Goal: Transaction & Acquisition: Purchase product/service

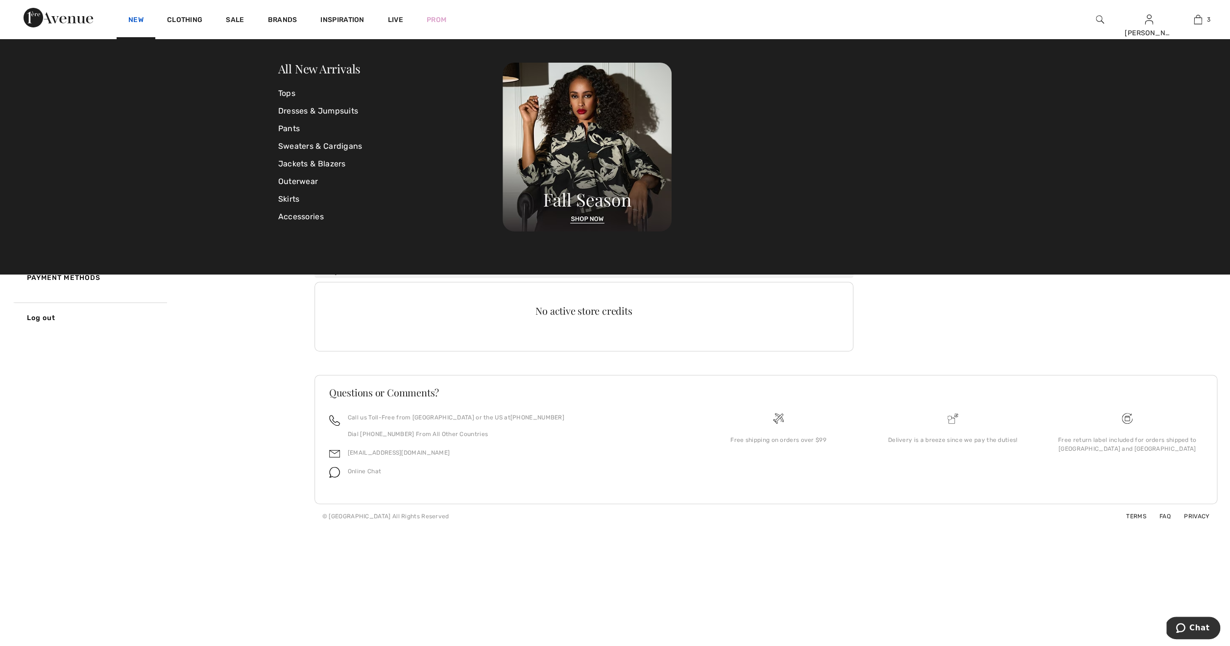
click at [132, 20] on link "New" at bounding box center [135, 21] width 15 height 10
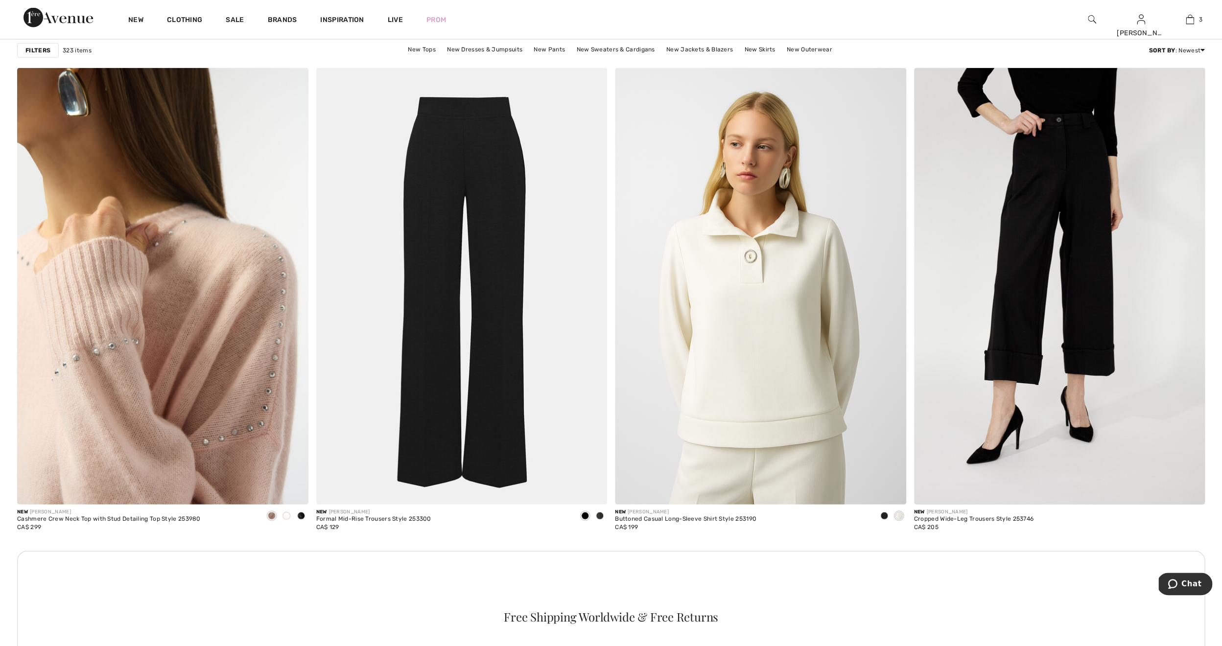
scroll to position [1559, 0]
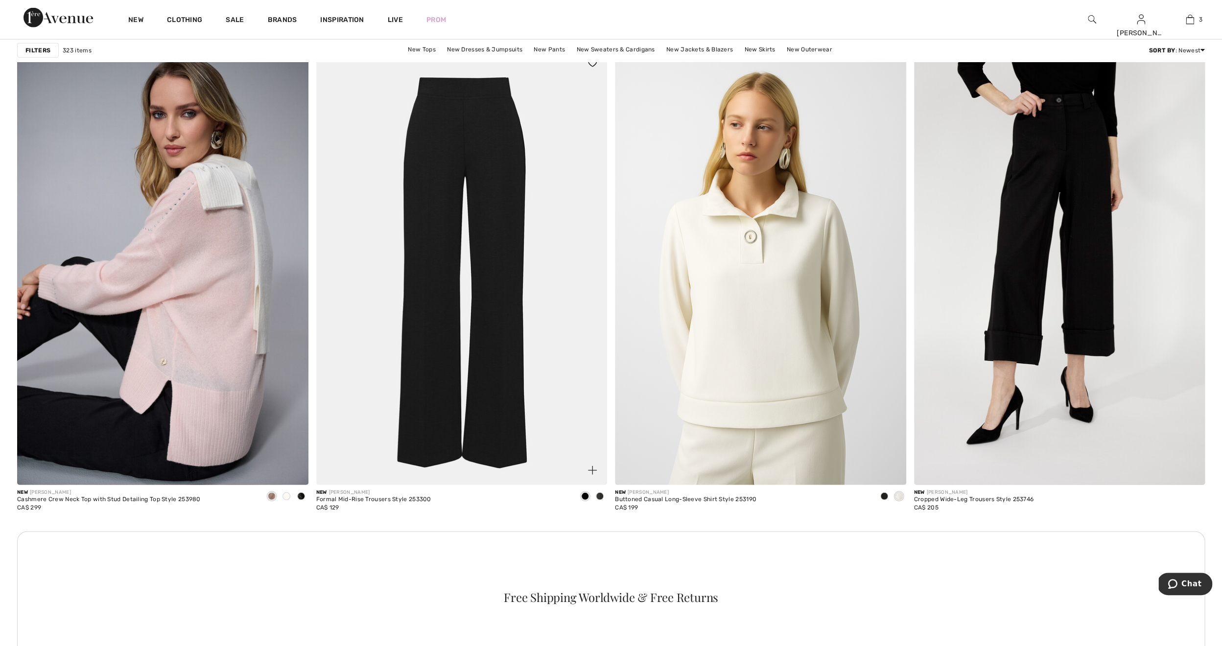
click at [434, 205] on img at bounding box center [461, 266] width 291 height 437
click at [162, 332] on img at bounding box center [162, 266] width 291 height 437
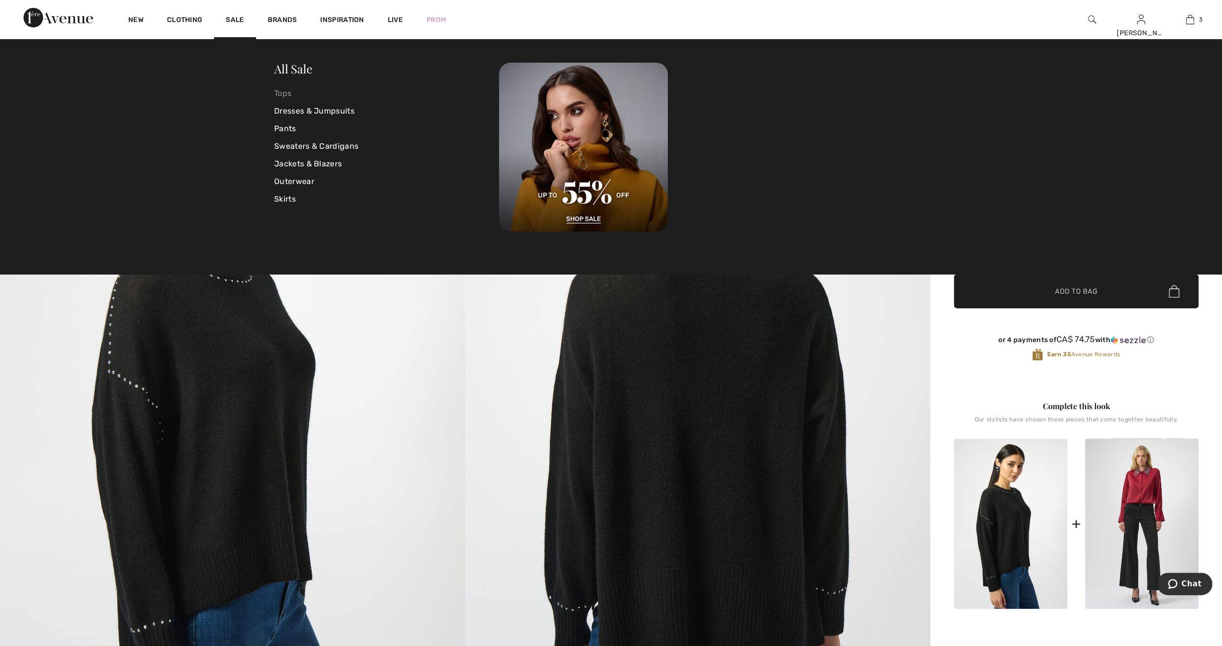
click at [286, 93] on link "Tops" at bounding box center [386, 94] width 225 height 18
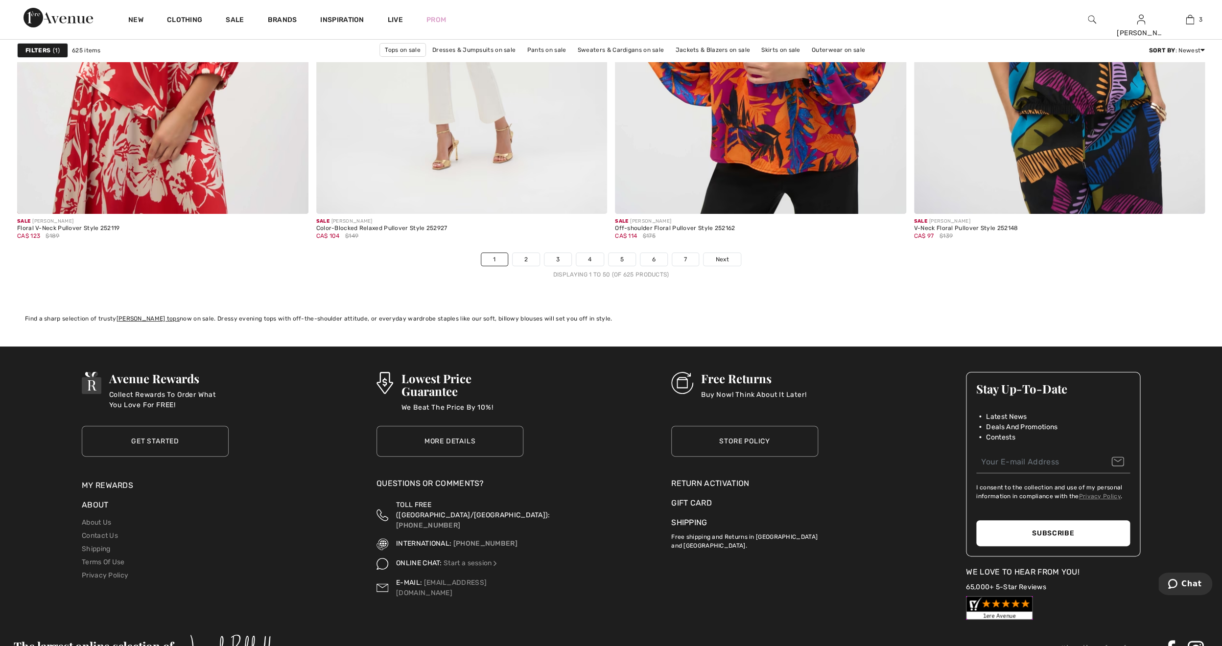
scroll to position [7256, 0]
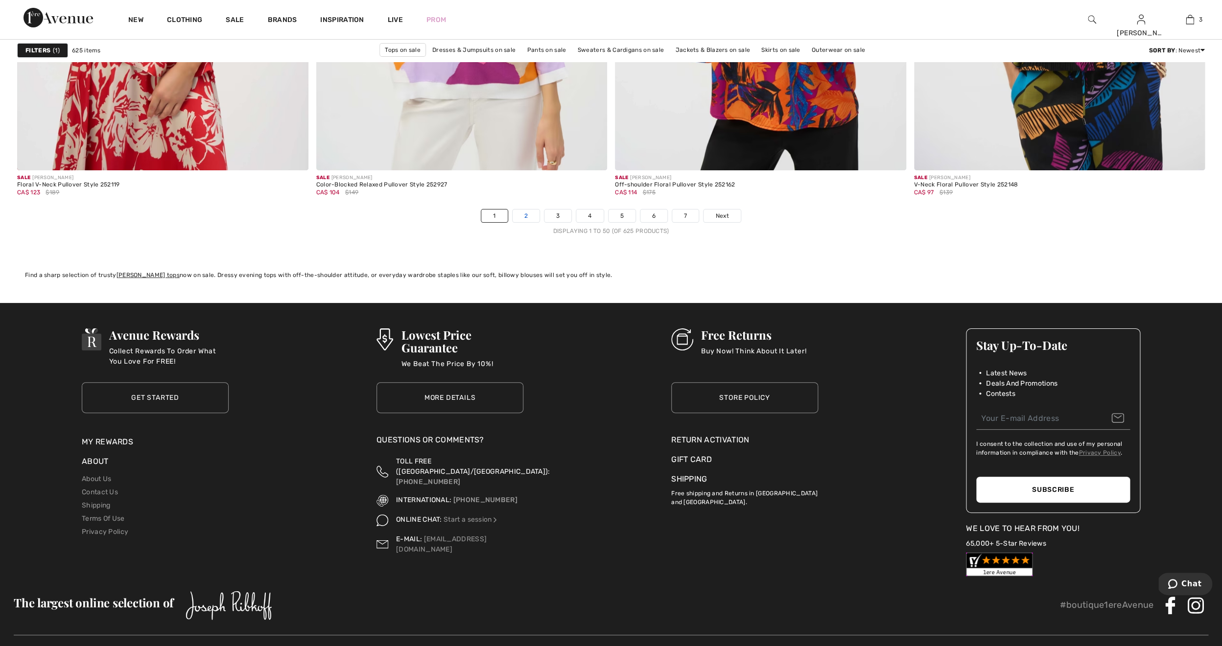
click at [526, 215] on link "2" at bounding box center [526, 216] width 27 height 13
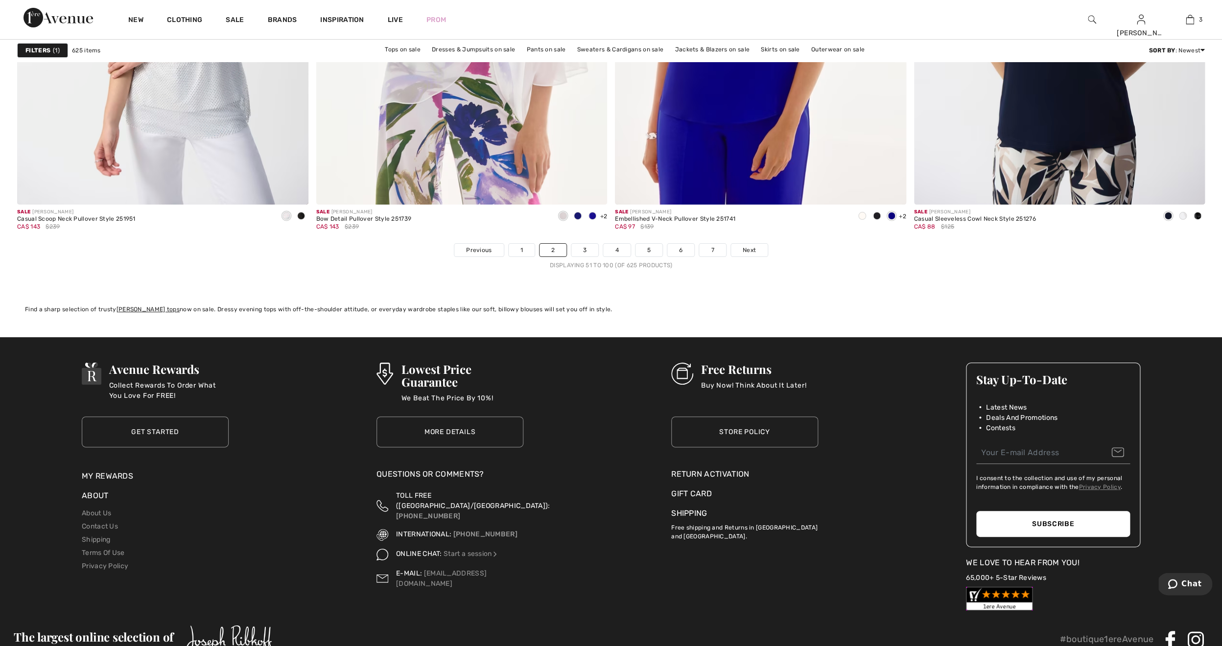
scroll to position [7248, 0]
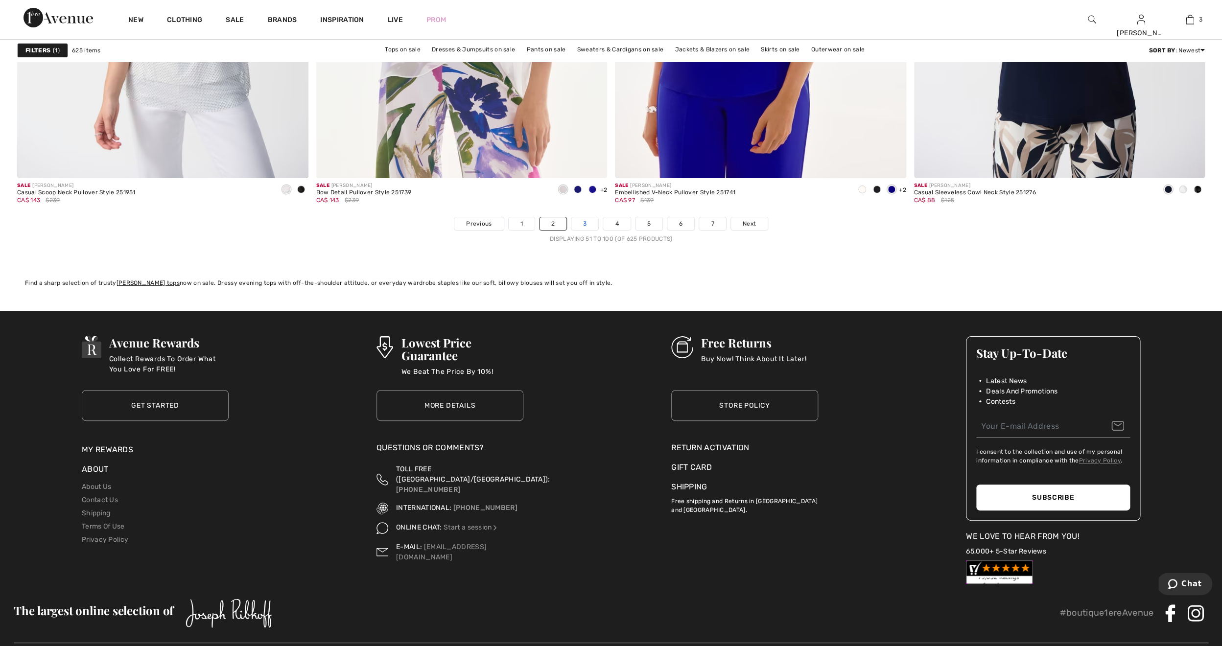
click at [589, 222] on link "3" at bounding box center [585, 223] width 27 height 13
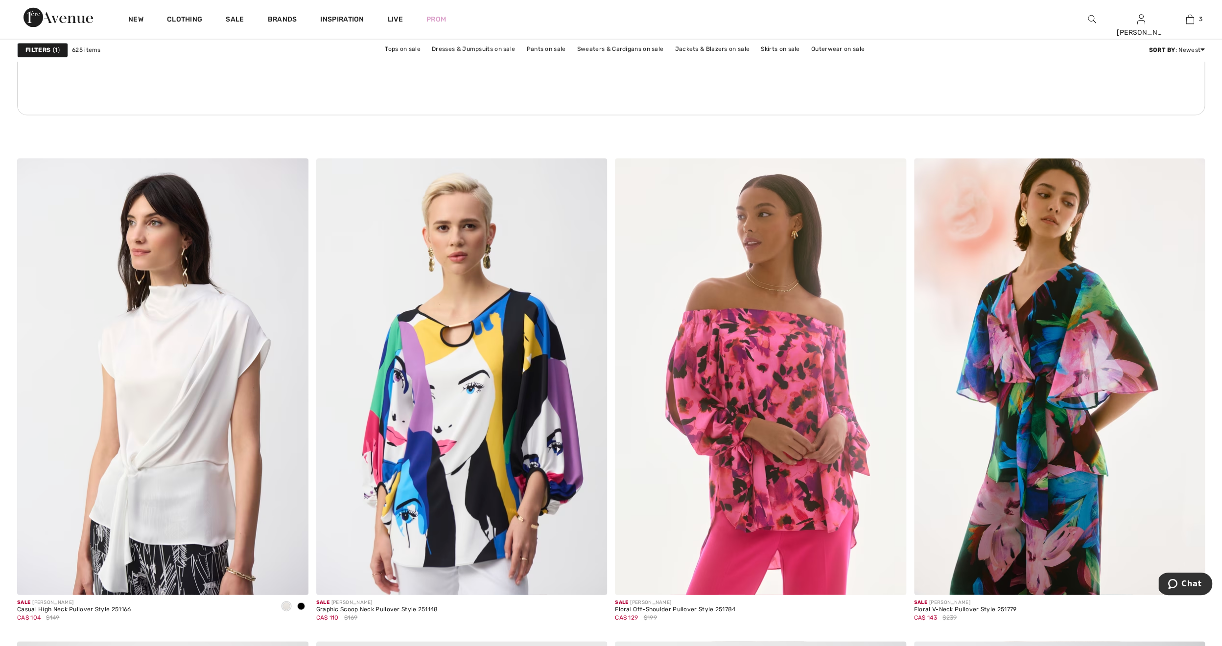
scroll to position [5893, 0]
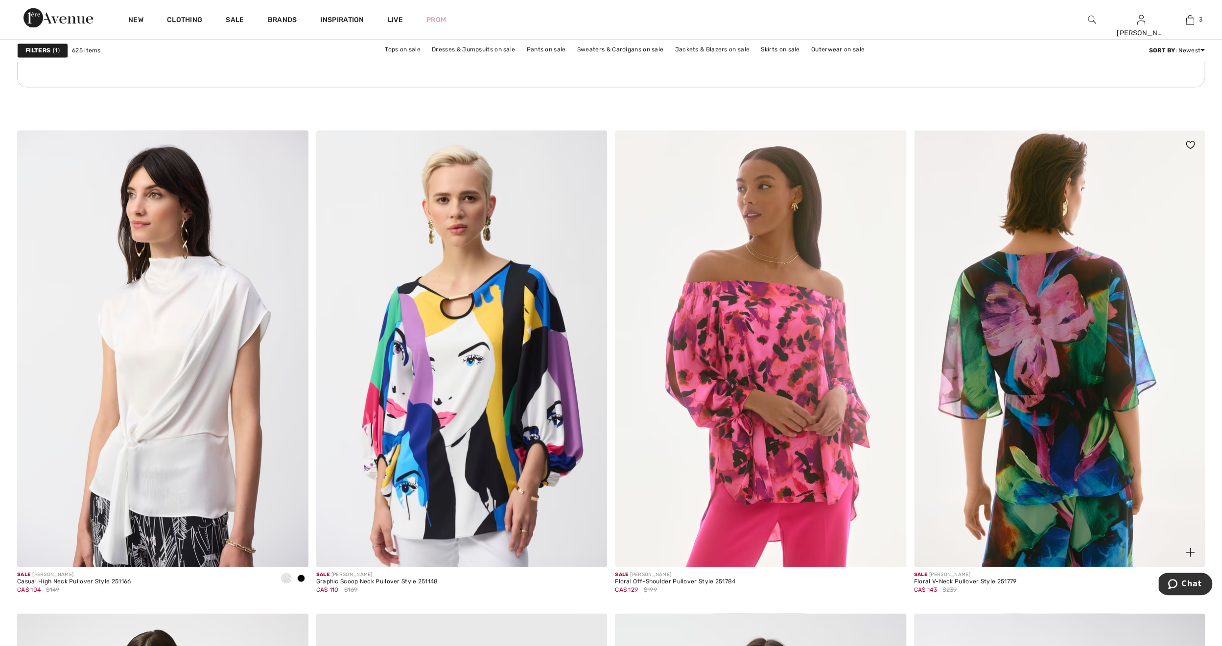
click at [1048, 340] on img at bounding box center [1059, 348] width 291 height 437
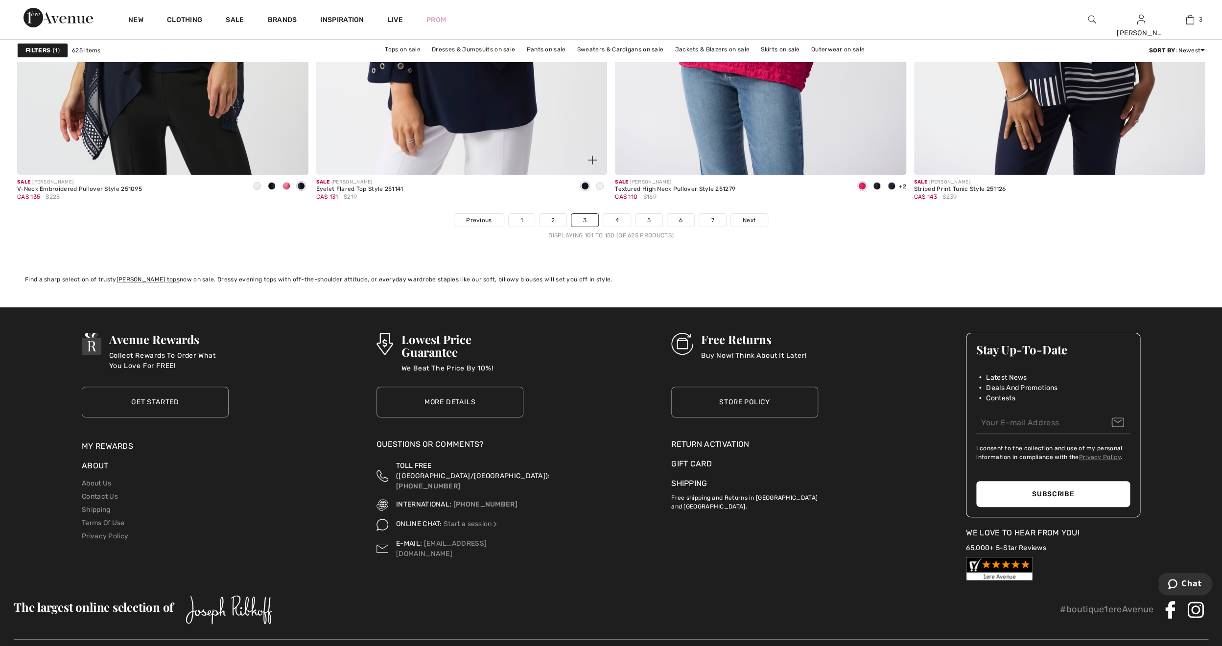
scroll to position [7256, 0]
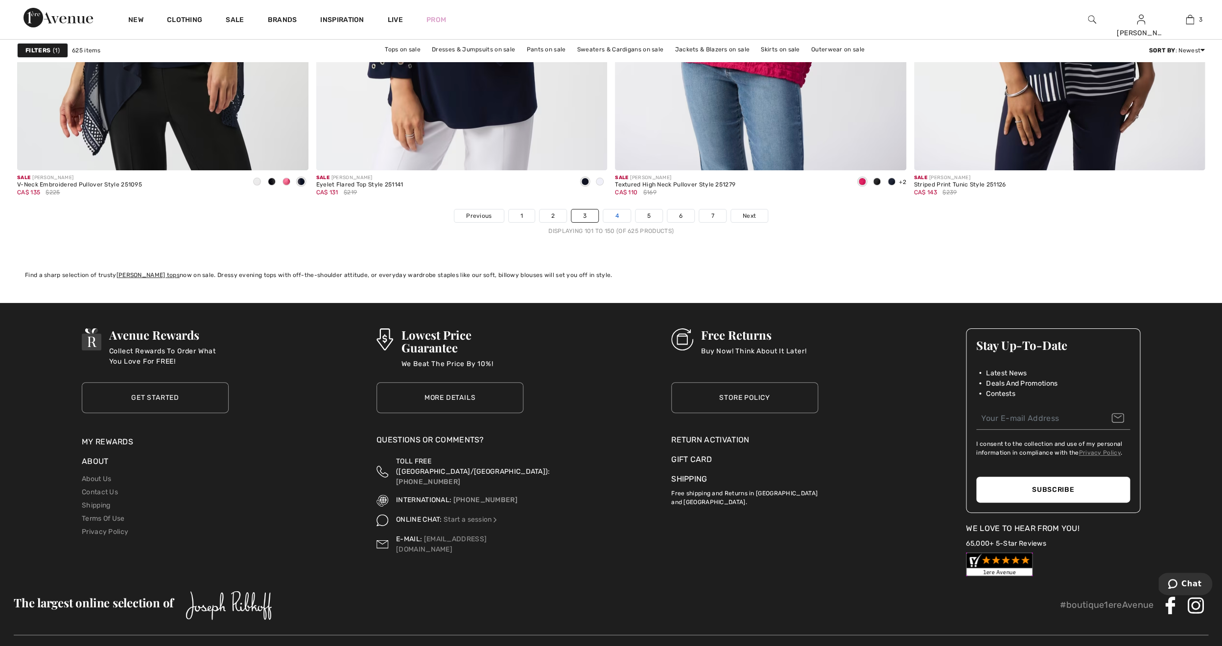
click at [614, 212] on link "4" at bounding box center [616, 216] width 27 height 13
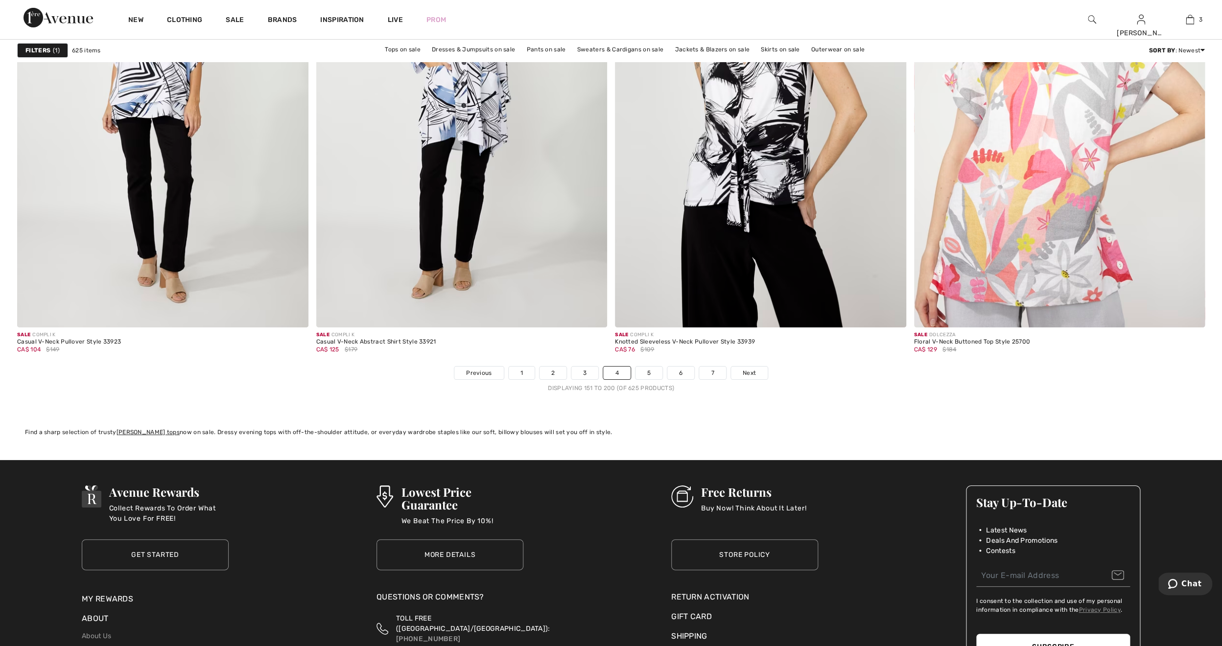
scroll to position [7100, 0]
click at [646, 373] on link "5" at bounding box center [649, 372] width 27 height 13
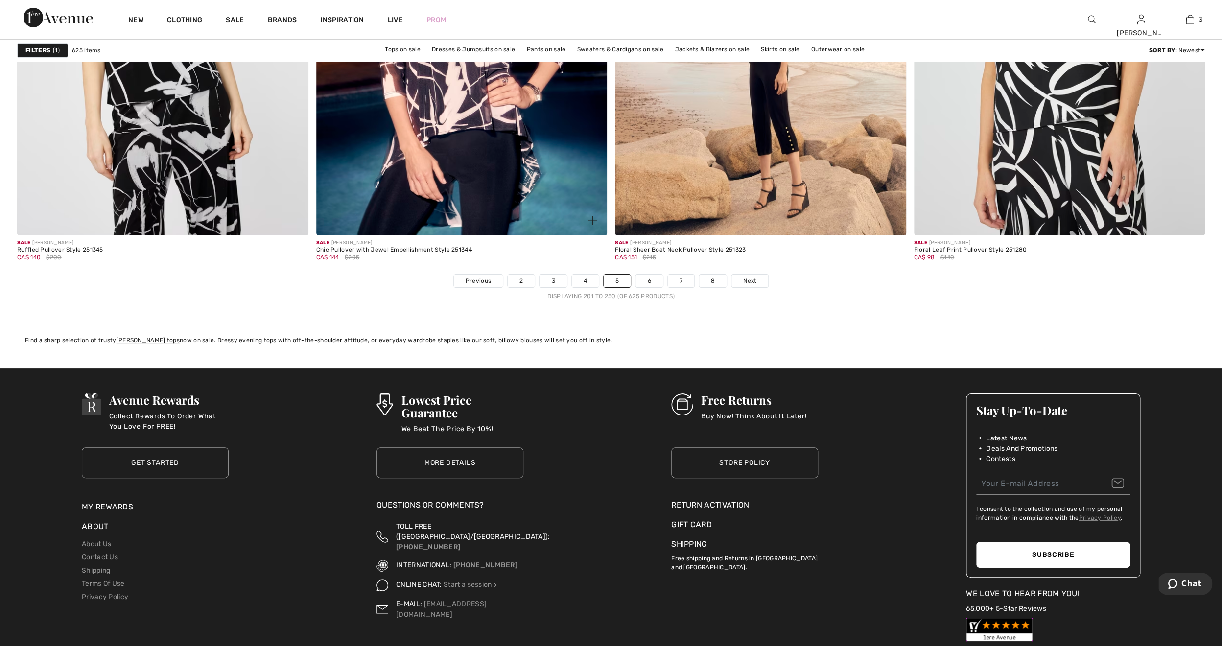
scroll to position [7194, 0]
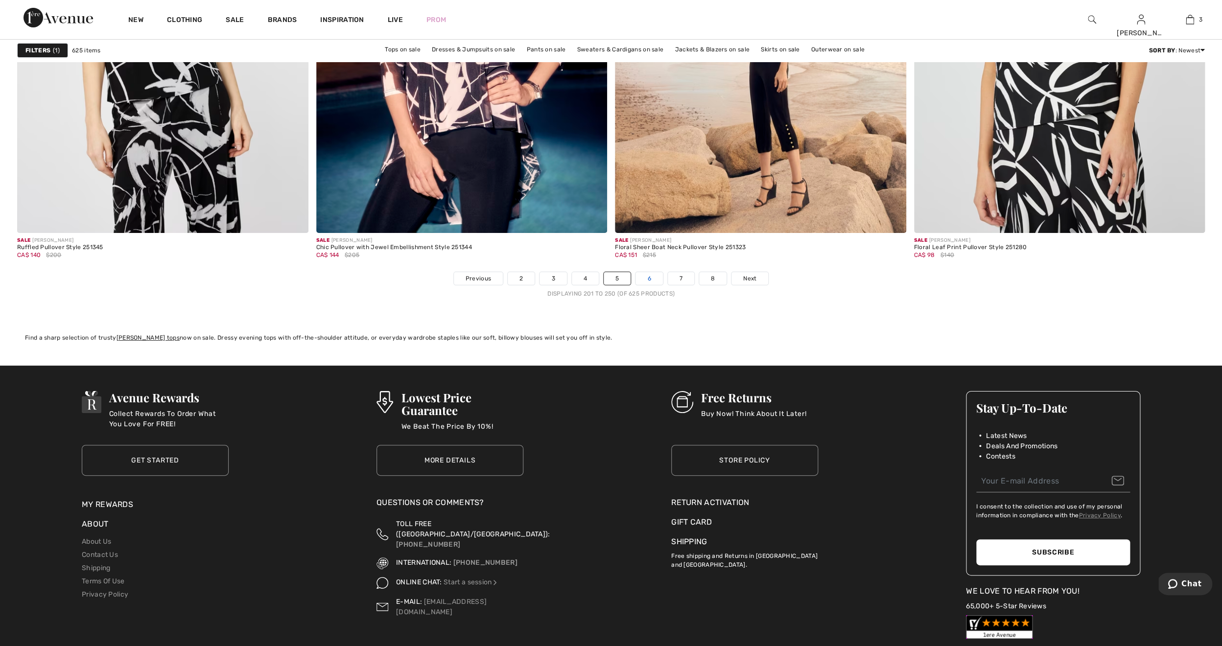
click at [648, 279] on link "6" at bounding box center [649, 278] width 27 height 13
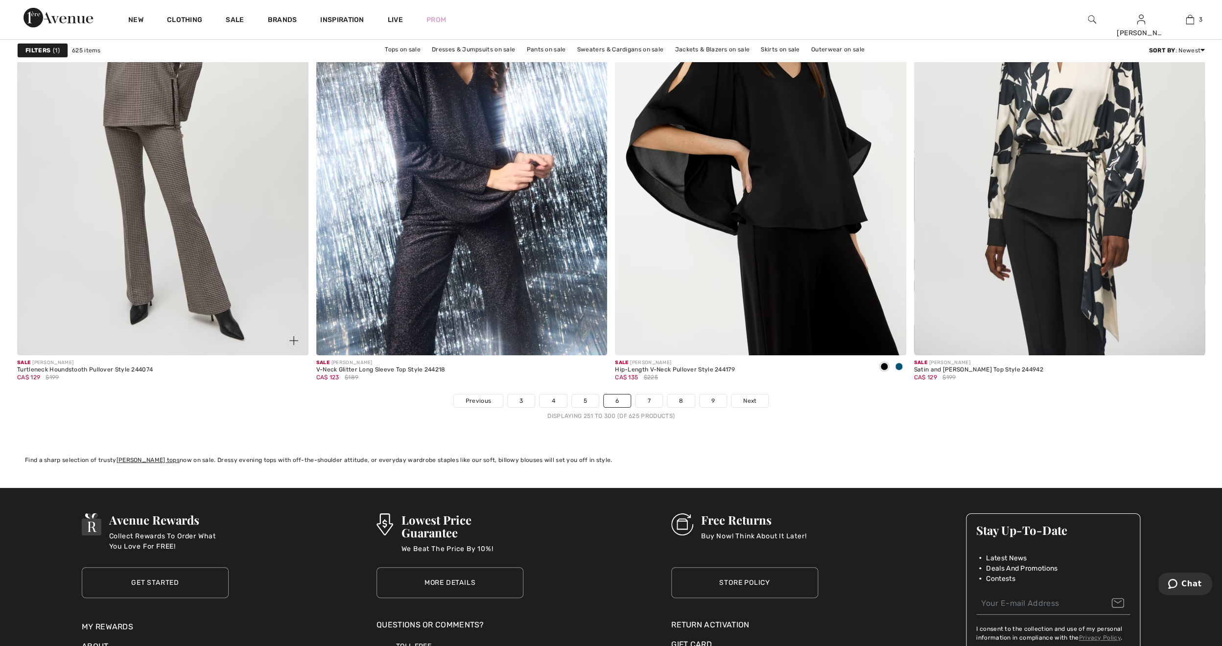
scroll to position [7084, 0]
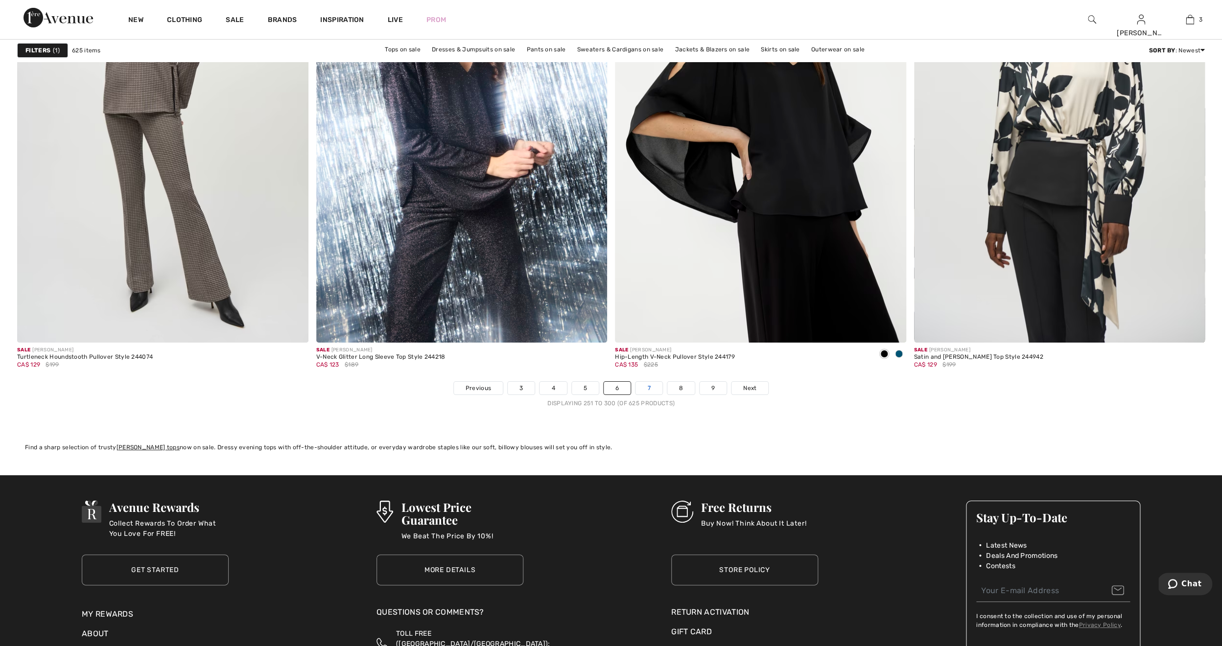
click at [650, 390] on link "7" at bounding box center [649, 388] width 26 height 13
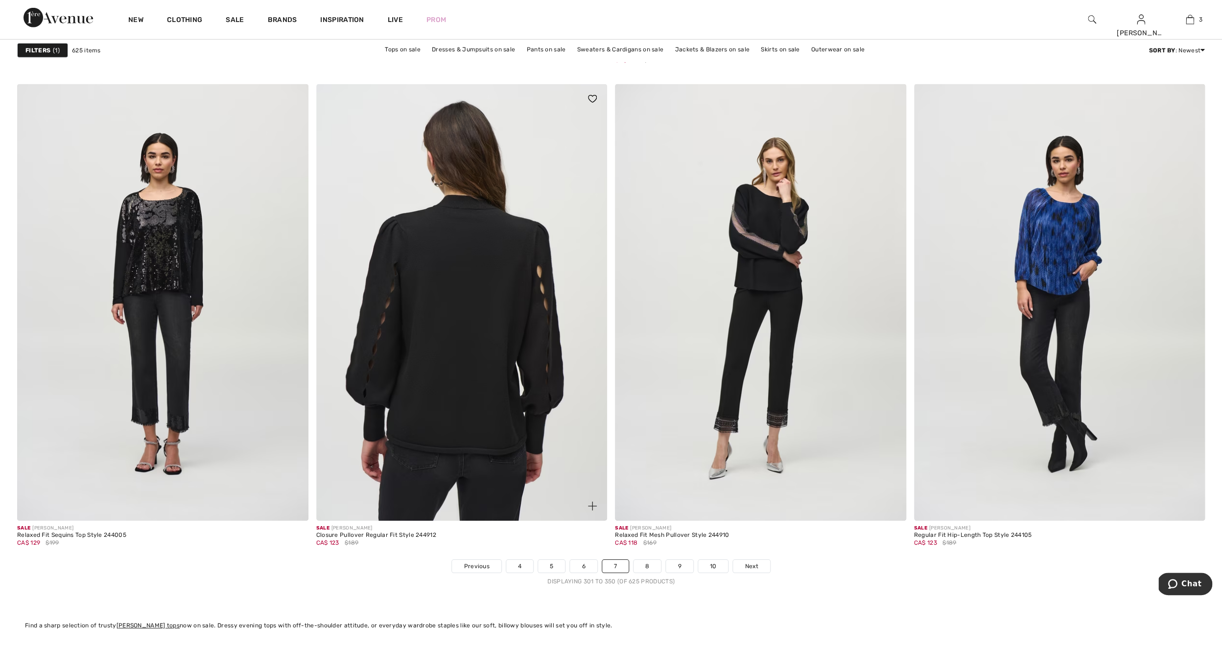
scroll to position [6919, 0]
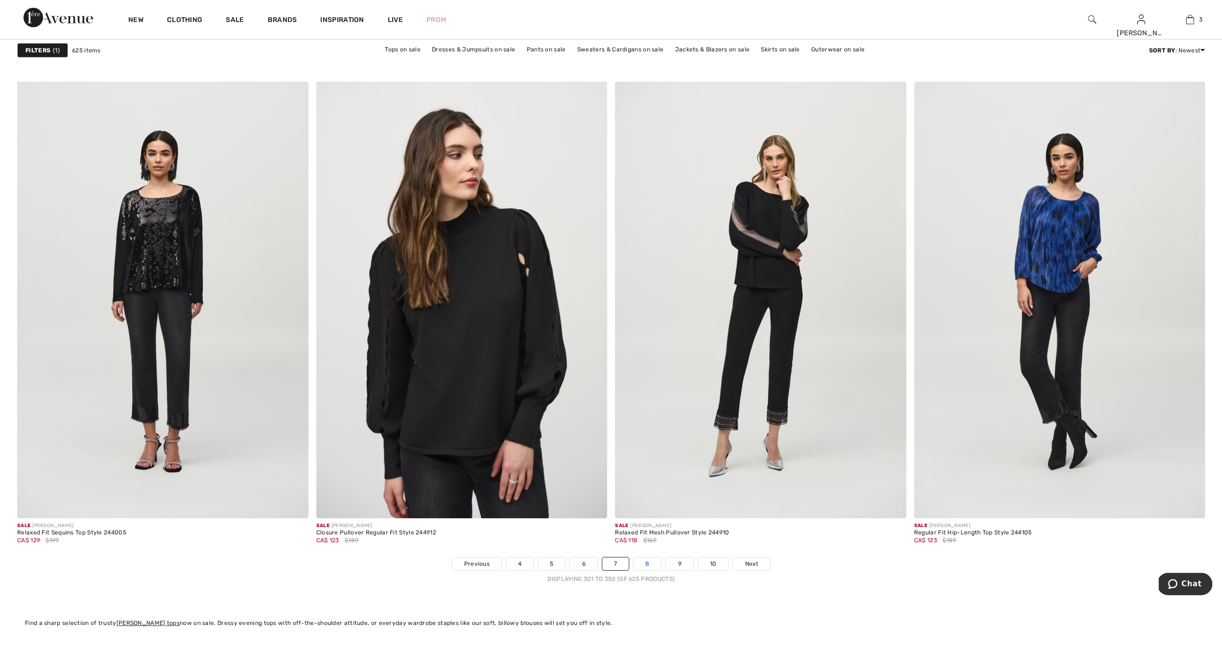
click at [647, 558] on link "8" at bounding box center [647, 564] width 27 height 13
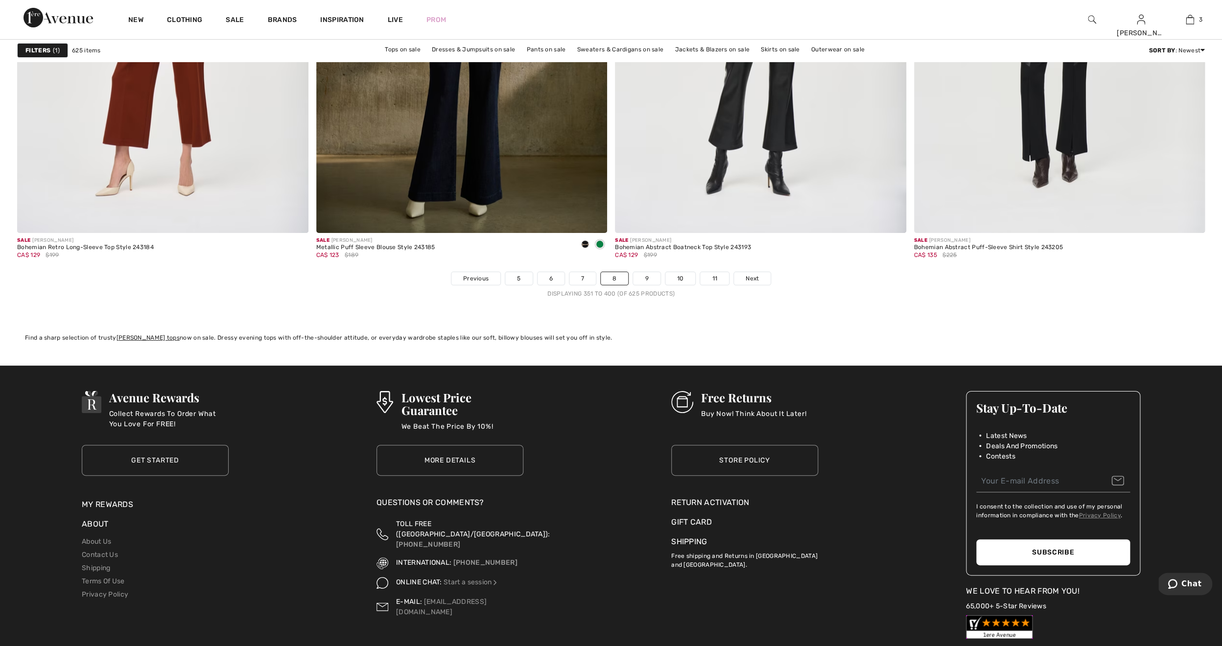
scroll to position [7201, 0]
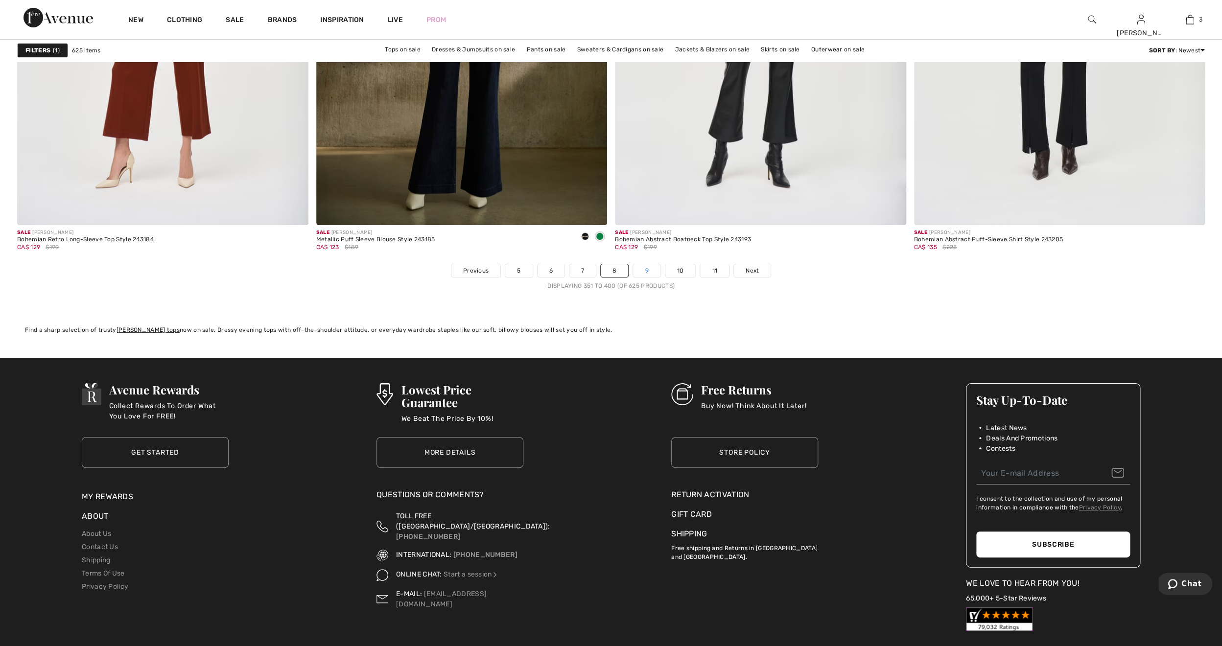
click at [642, 274] on link "9" at bounding box center [646, 270] width 27 height 13
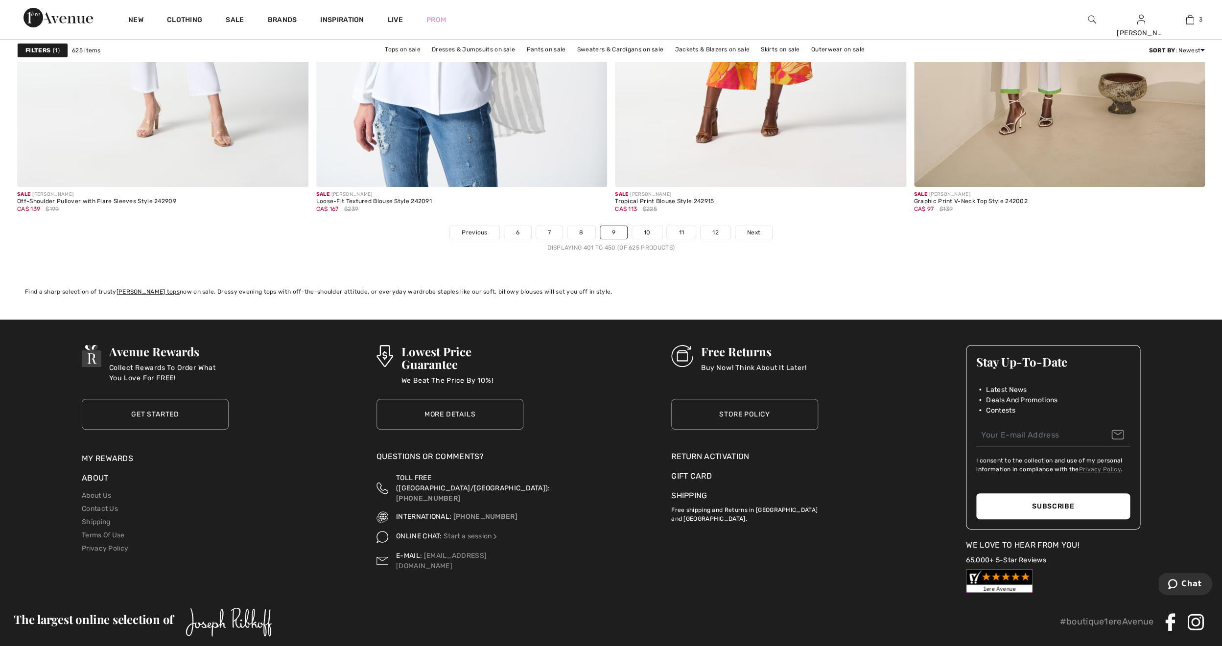
scroll to position [7280, 0]
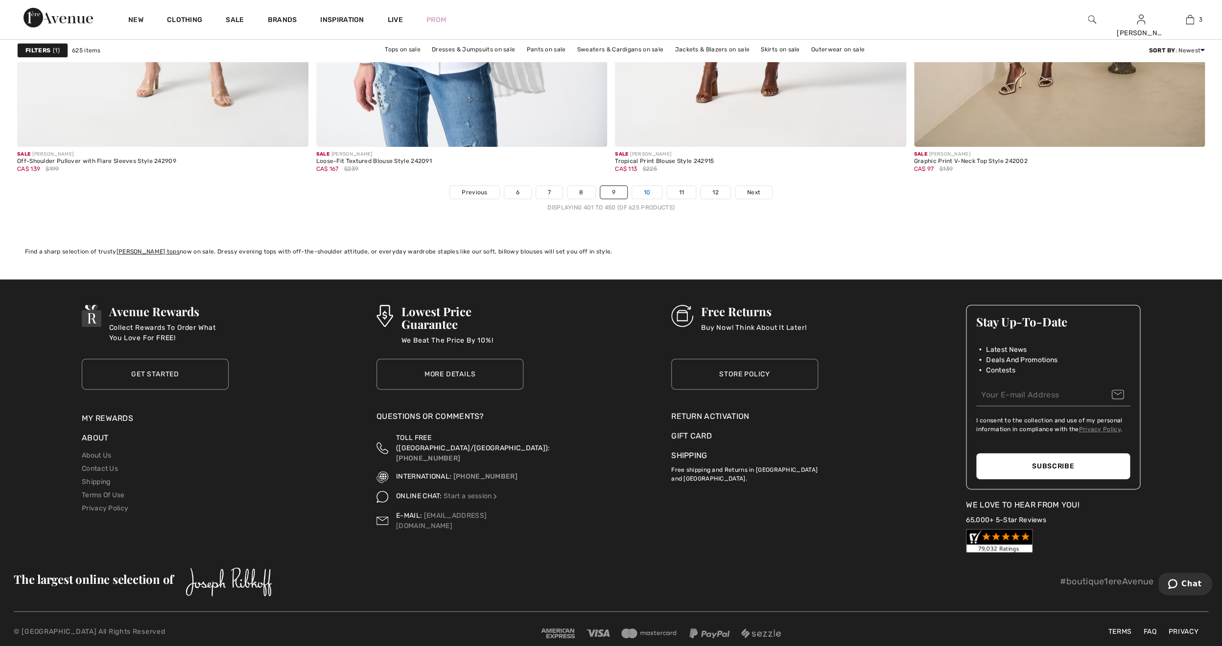
click at [648, 190] on link "10" at bounding box center [647, 192] width 30 height 13
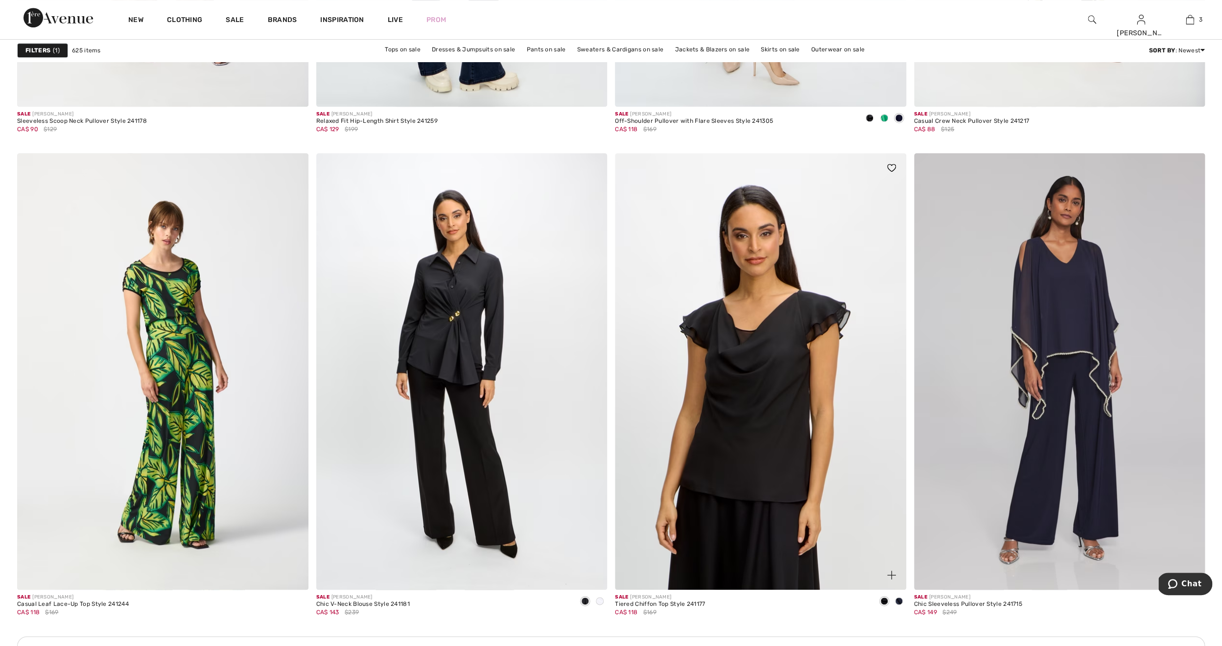
scroll to position [5258, 0]
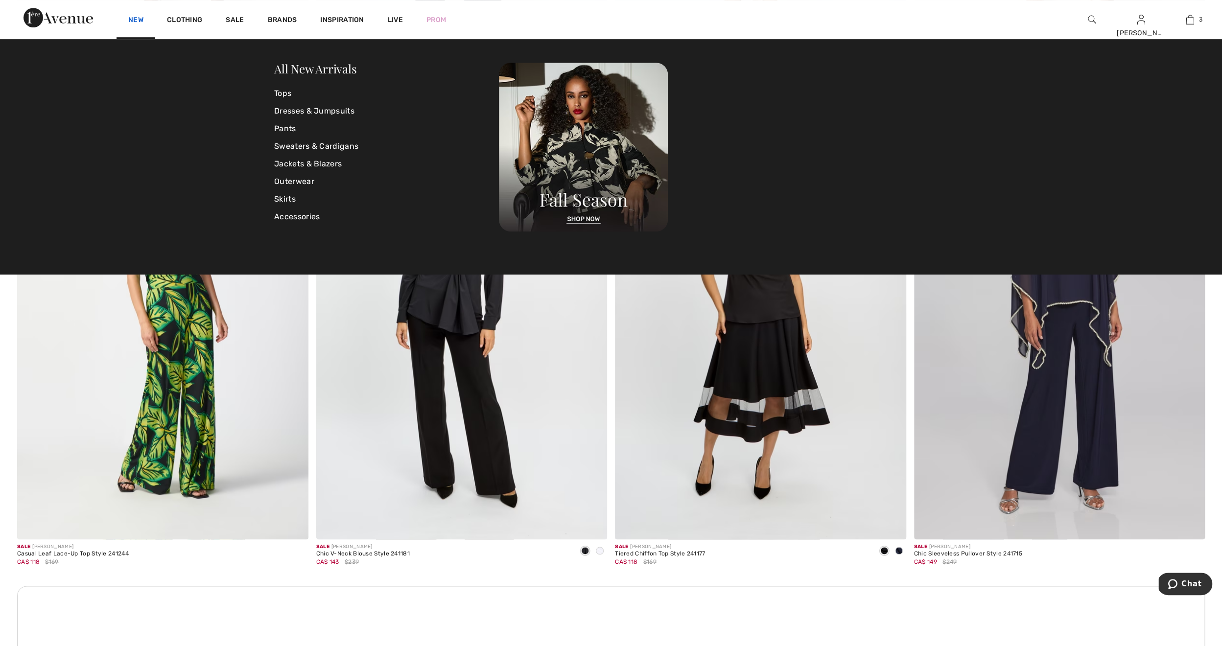
click at [138, 22] on link "New" at bounding box center [135, 21] width 15 height 10
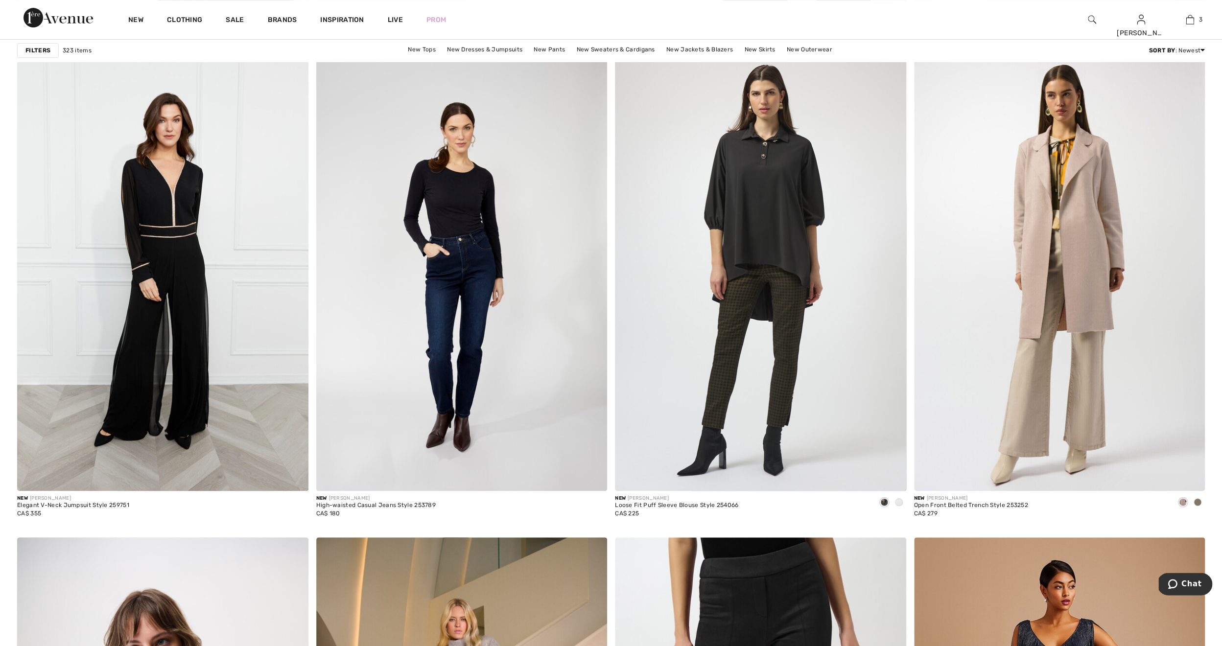
scroll to position [2703, 0]
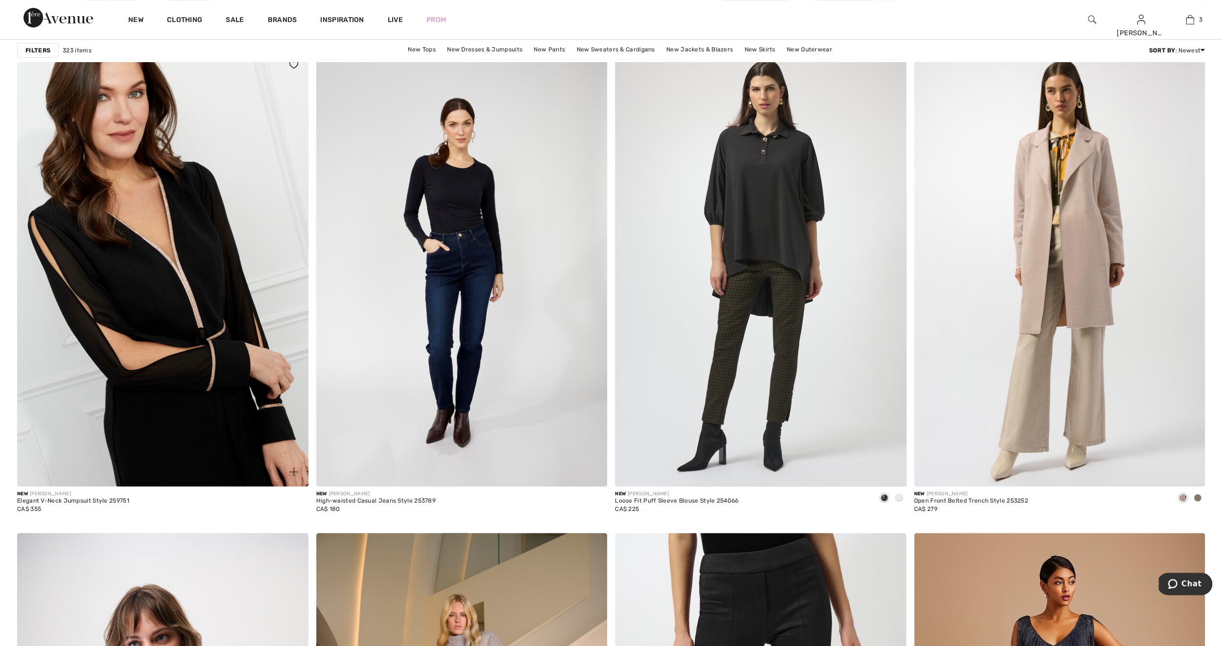
click at [167, 284] on img at bounding box center [162, 268] width 291 height 437
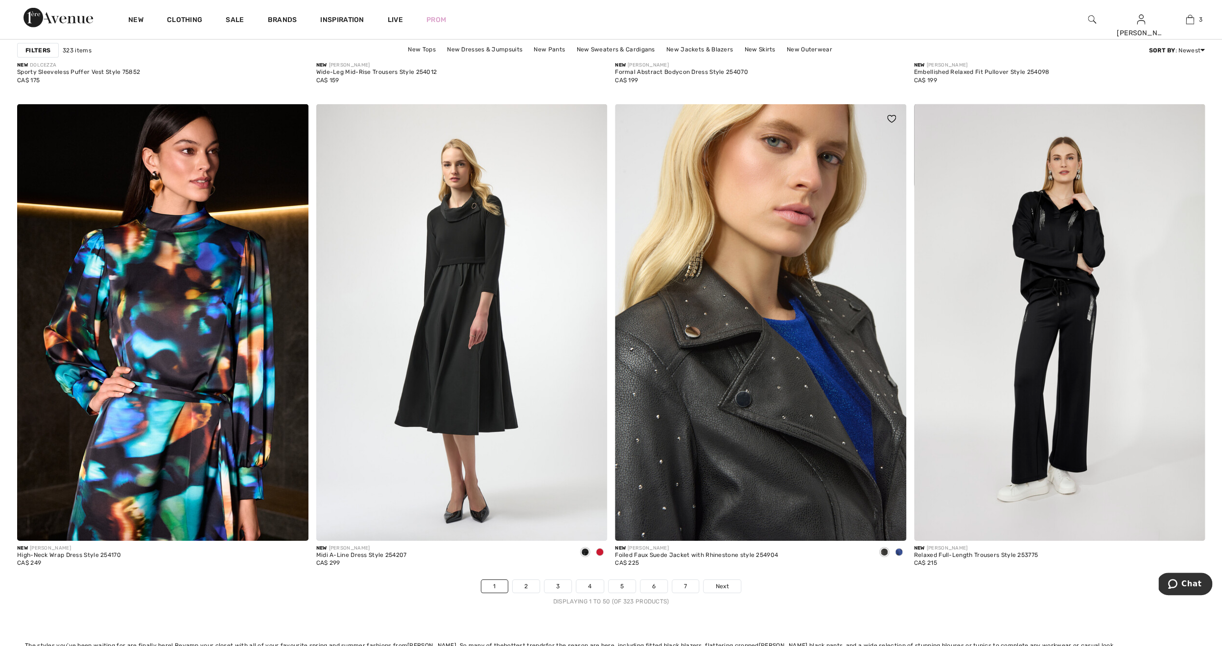
scroll to position [6966, 0]
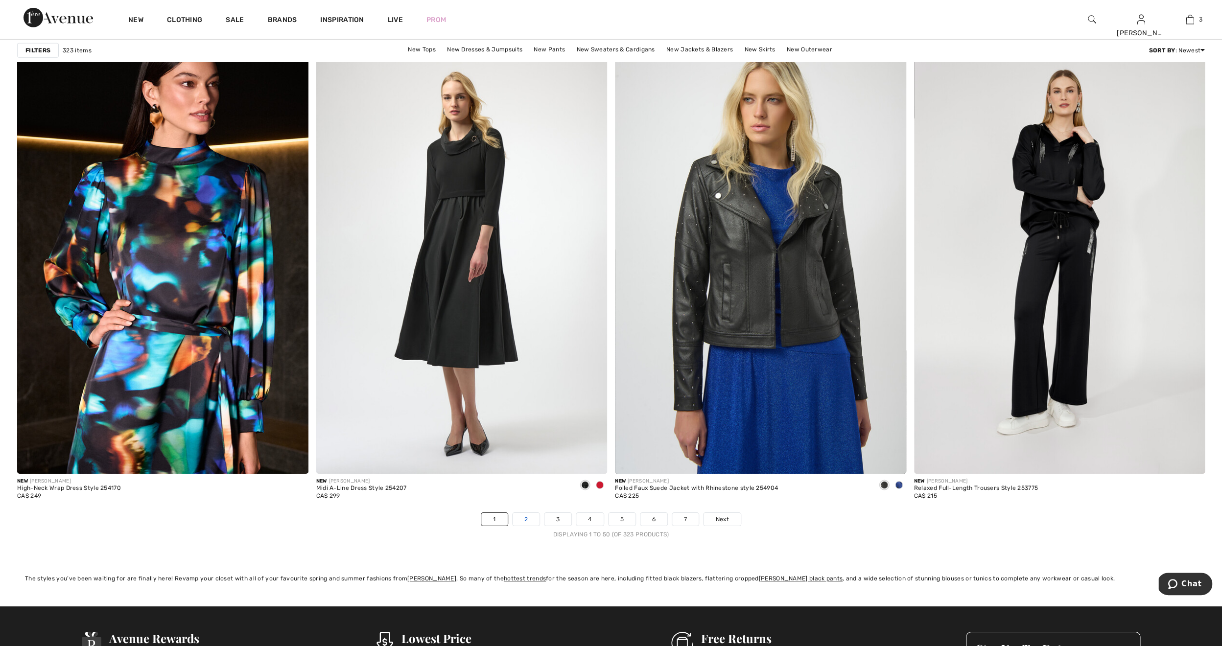
click at [529, 518] on link "2" at bounding box center [526, 519] width 27 height 13
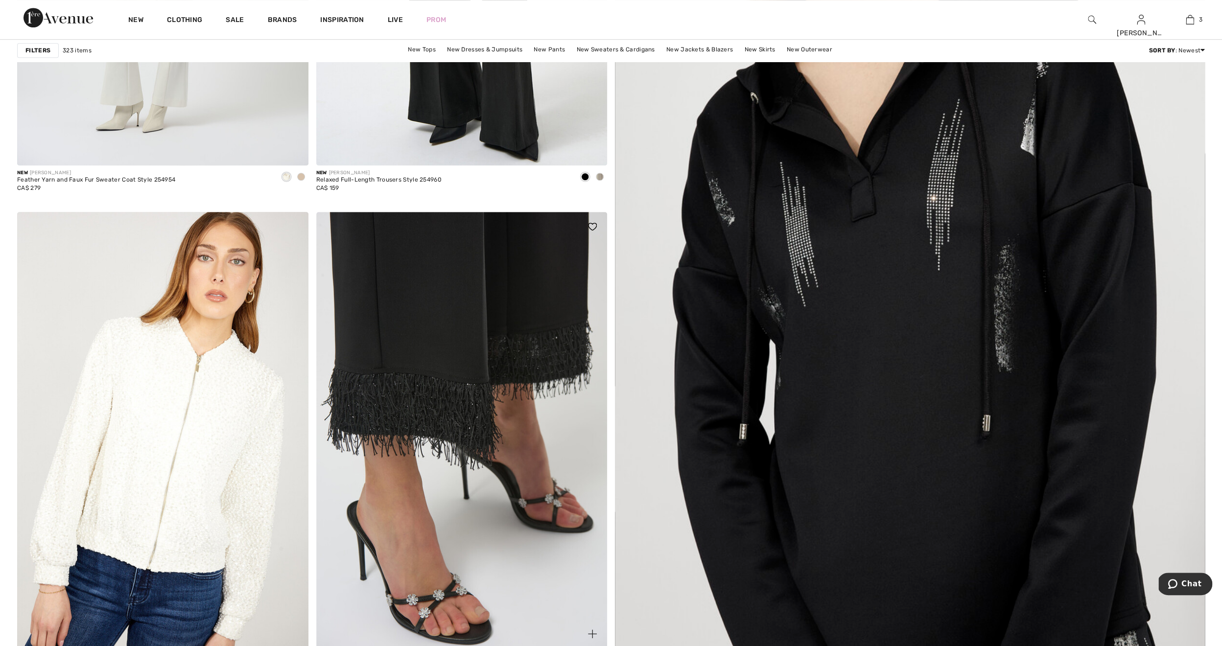
scroll to position [502, 0]
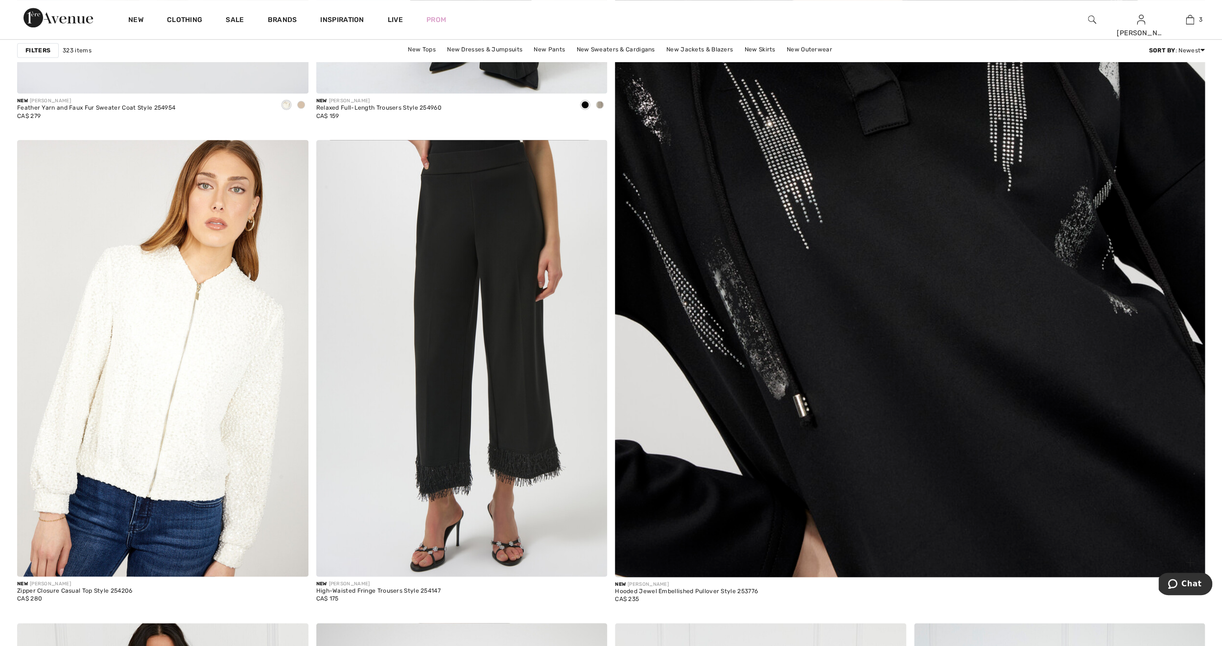
click at [909, 299] on img at bounding box center [910, 188] width 708 height 1062
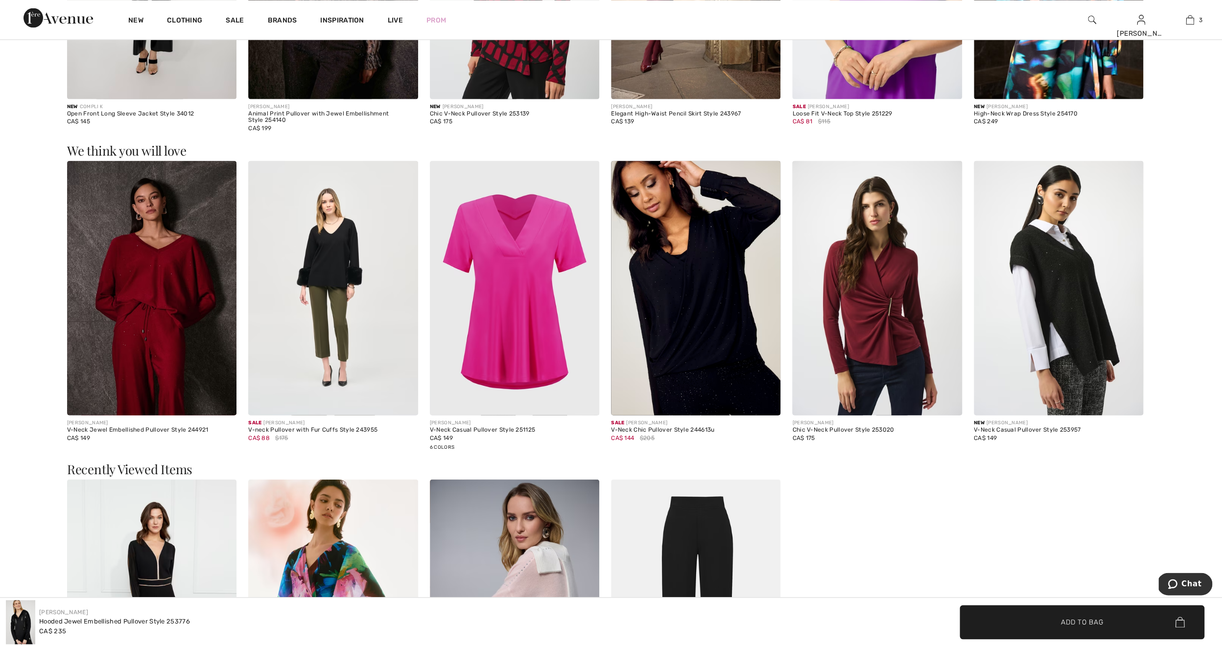
scroll to position [1426, 0]
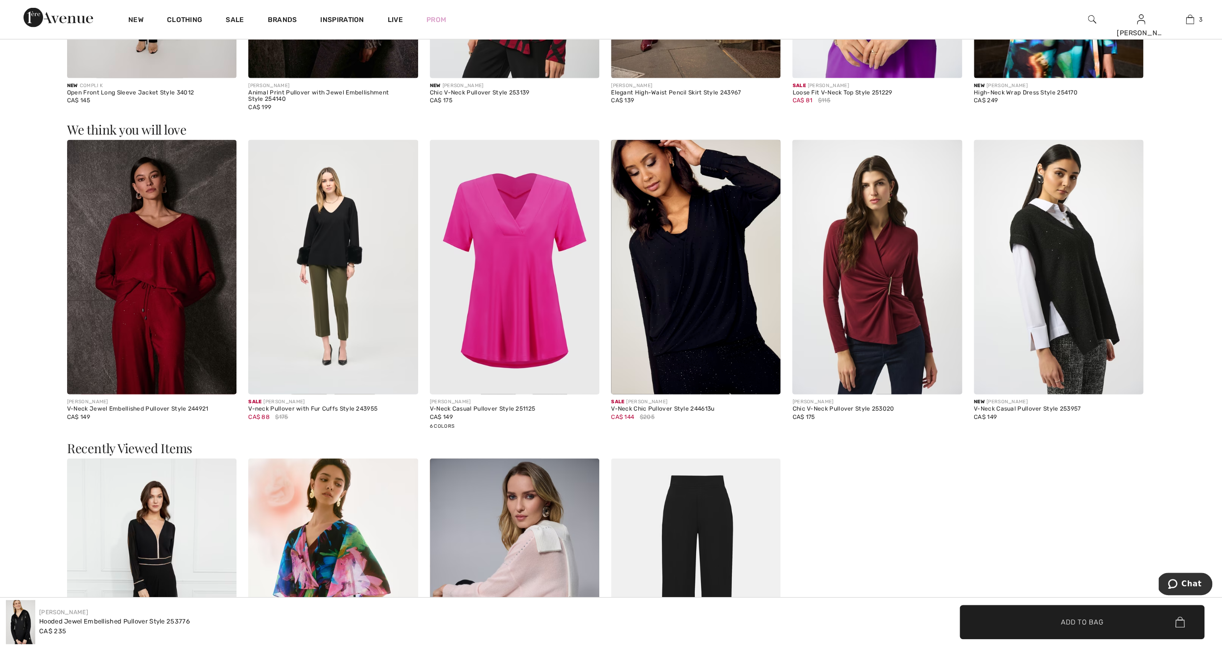
click at [166, 271] on img at bounding box center [151, 267] width 169 height 255
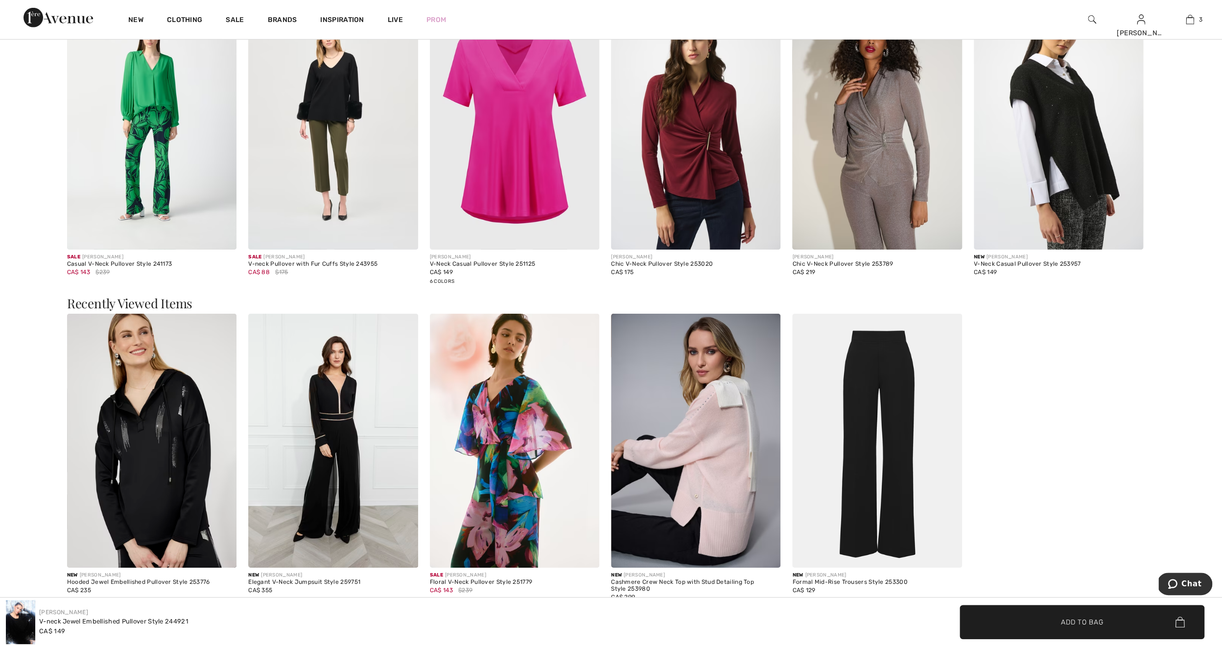
scroll to position [2233, 0]
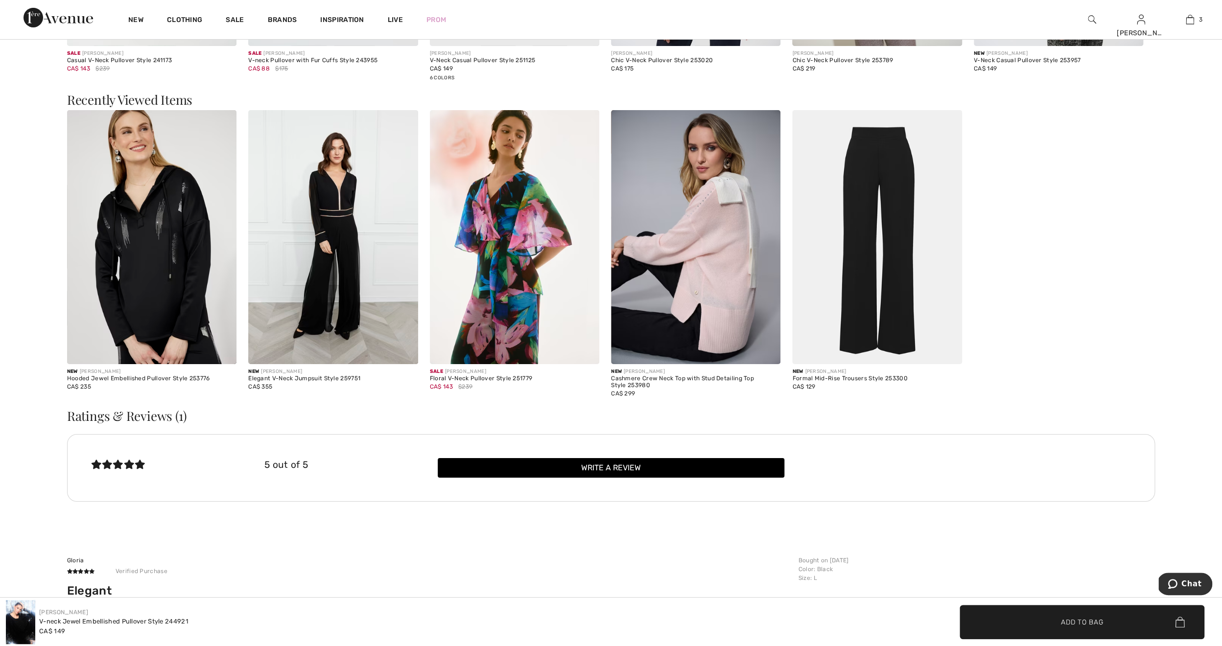
click at [727, 243] on img at bounding box center [695, 237] width 169 height 255
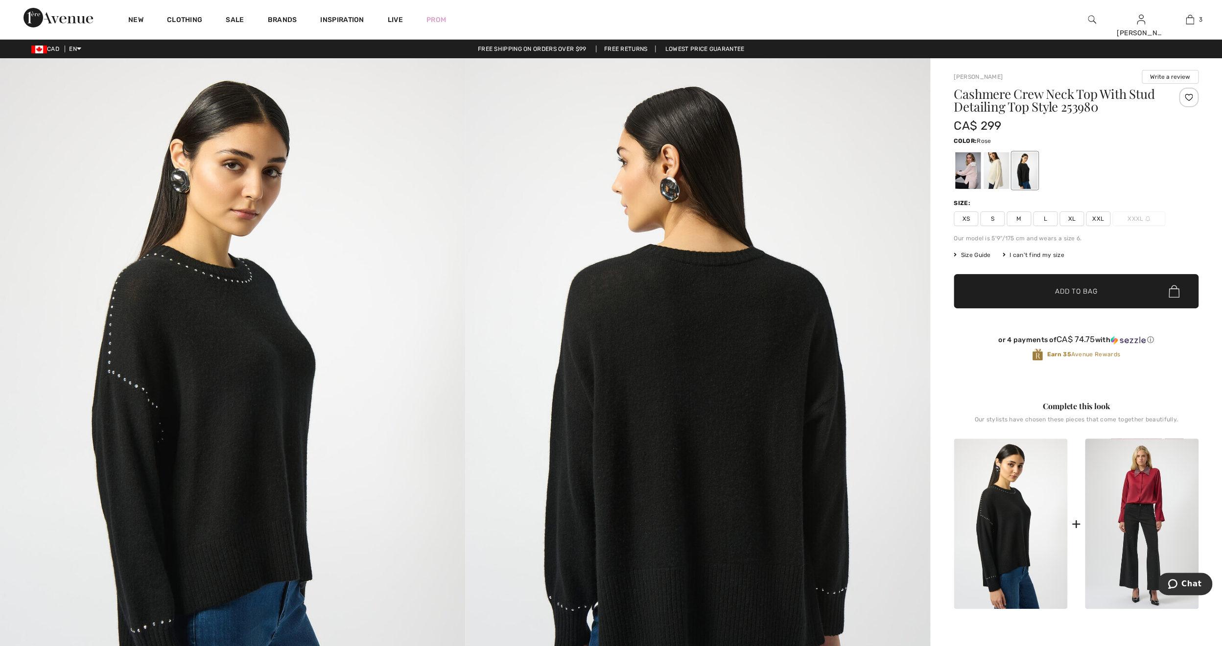
click at [967, 171] on div at bounding box center [968, 170] width 25 height 37
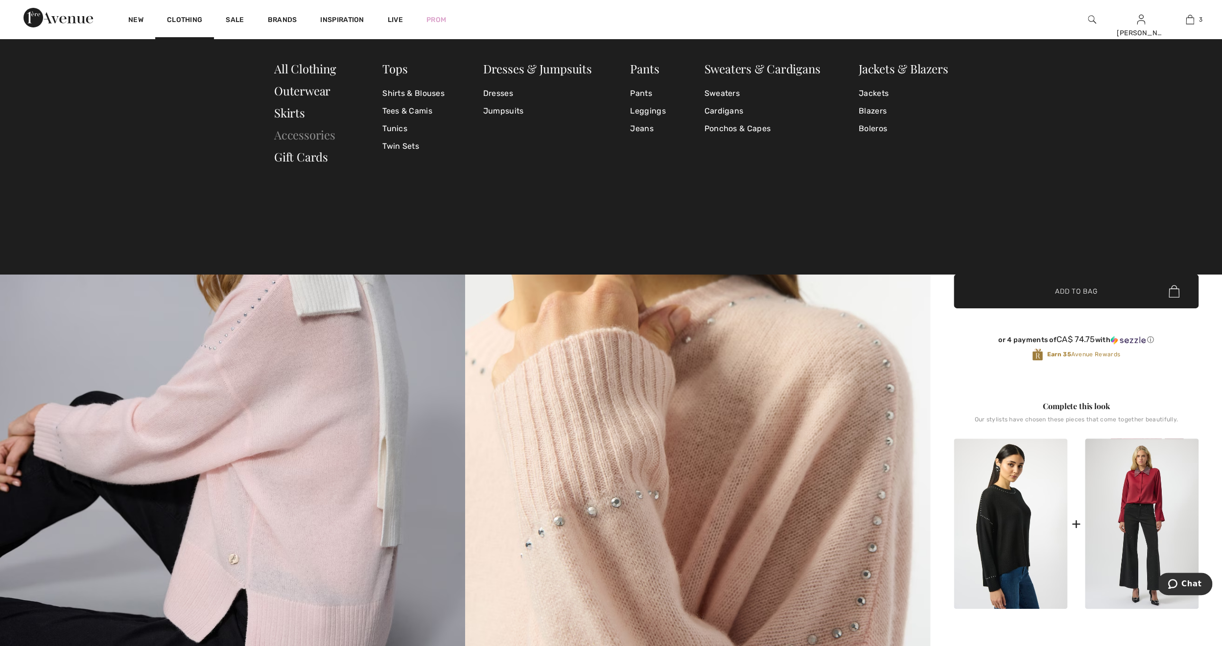
click at [297, 135] on link "Accessories" at bounding box center [304, 135] width 61 height 16
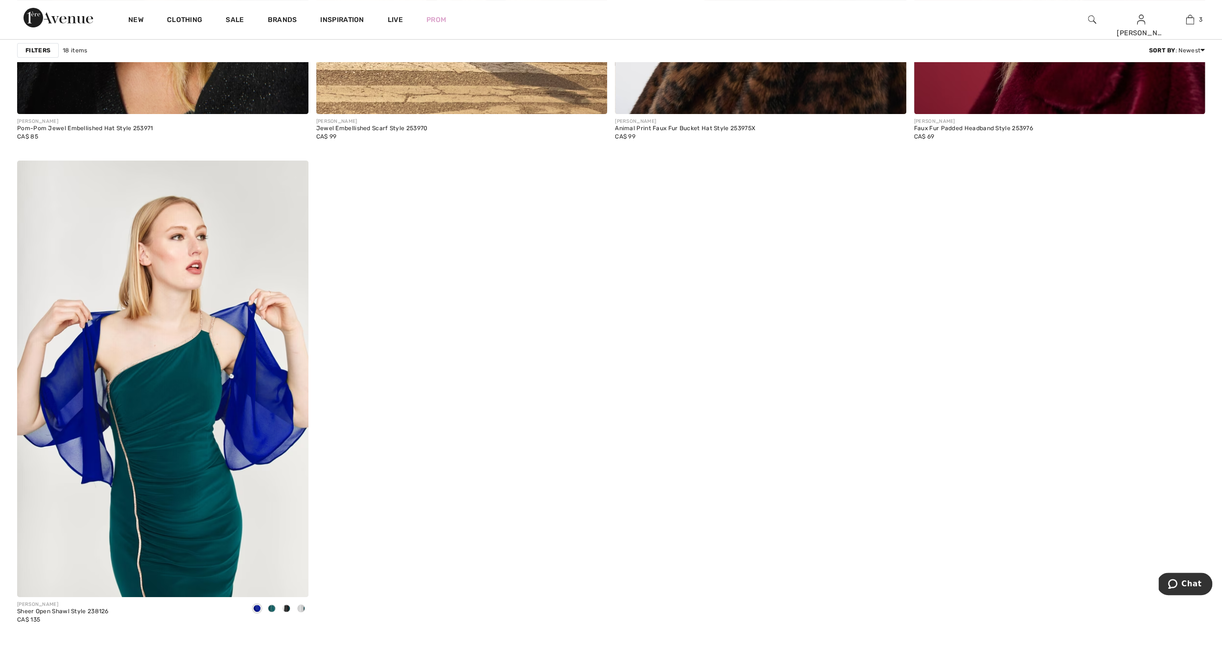
scroll to position [2829, 0]
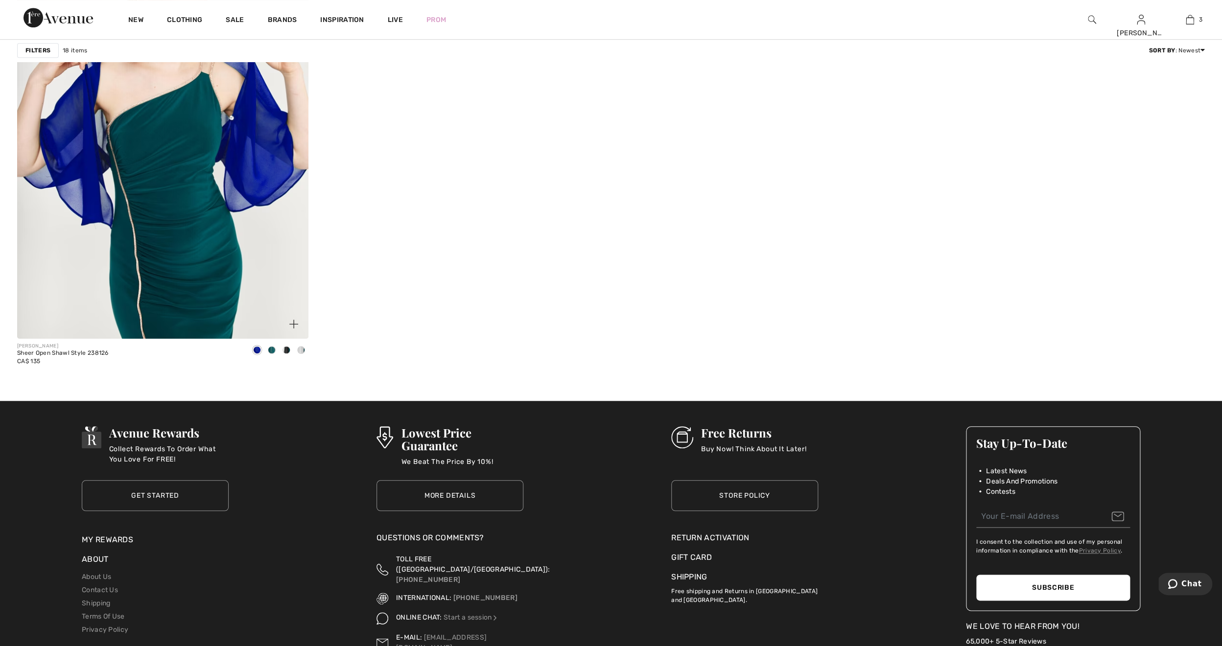
click at [286, 351] on span at bounding box center [287, 350] width 8 height 8
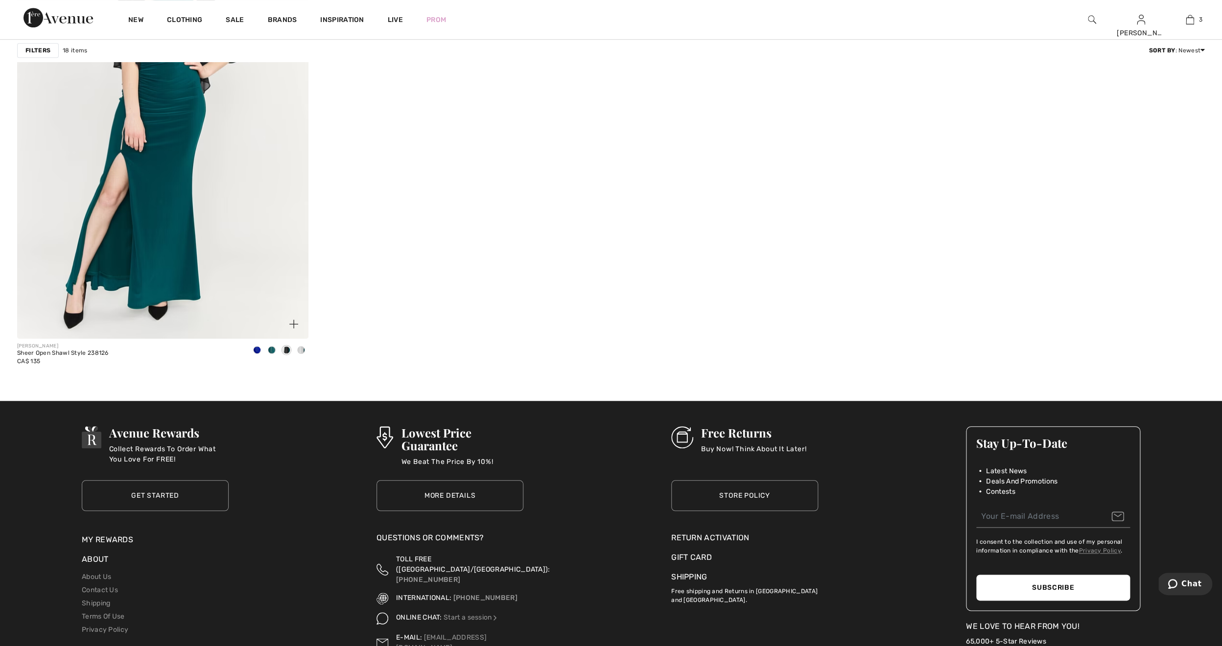
click at [287, 350] on span at bounding box center [287, 350] width 8 height 8
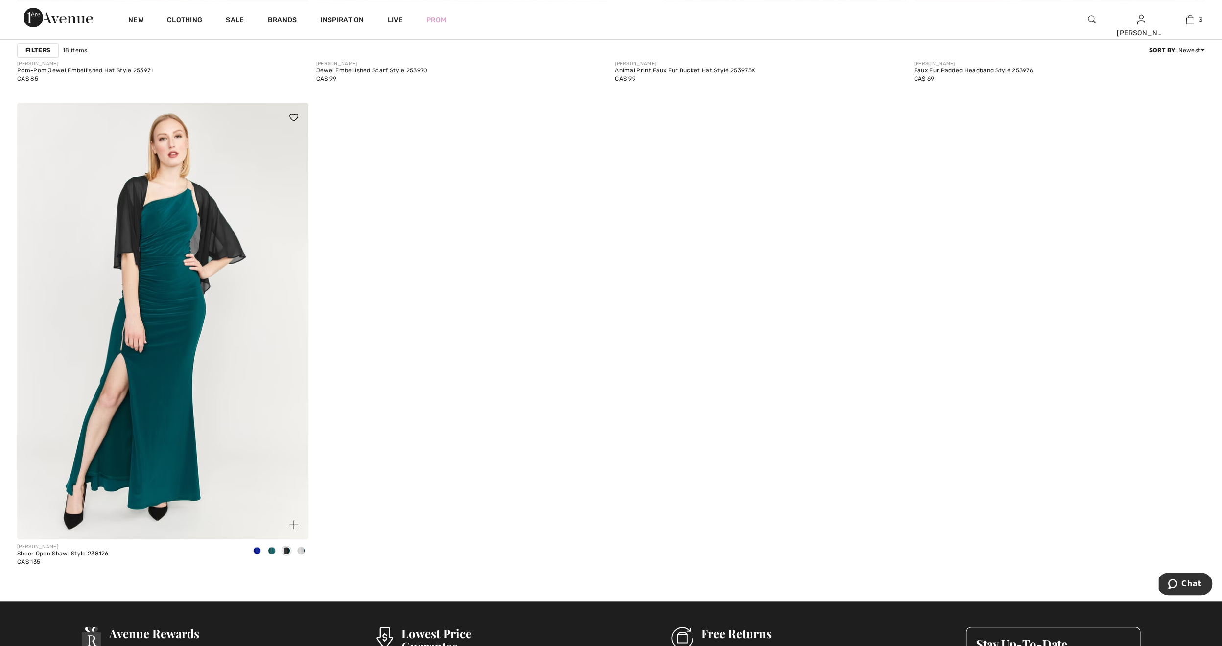
scroll to position [2625, 0]
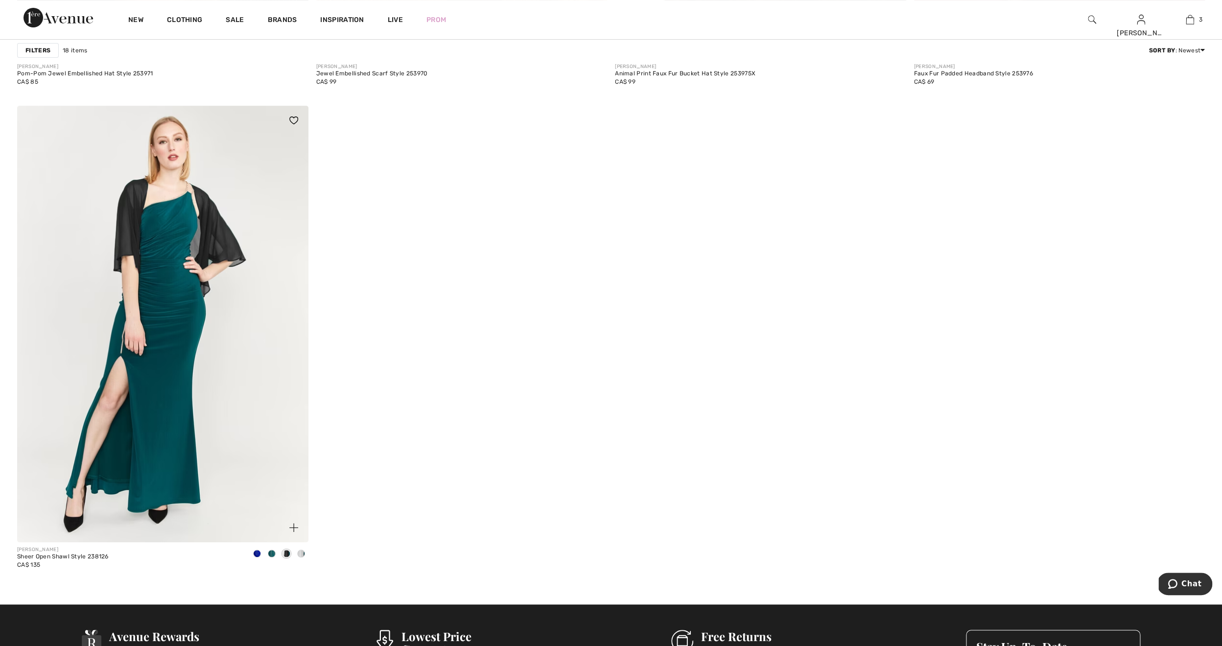
click at [259, 551] on span at bounding box center [257, 554] width 8 height 8
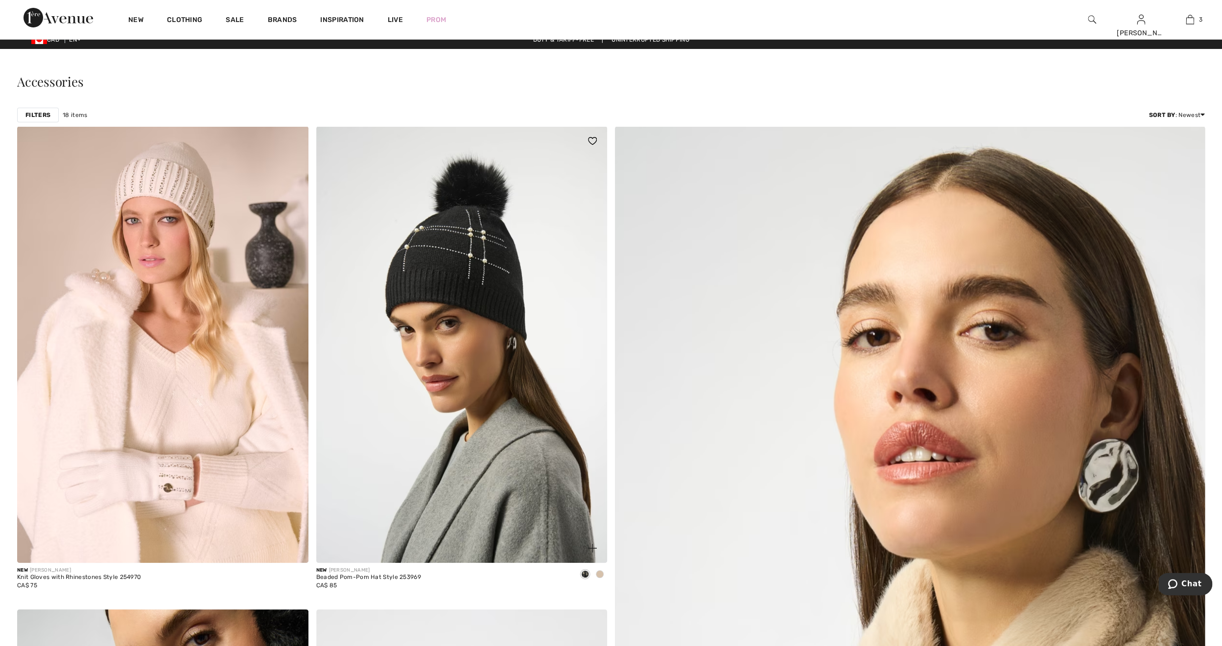
scroll to position [0, 0]
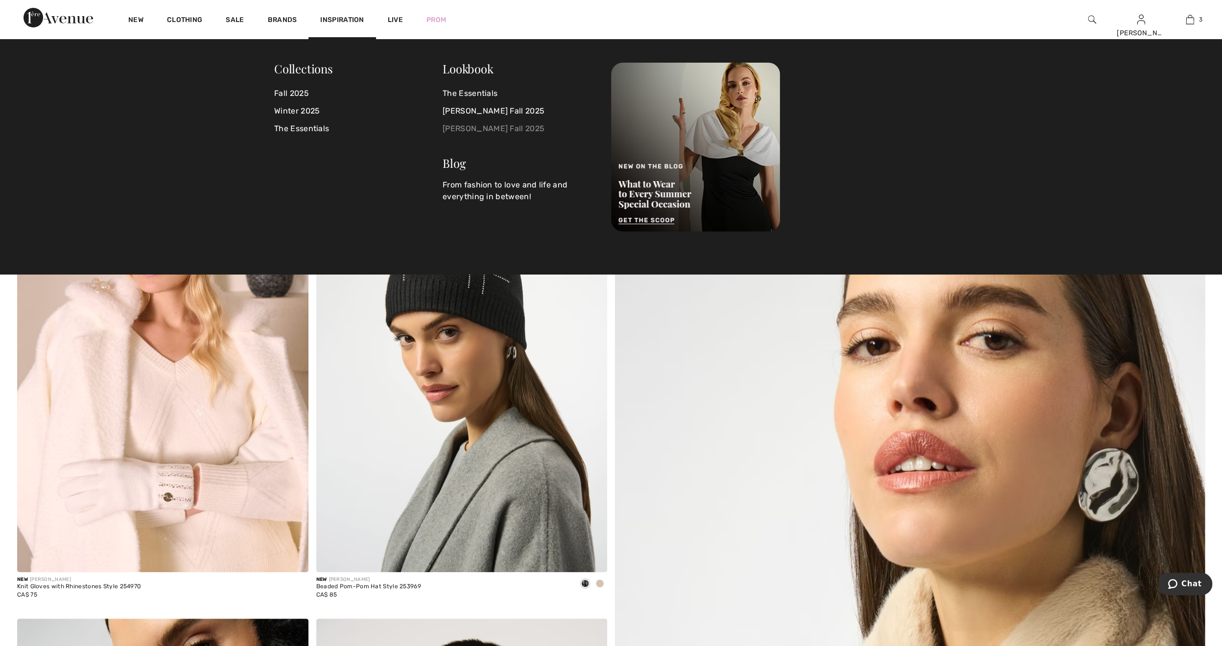
click at [494, 128] on link "[PERSON_NAME] Fall 2025" at bounding box center [521, 129] width 157 height 18
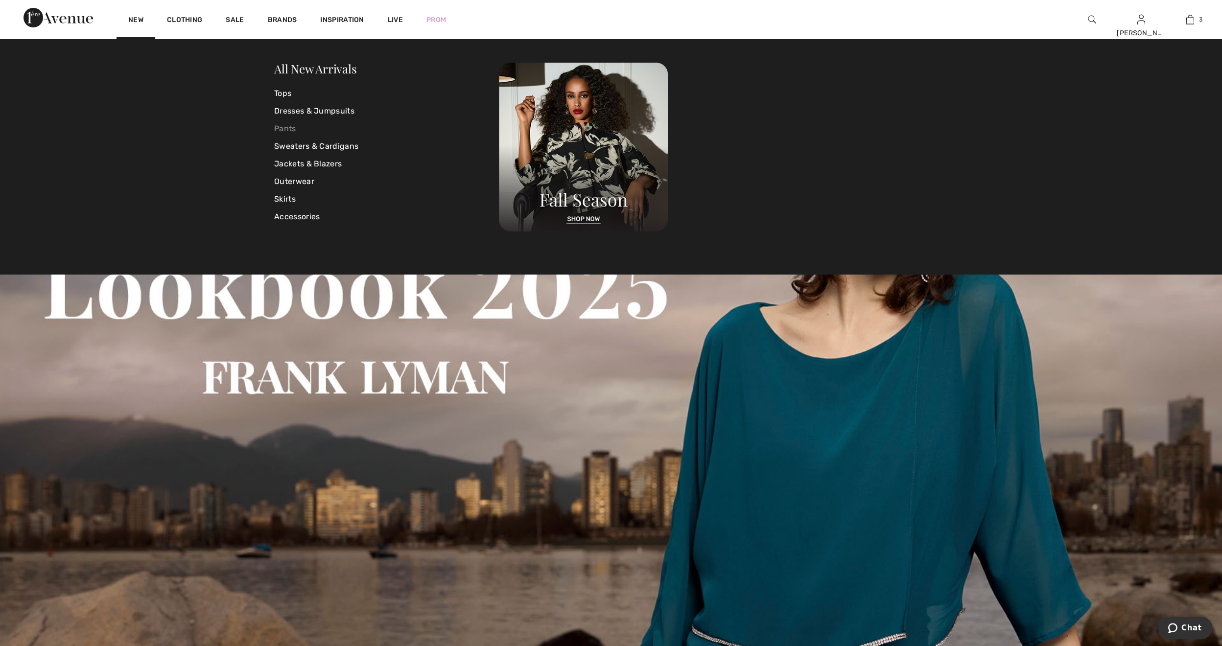
click at [281, 131] on link "Pants" at bounding box center [386, 129] width 225 height 18
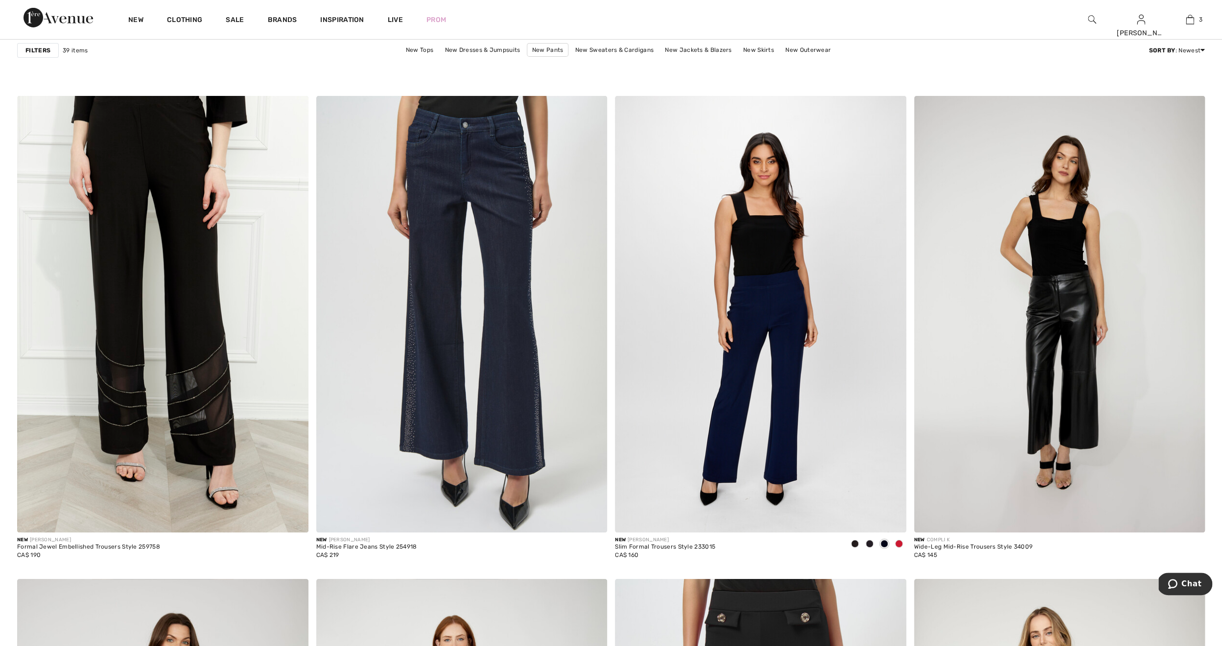
scroll to position [2163, 0]
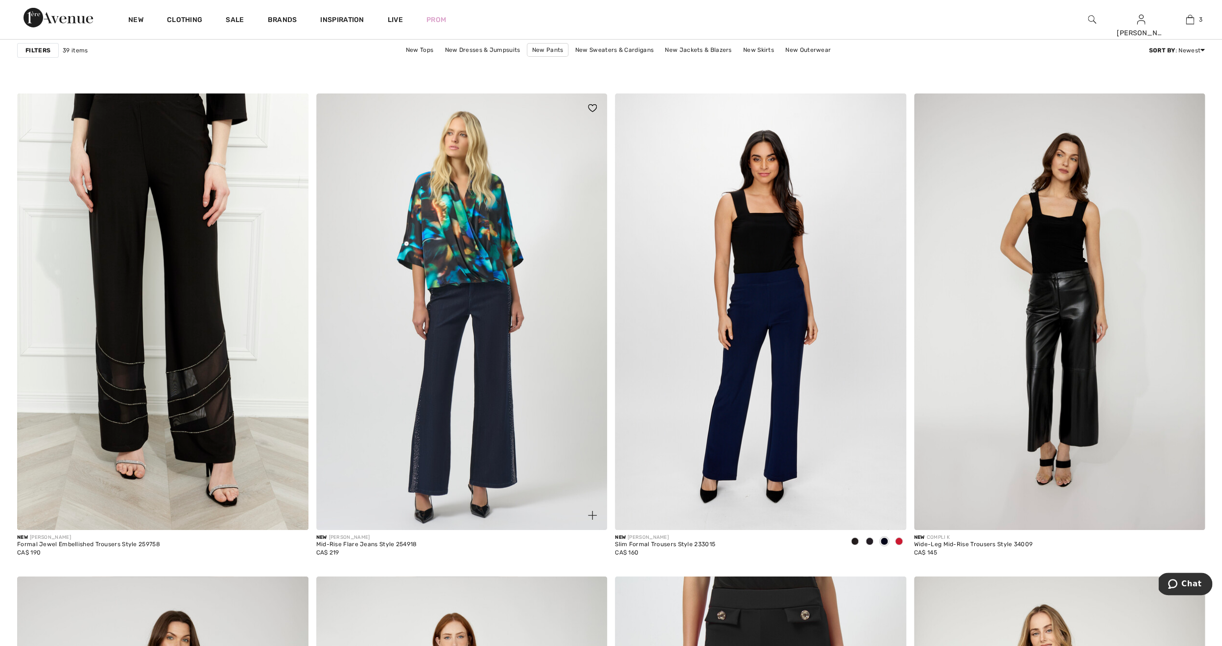
click at [425, 362] on img at bounding box center [461, 312] width 291 height 437
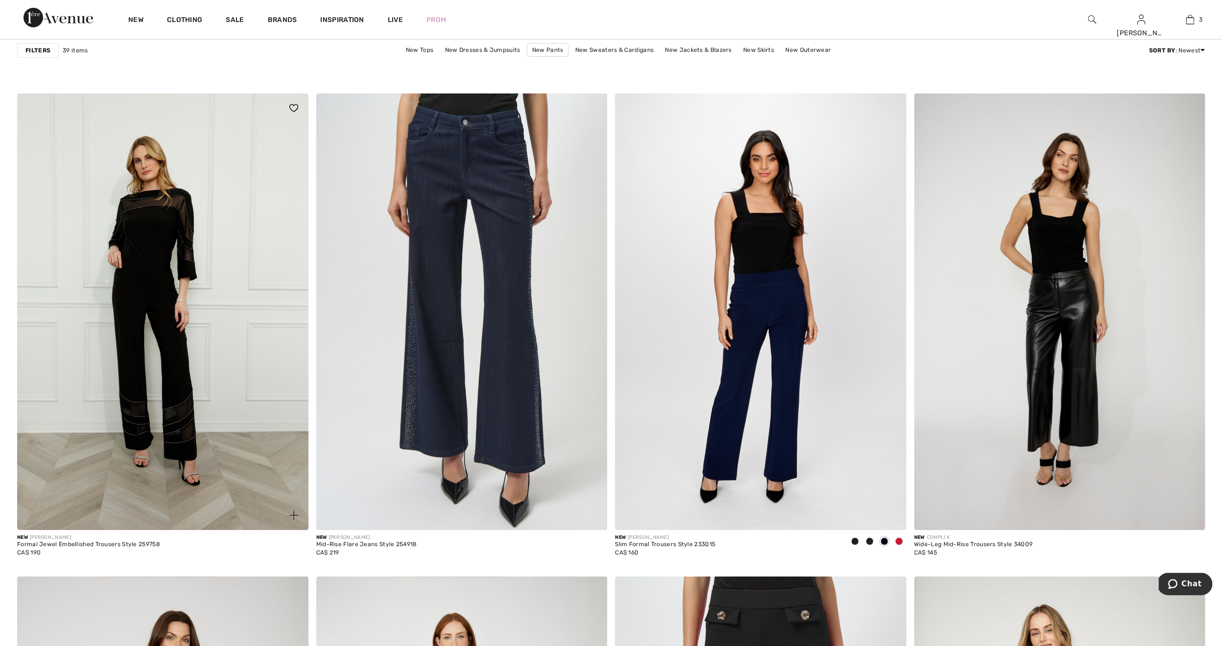
click at [182, 387] on img at bounding box center [162, 312] width 291 height 437
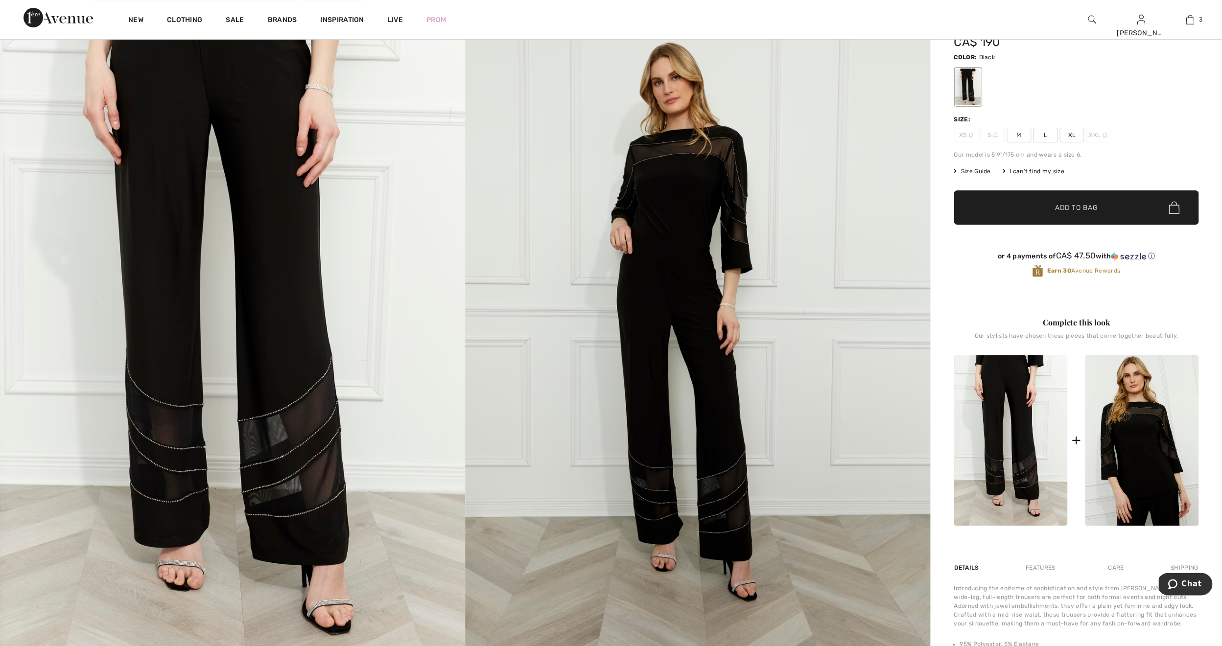
scroll to position [86, 0]
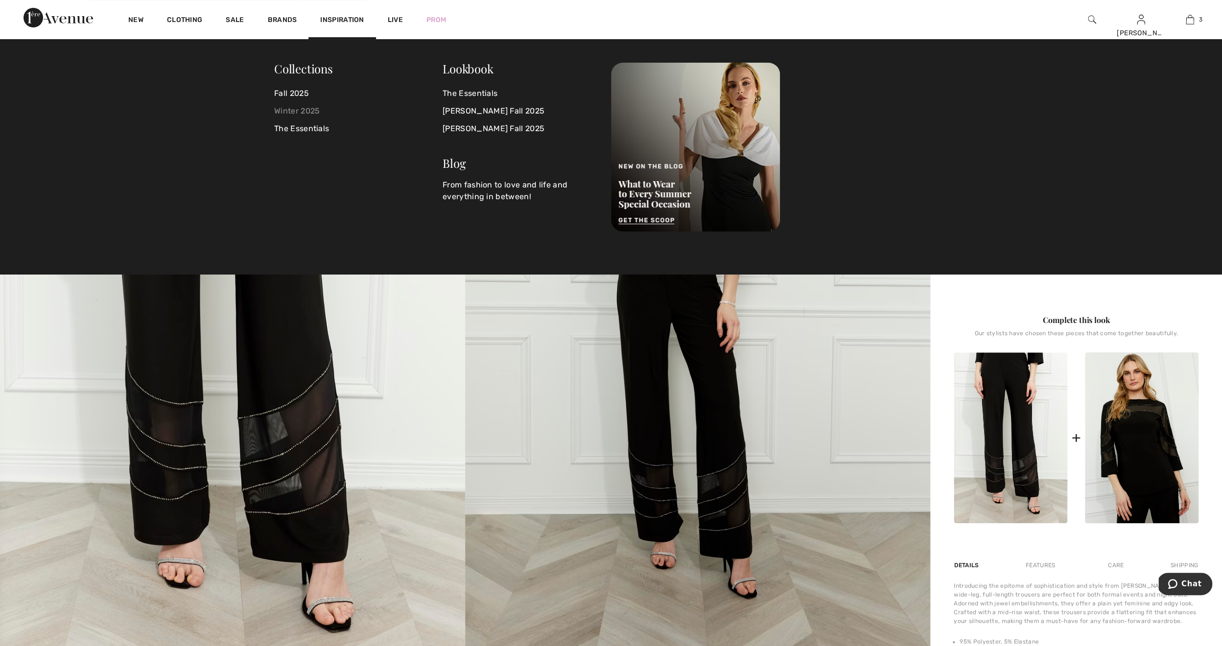
click at [290, 110] on link "Winter 2025" at bounding box center [358, 111] width 168 height 18
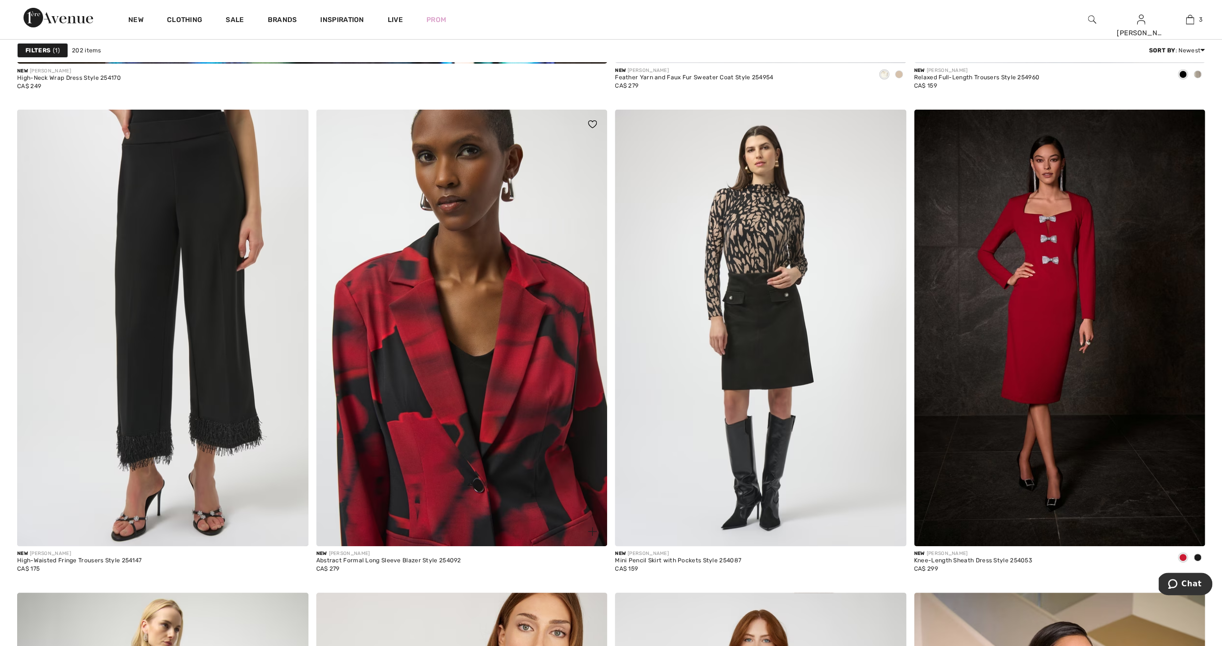
scroll to position [4741, 0]
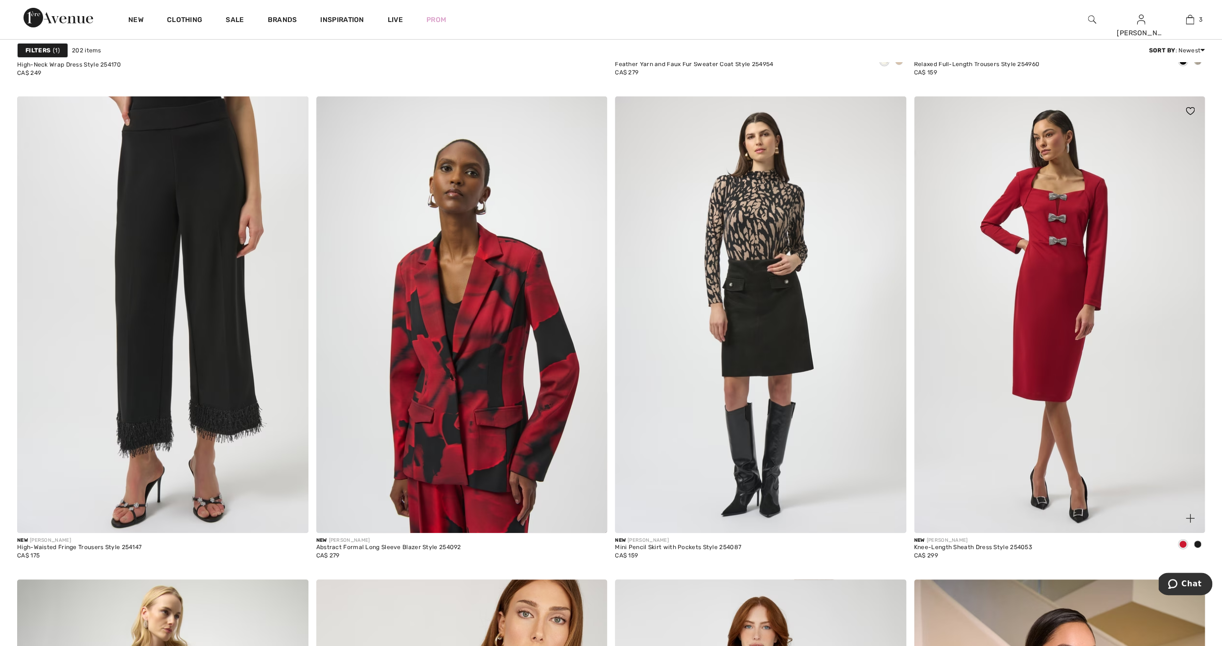
click at [1014, 316] on img at bounding box center [1059, 314] width 291 height 437
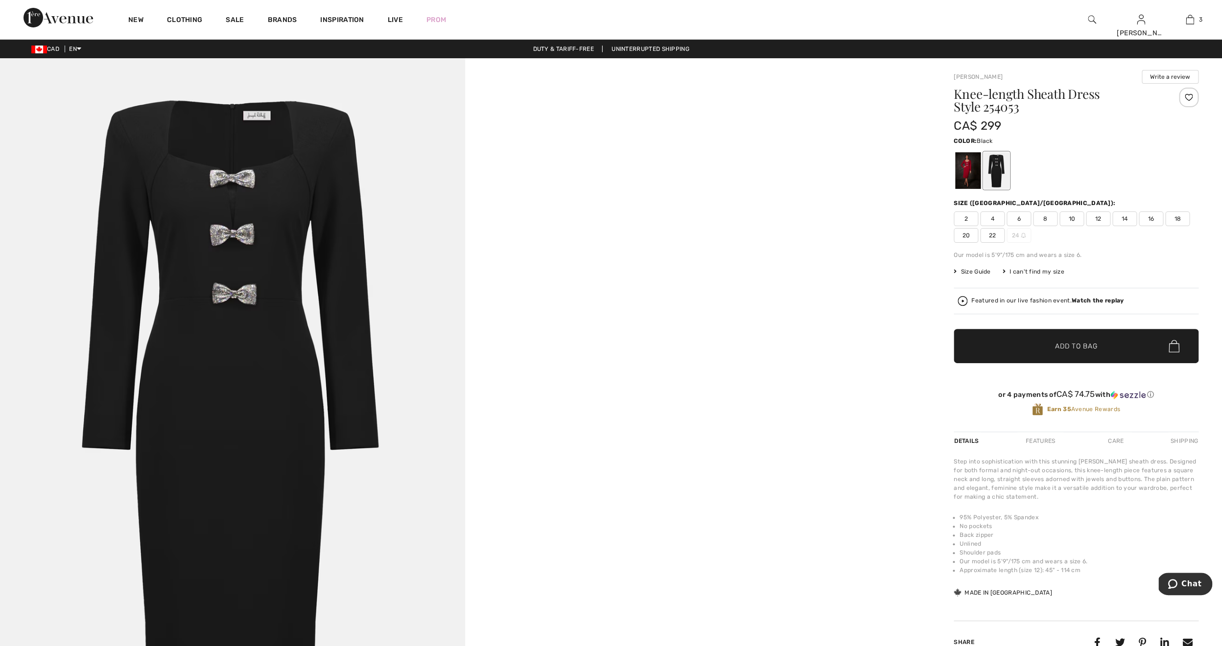
click at [980, 273] on span "Size Guide" at bounding box center [972, 271] width 37 height 9
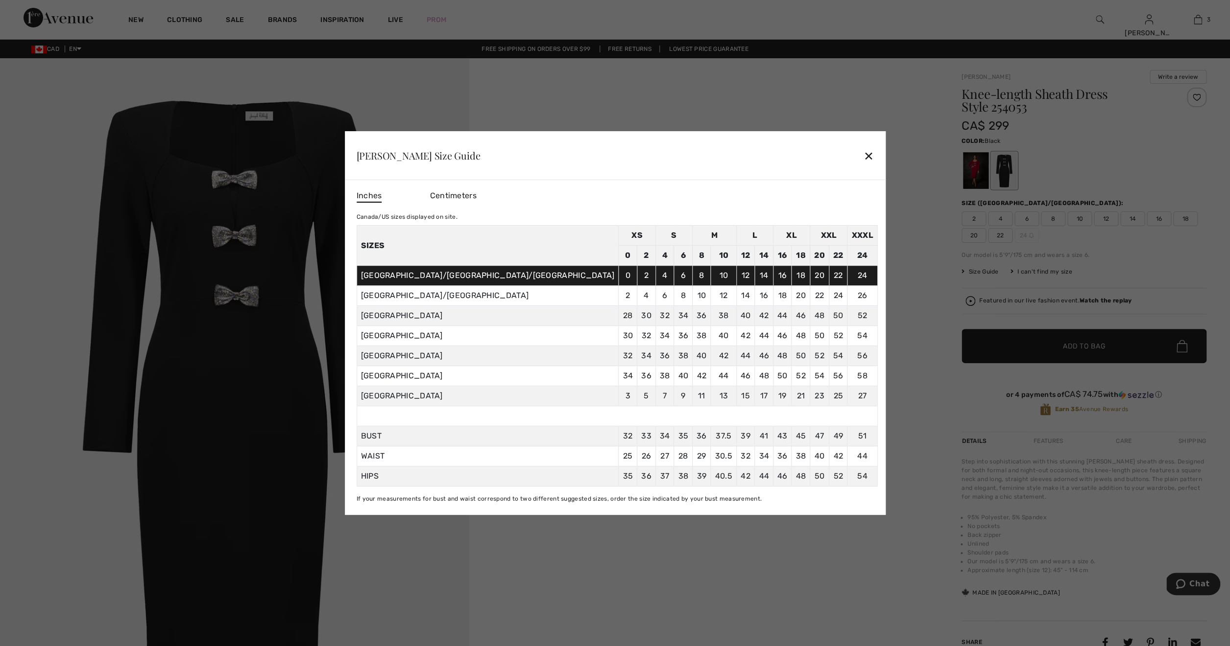
click at [705, 579] on div at bounding box center [615, 323] width 1230 height 646
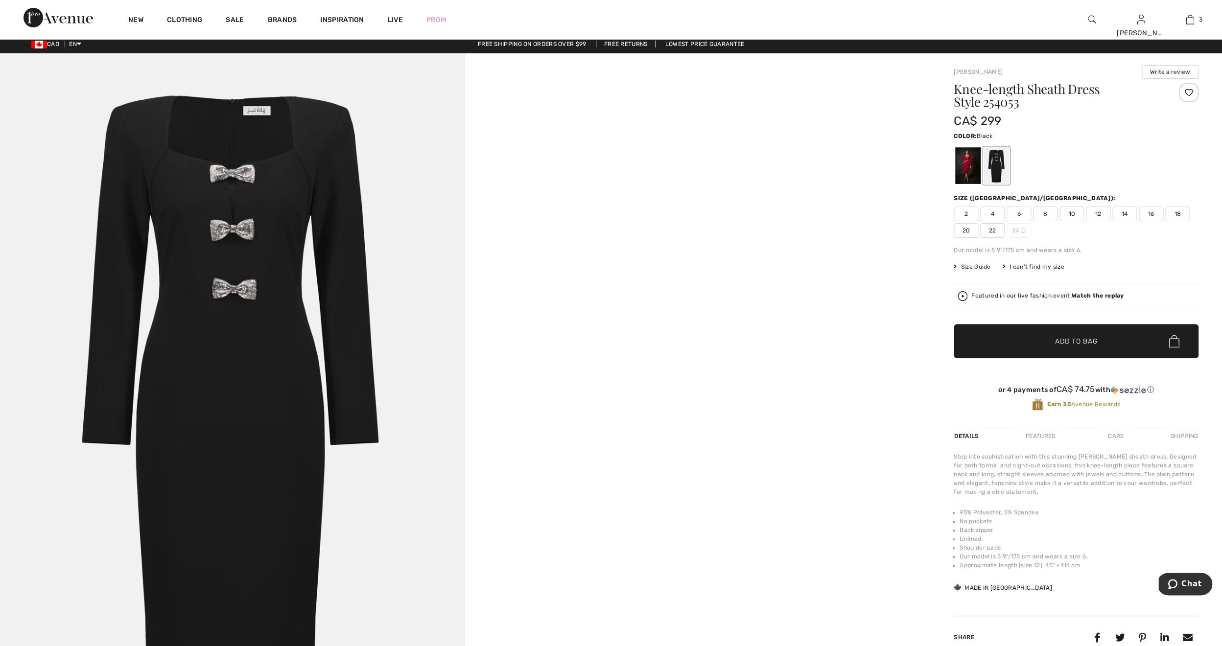
scroll to position [8, 0]
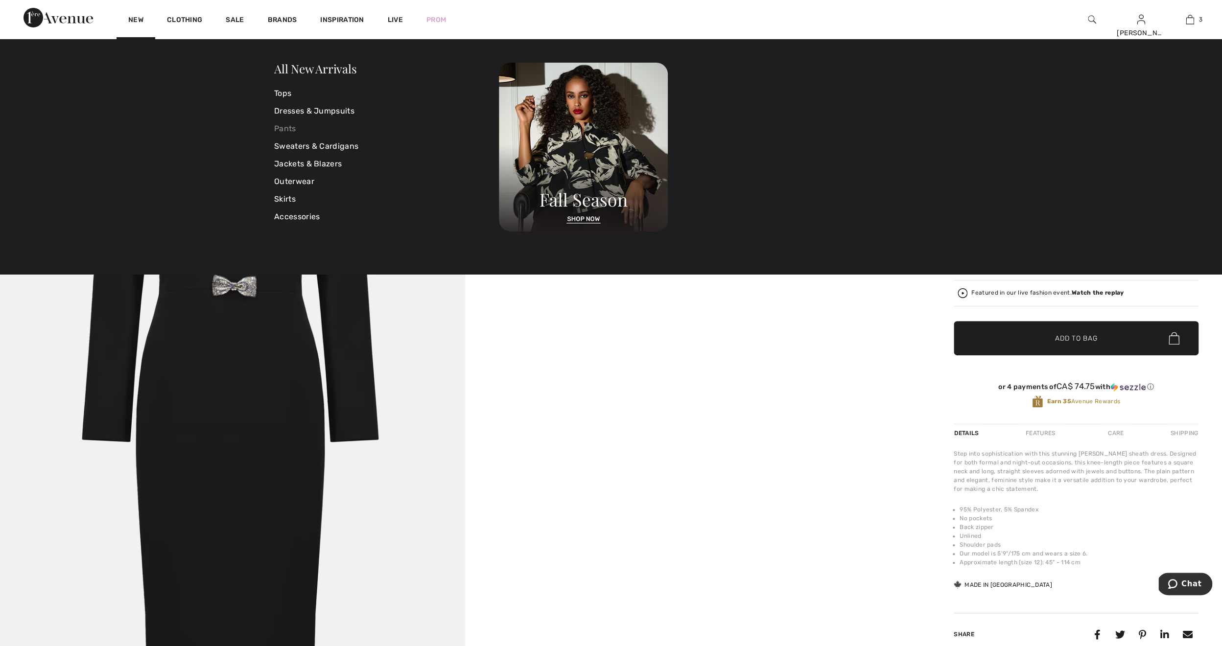
click at [289, 128] on link "Pants" at bounding box center [386, 129] width 225 height 18
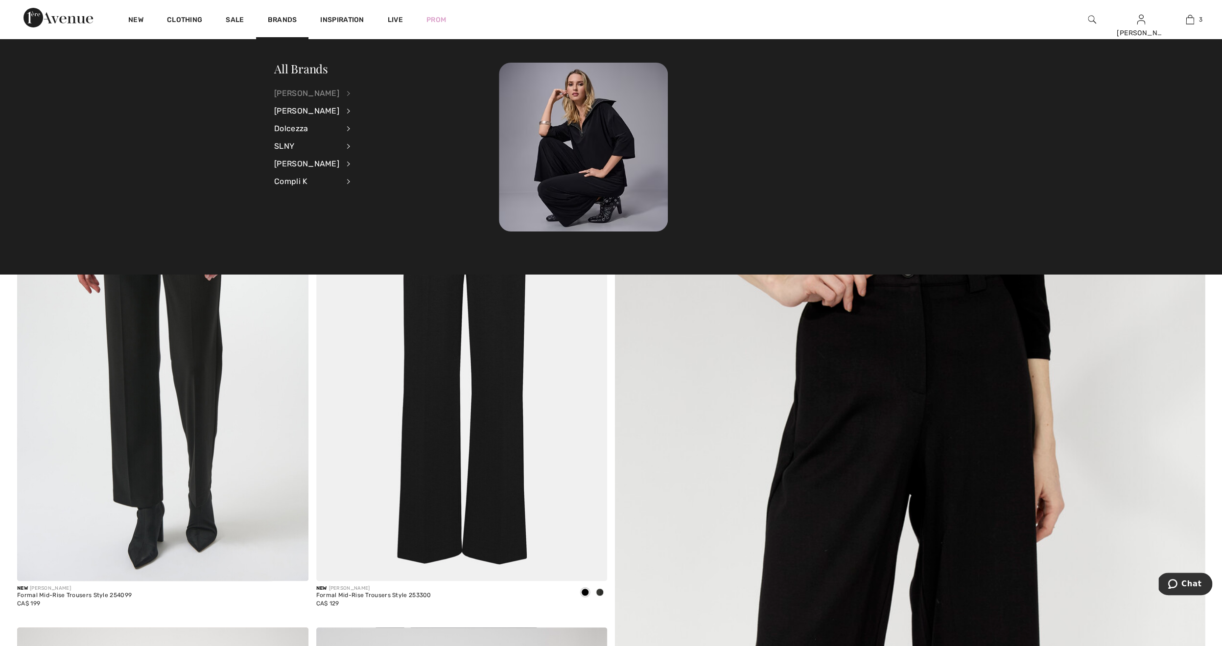
click at [314, 96] on div "[PERSON_NAME]" at bounding box center [306, 94] width 65 height 18
click at [363, 173] on link "Pants" at bounding box center [401, 174] width 76 height 16
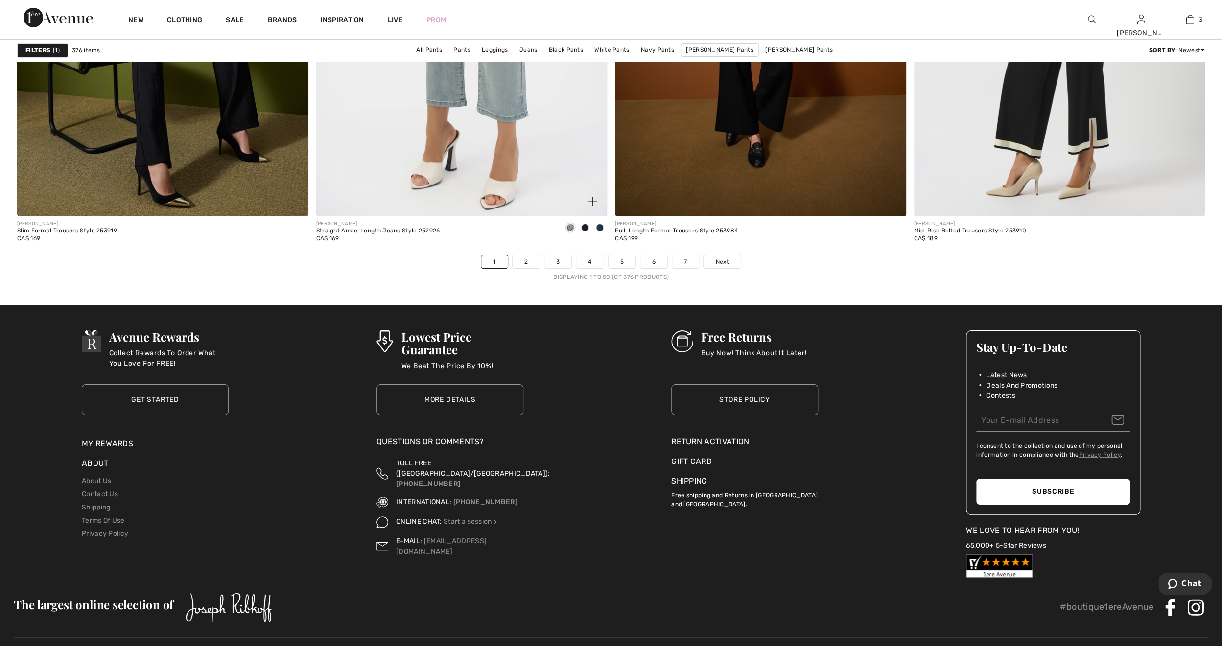
scroll to position [7217, 0]
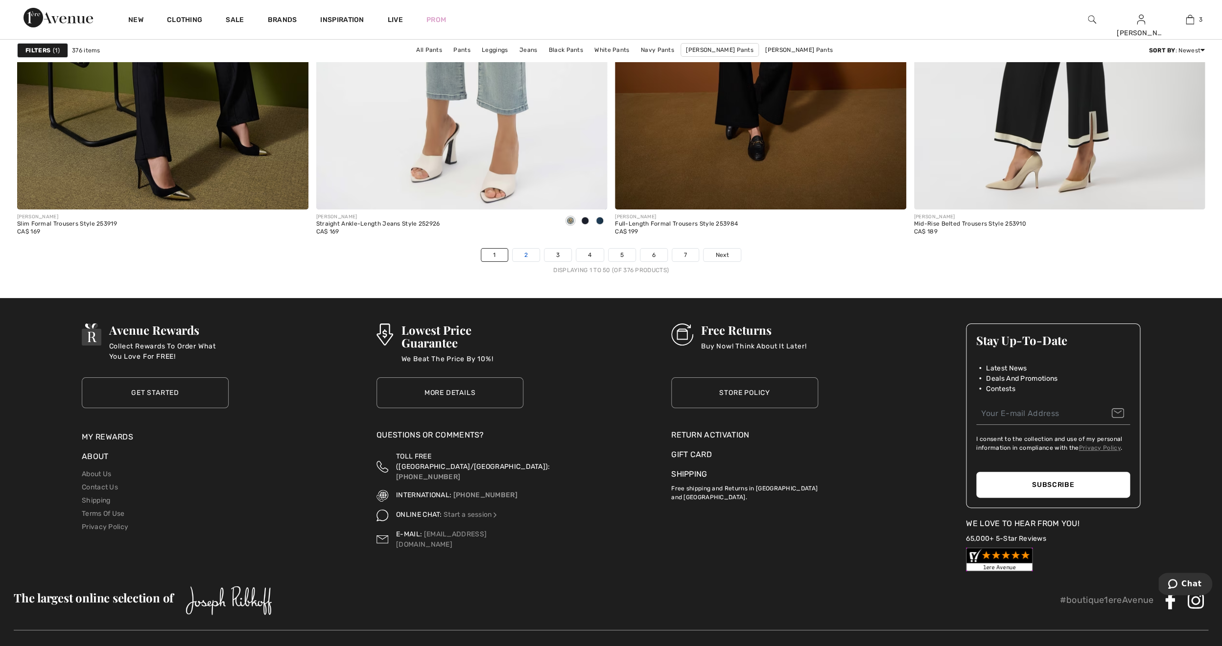
click at [526, 262] on link "2" at bounding box center [526, 255] width 27 height 13
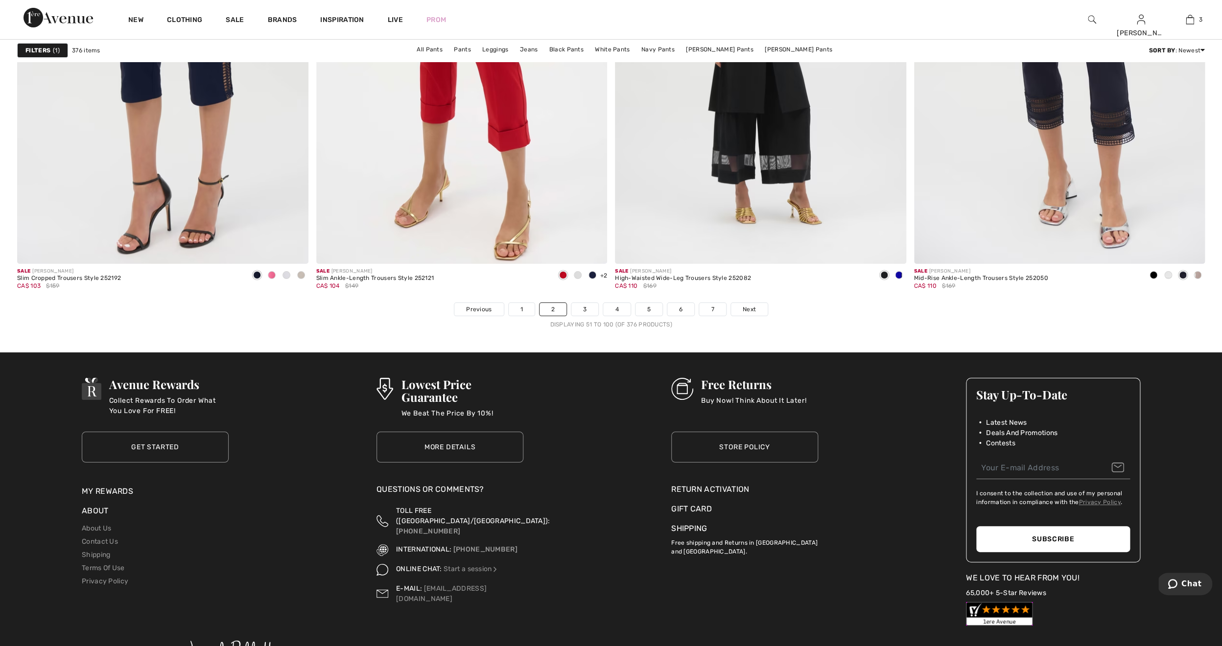
scroll to position [7209, 0]
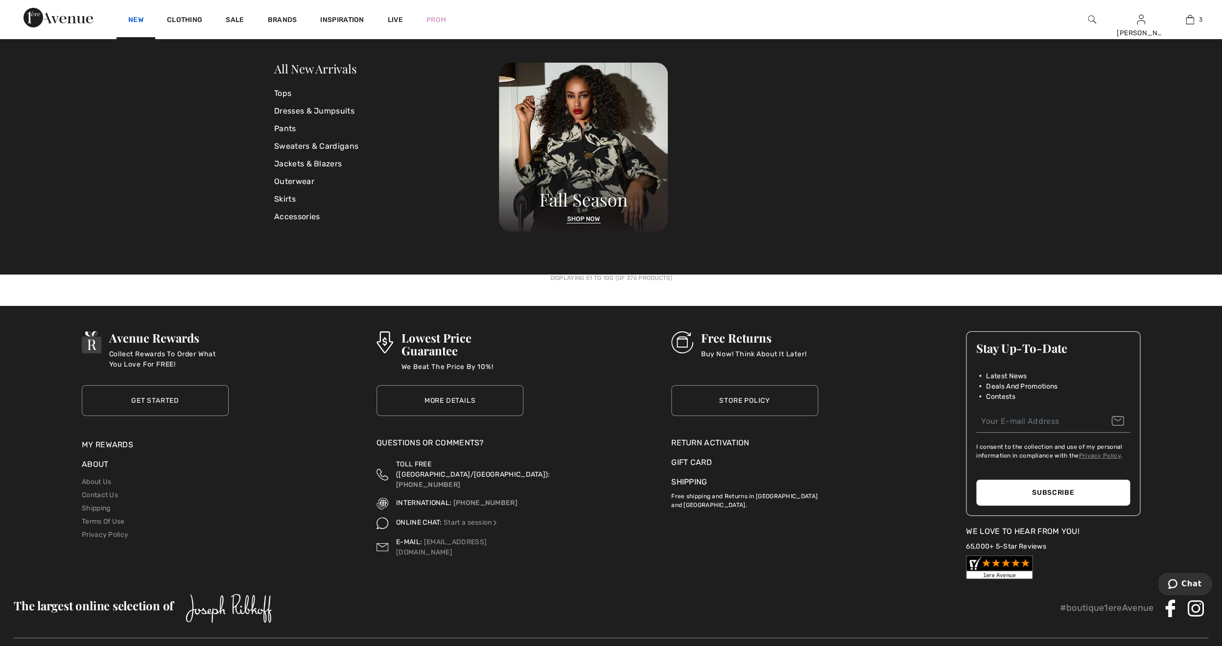
click at [134, 21] on link "New" at bounding box center [135, 21] width 15 height 10
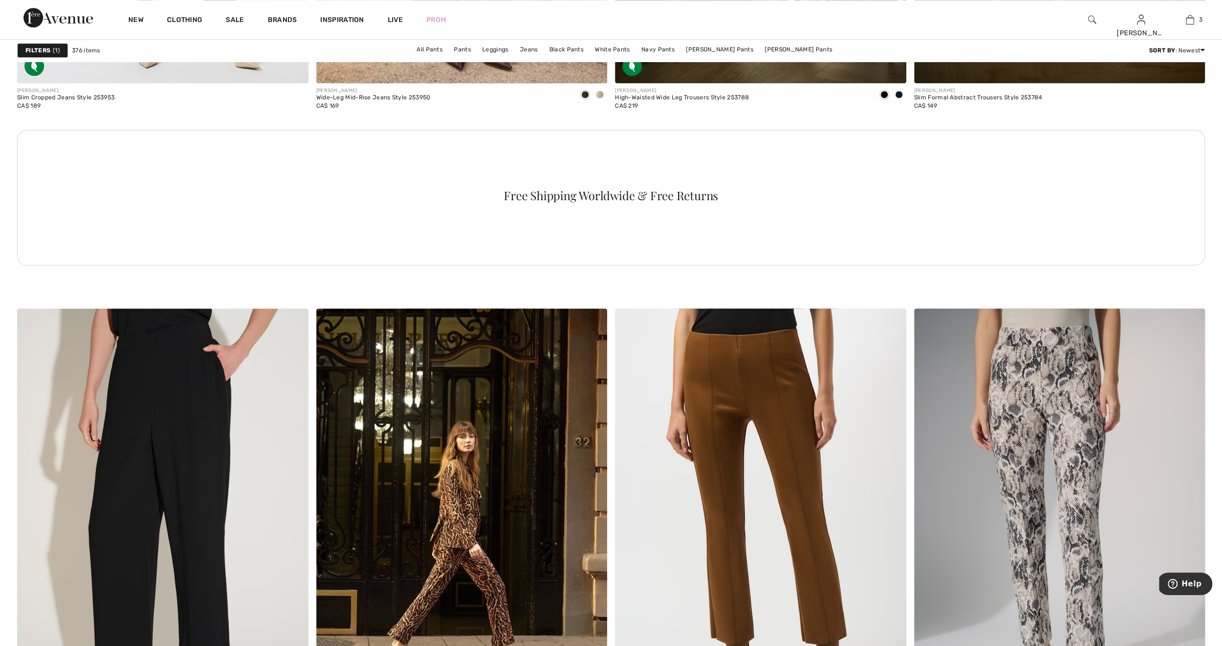
scroll to position [5438, 0]
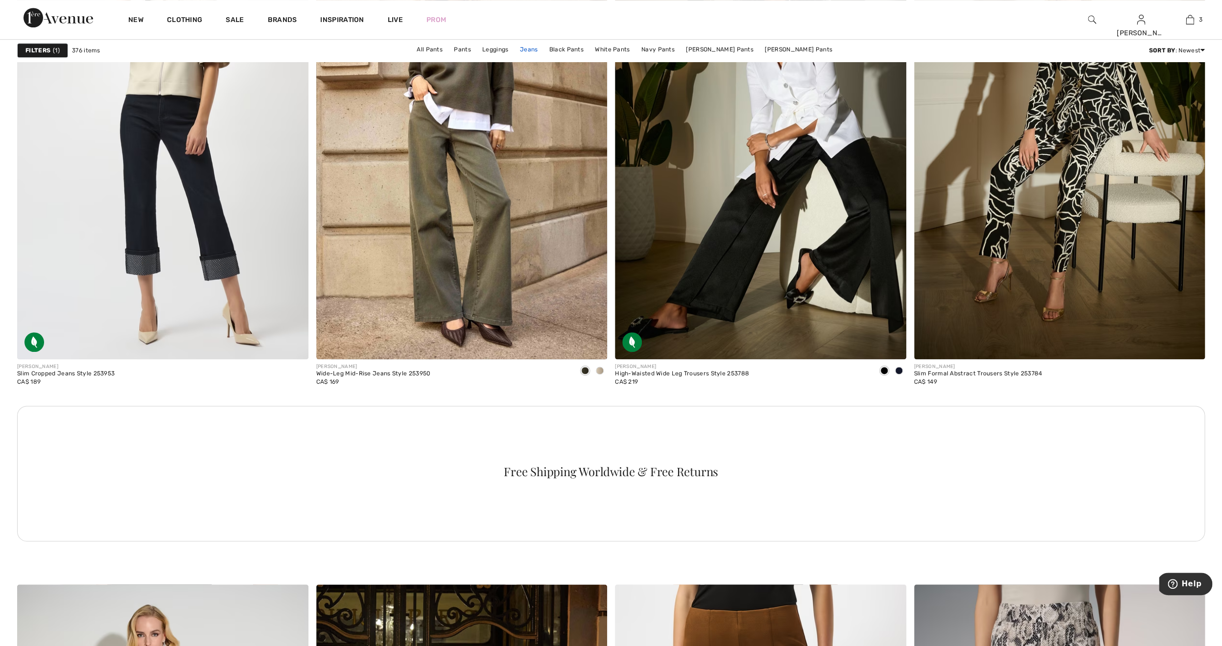
click at [543, 51] on link "Jeans" at bounding box center [529, 49] width 28 height 13
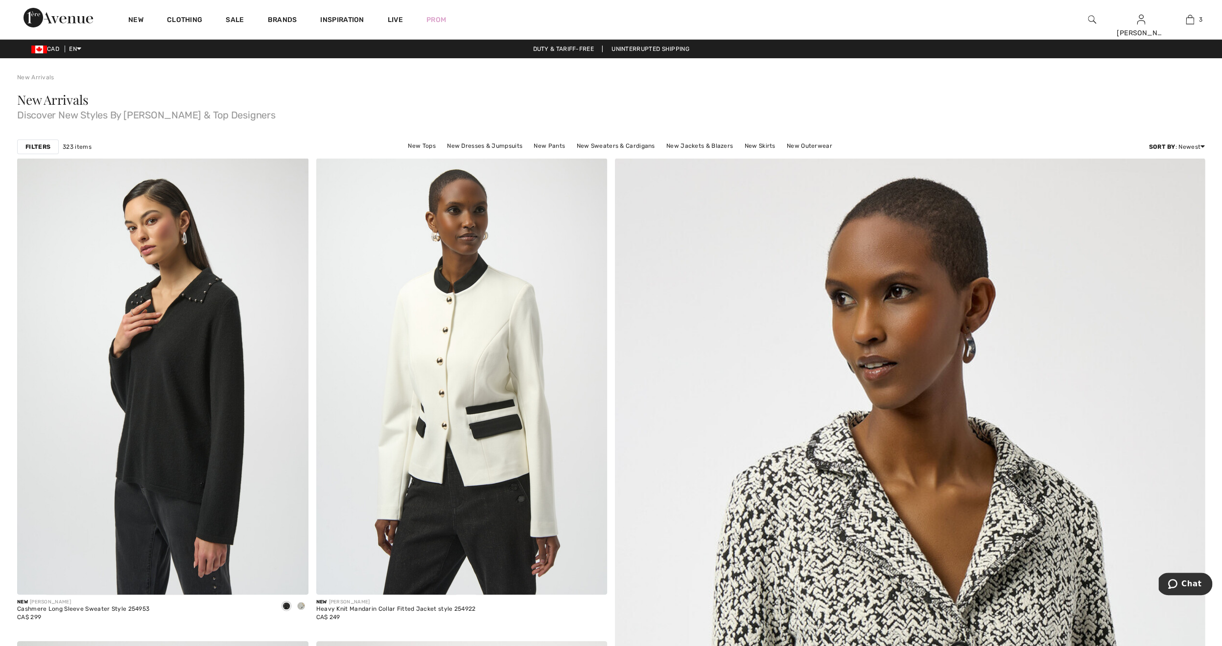
click at [1091, 34] on div at bounding box center [1092, 19] width 49 height 39
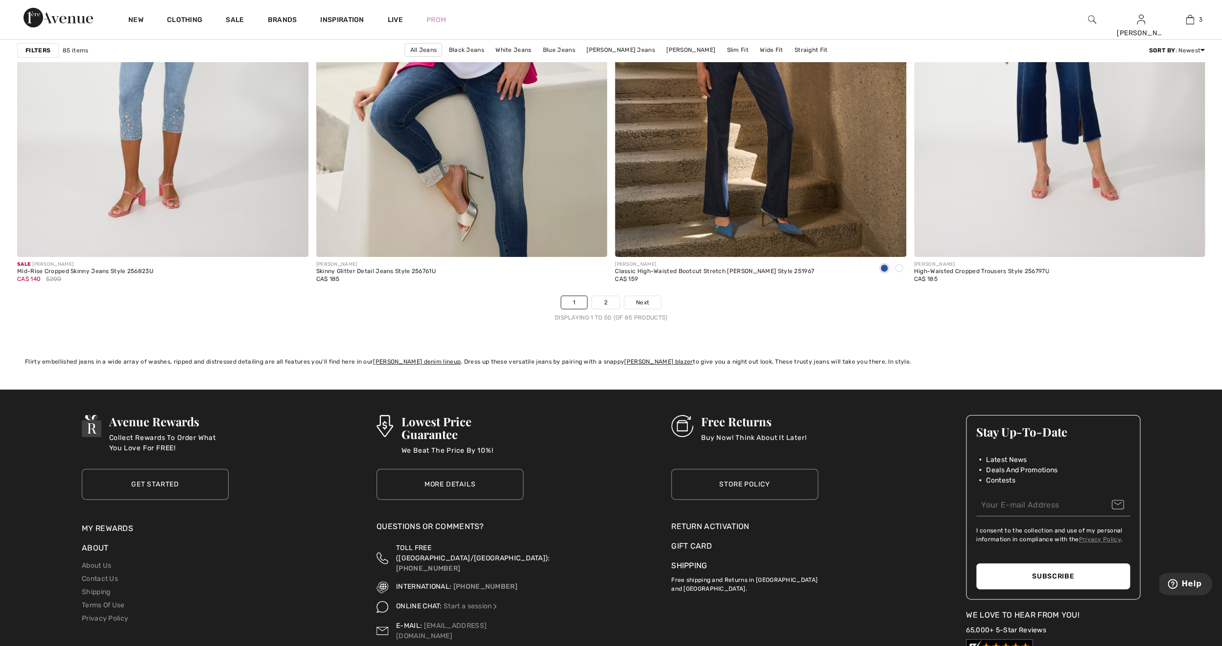
scroll to position [7178, 0]
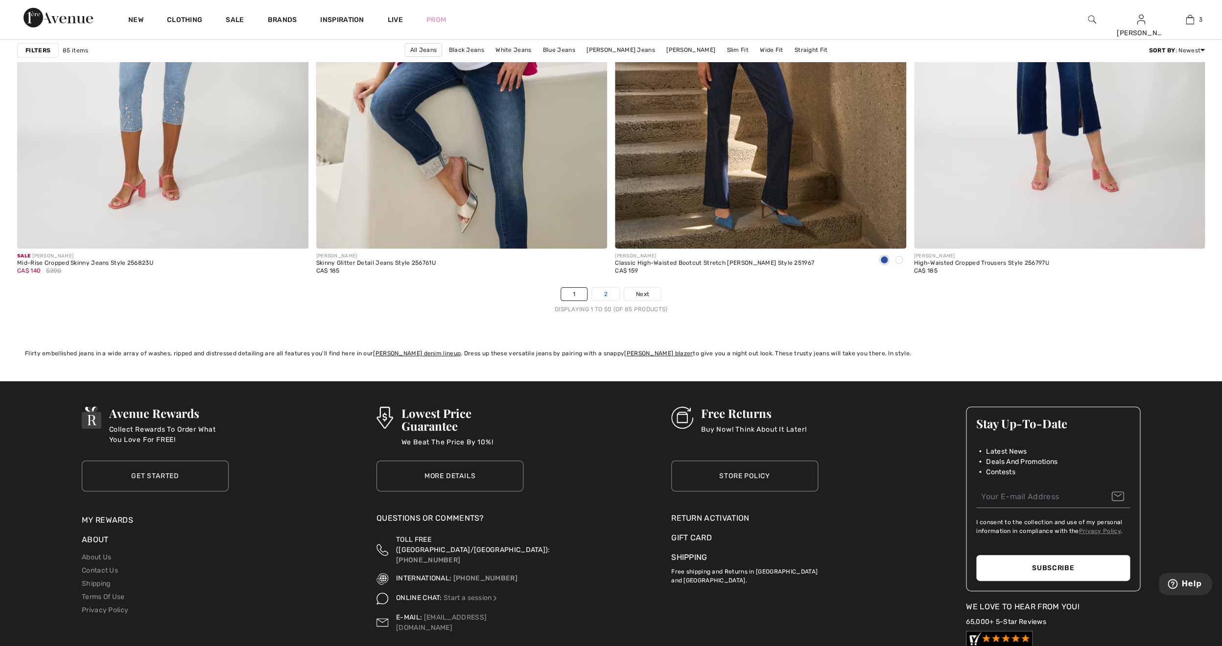
click at [601, 292] on link "2" at bounding box center [605, 294] width 27 height 13
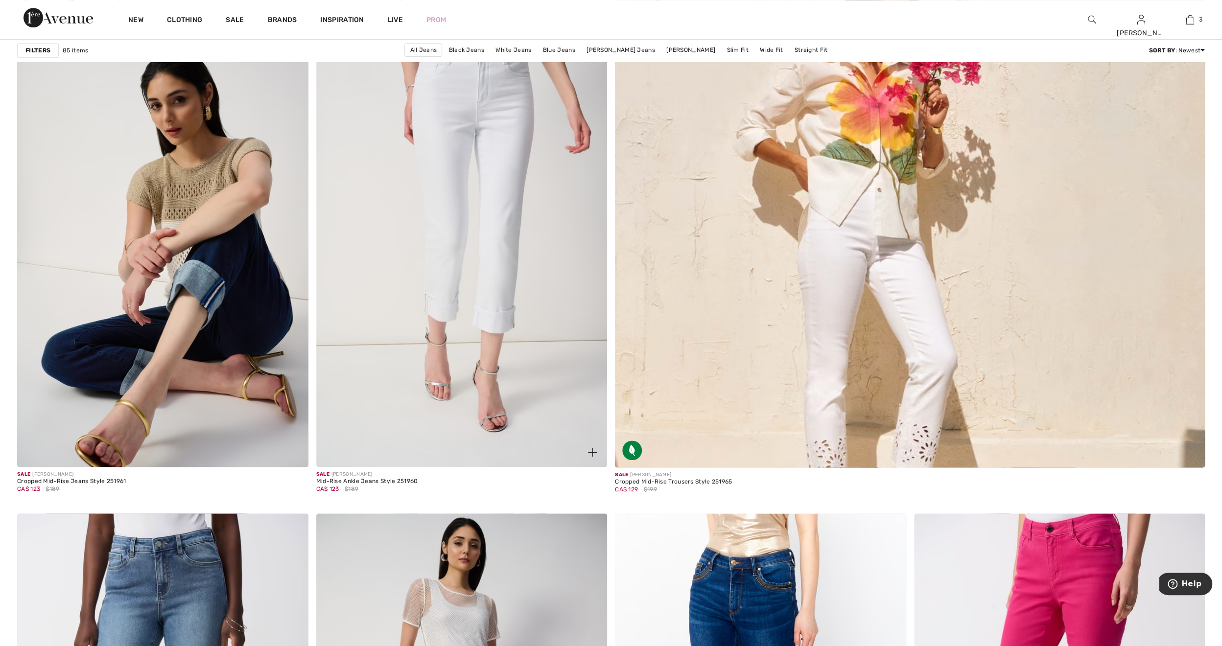
scroll to position [541, 0]
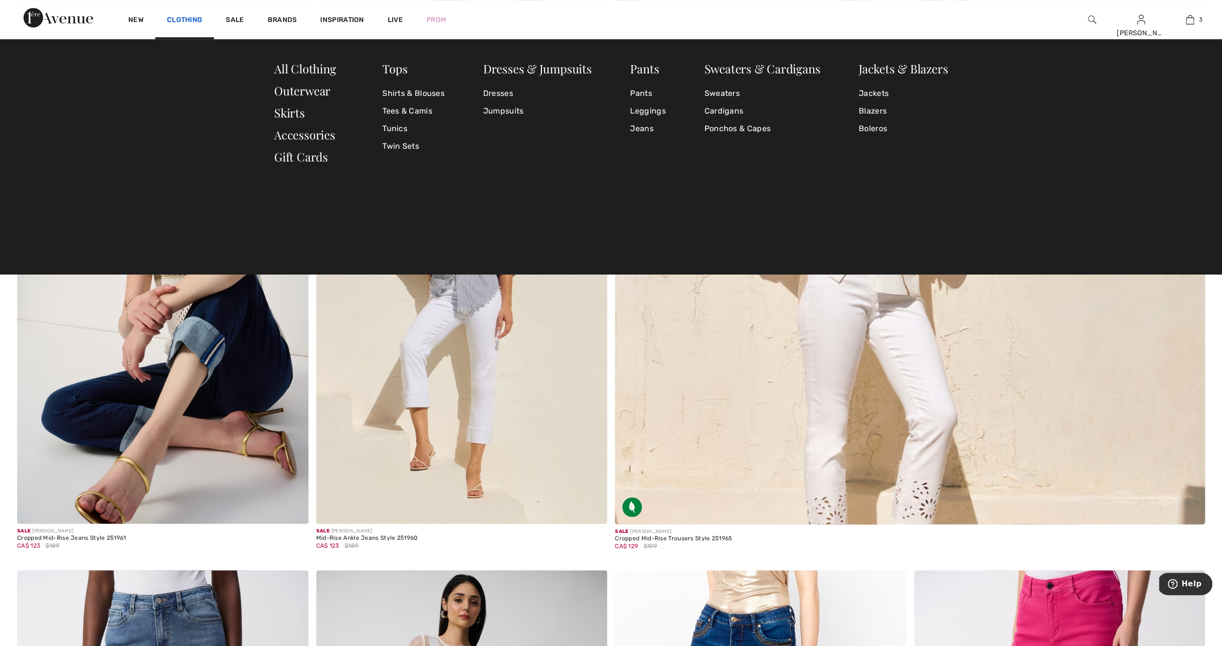
click at [186, 20] on link "Clothing" at bounding box center [184, 21] width 35 height 10
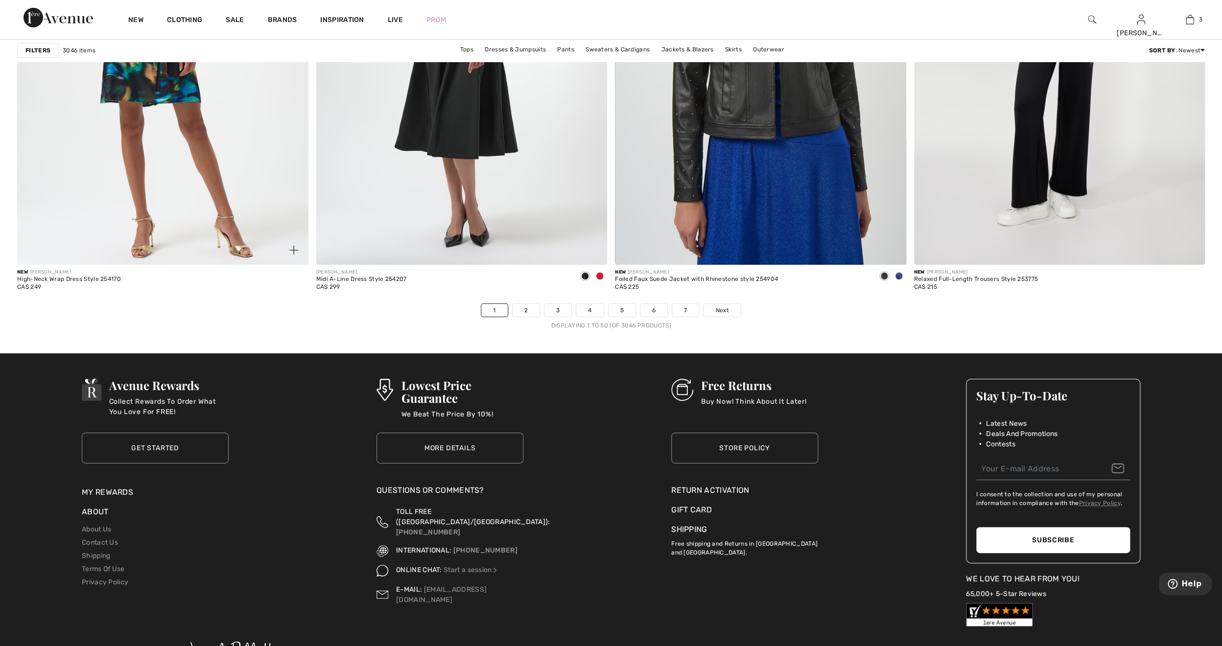
scroll to position [7154, 0]
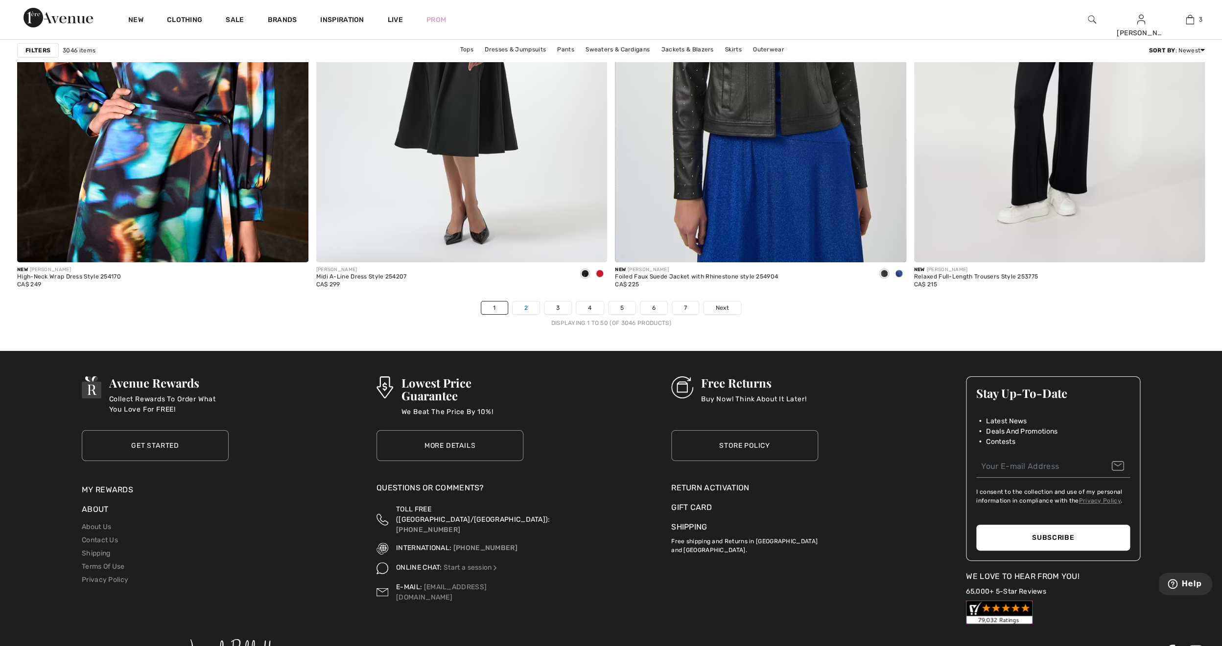
click at [524, 314] on link "2" at bounding box center [526, 308] width 27 height 13
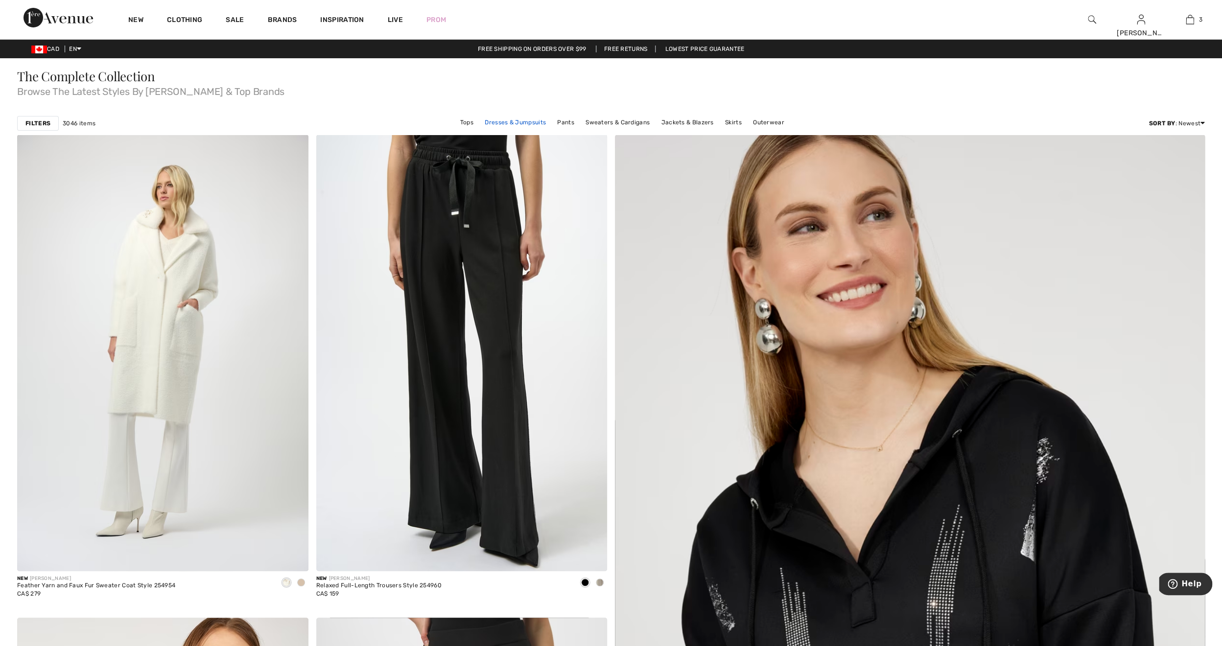
click at [526, 124] on link "Dresses & Jumpsuits" at bounding box center [515, 122] width 71 height 13
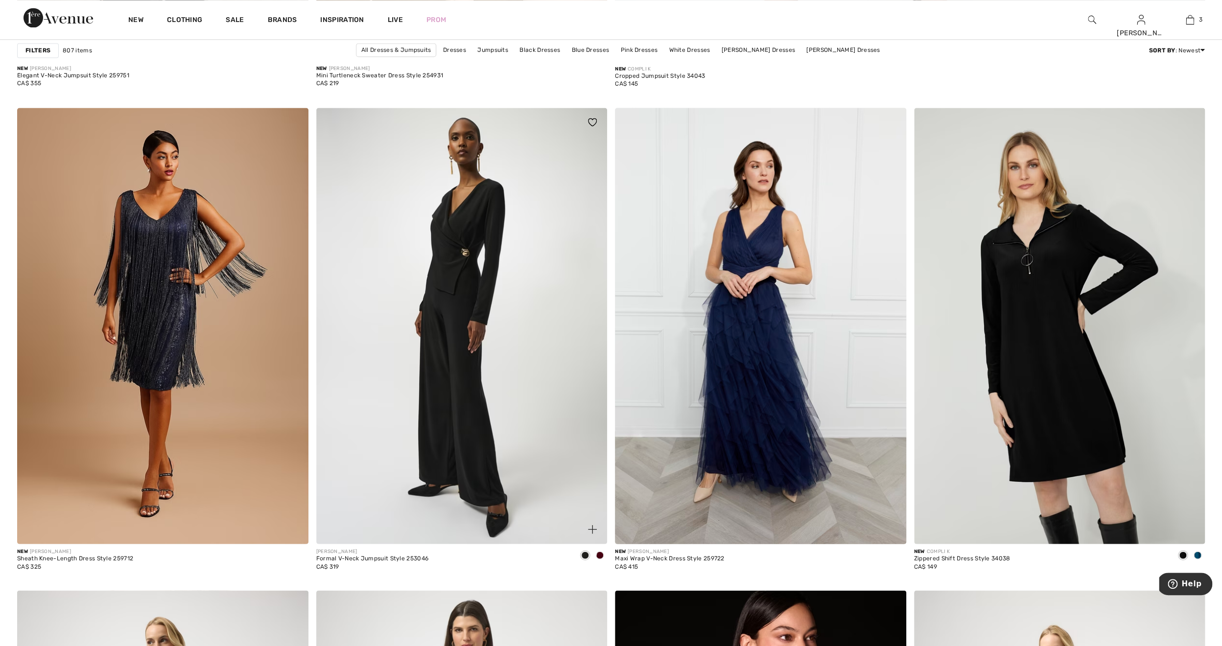
scroll to position [1011, 0]
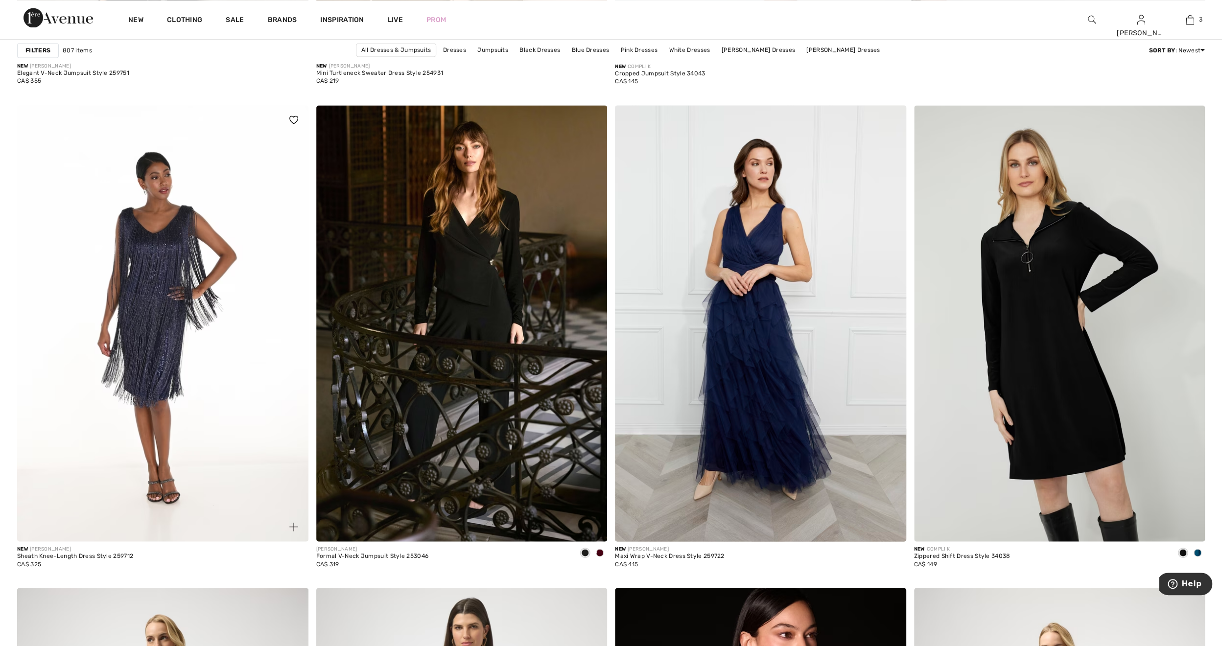
click at [168, 273] on img at bounding box center [162, 323] width 291 height 437
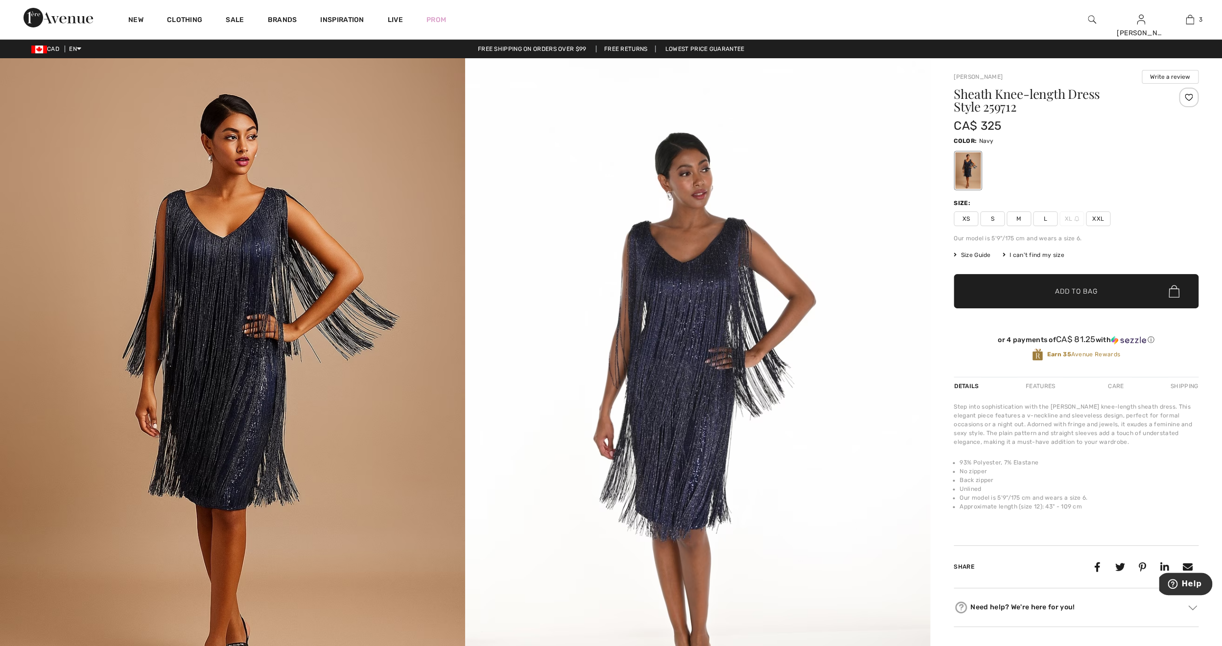
click at [981, 256] on span "Size Guide" at bounding box center [972, 255] width 37 height 9
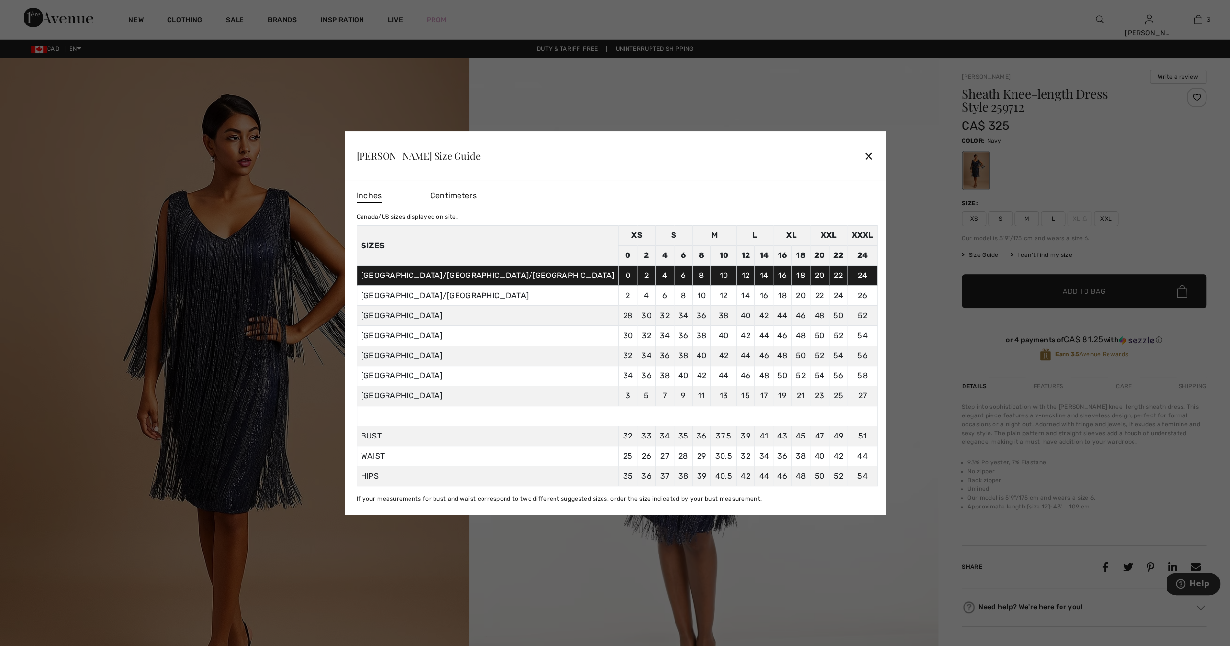
click at [846, 325] on div at bounding box center [615, 323] width 1230 height 646
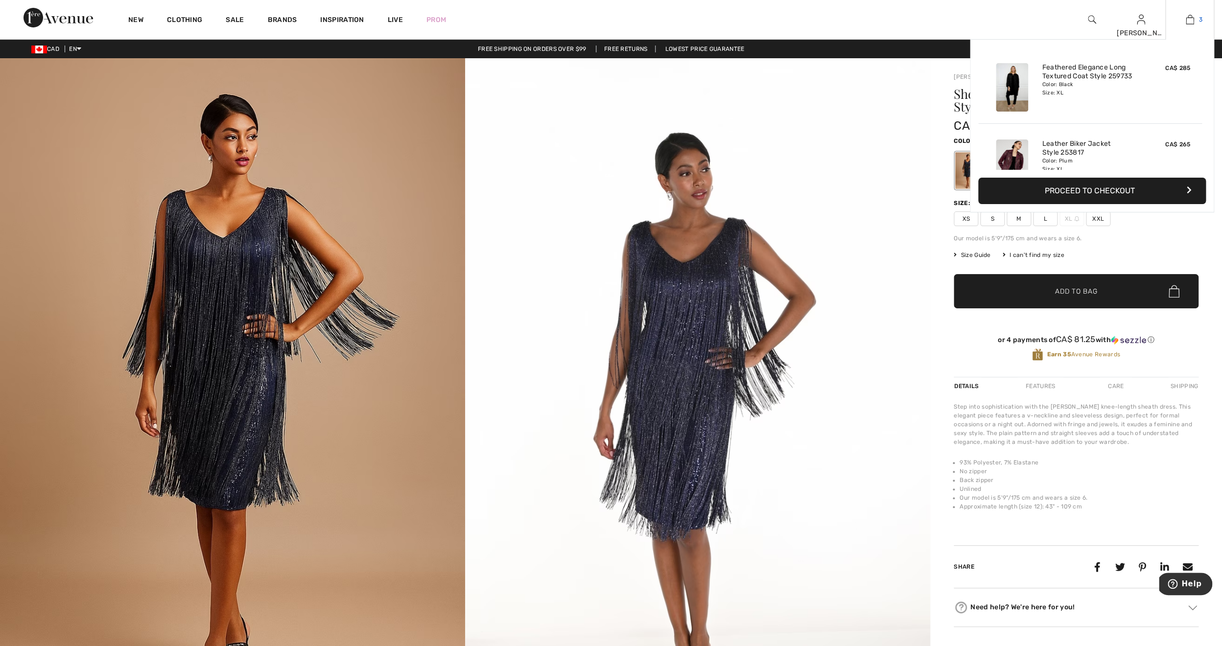
click at [1191, 21] on img at bounding box center [1190, 20] width 8 height 12
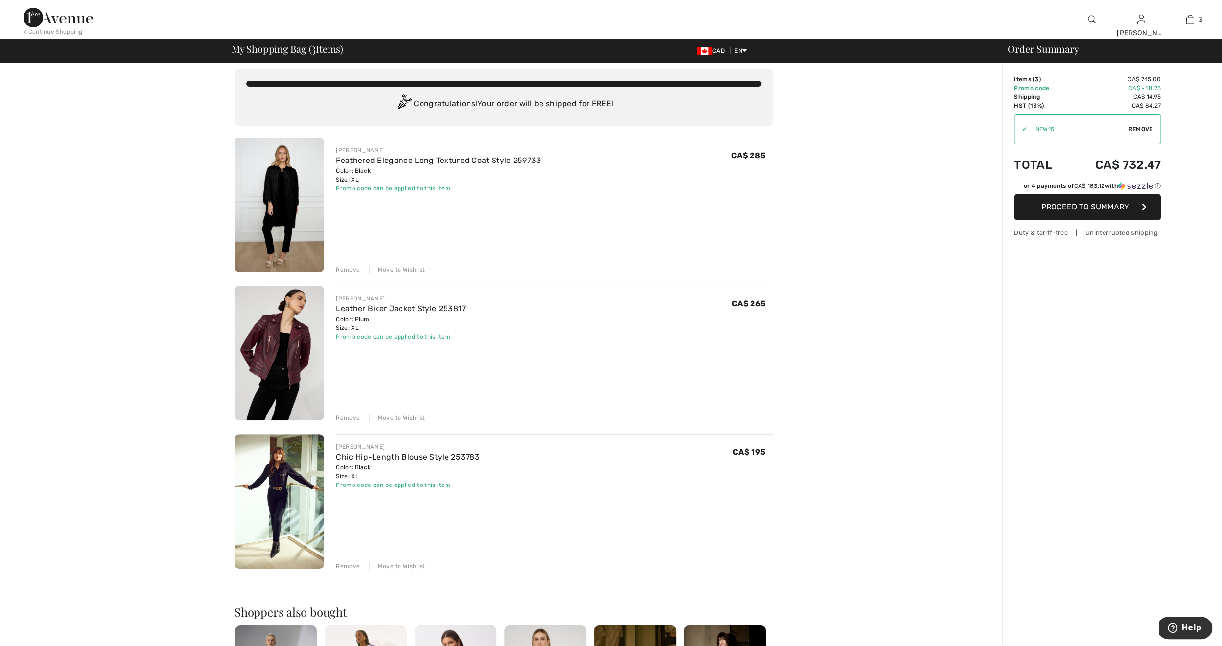
scroll to position [8, 0]
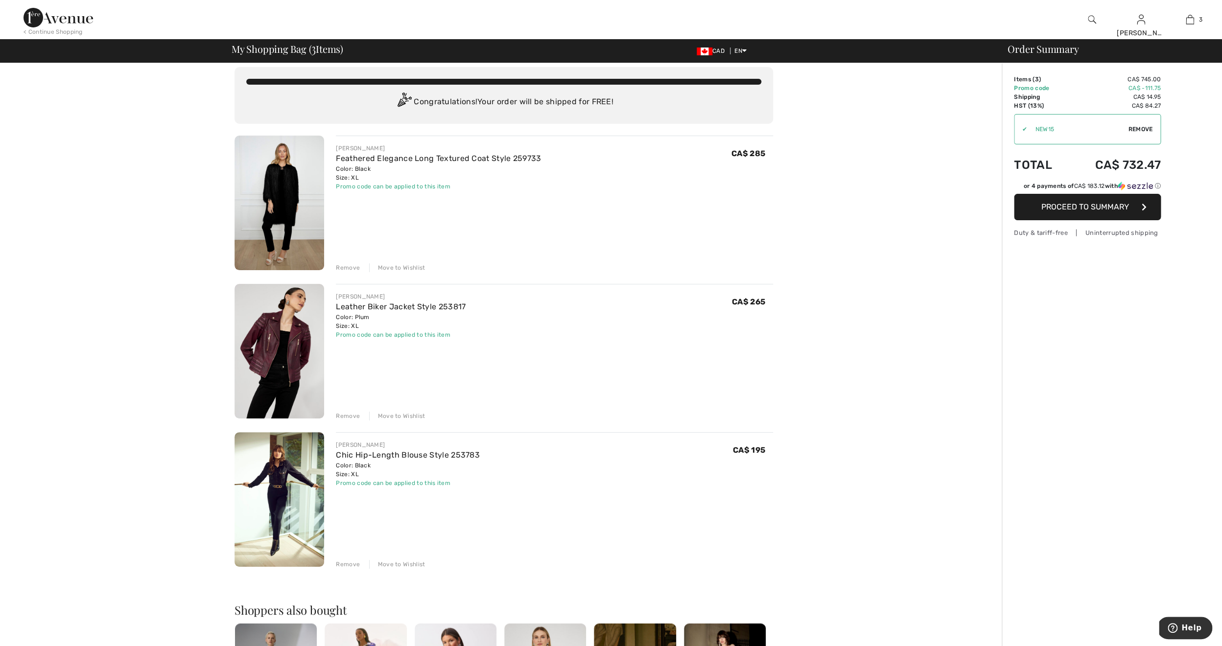
click at [279, 486] on img at bounding box center [280, 499] width 90 height 135
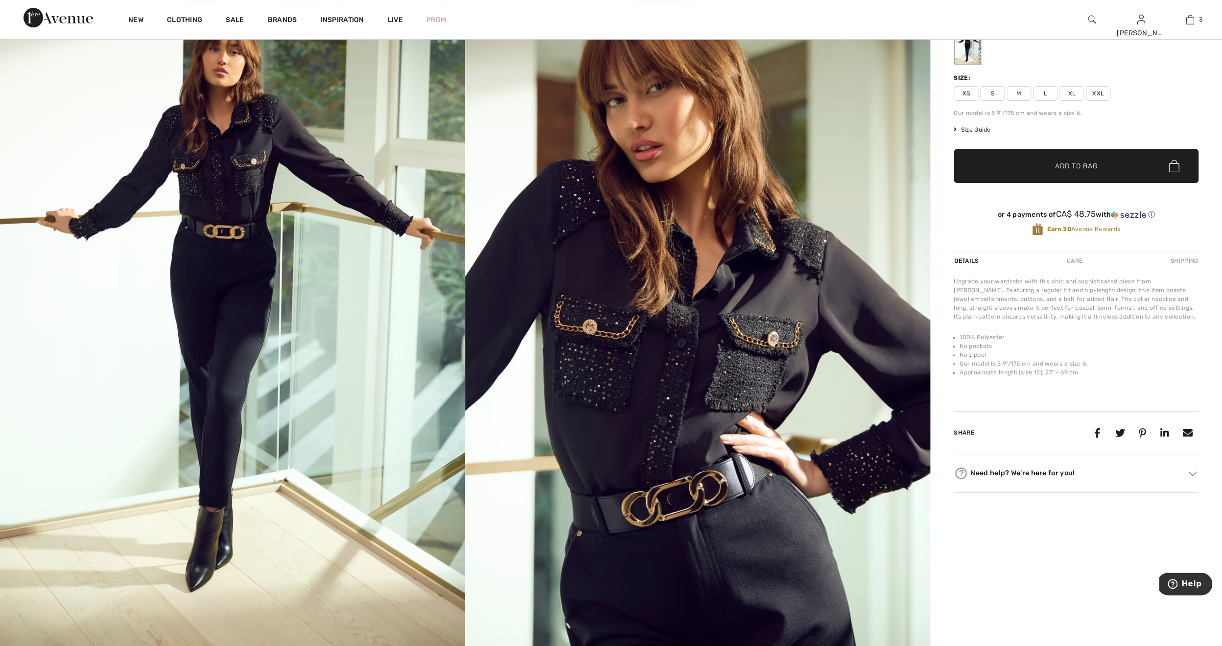
scroll to position [118, 0]
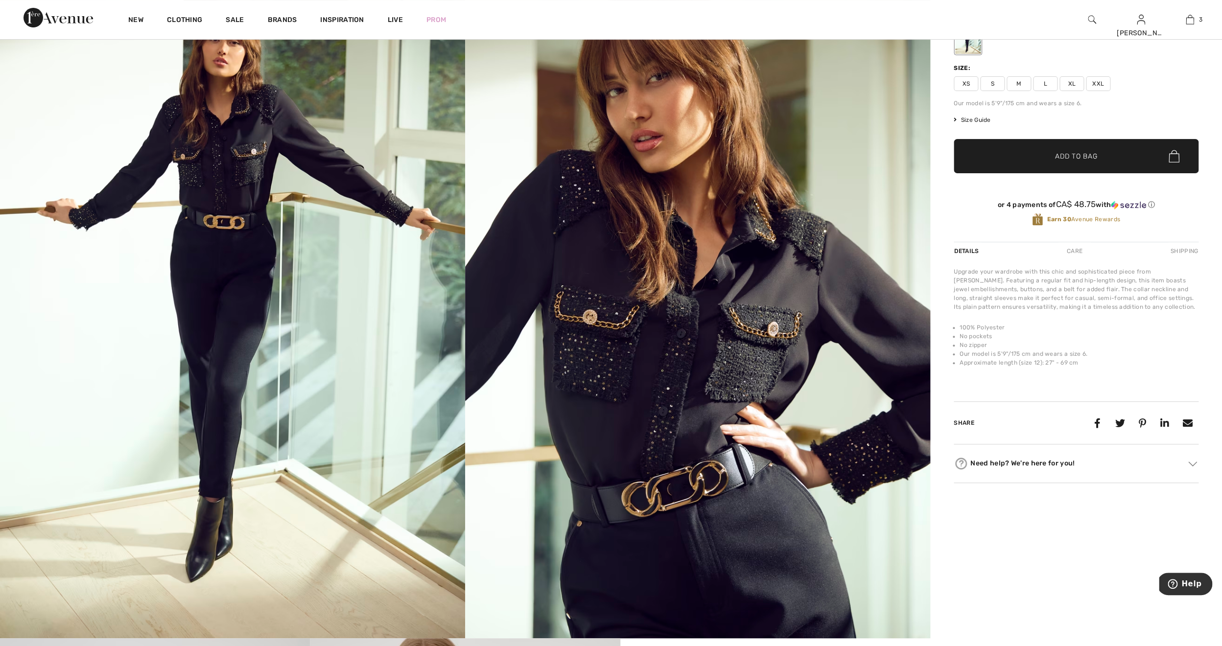
click at [979, 118] on span "Size Guide" at bounding box center [972, 120] width 37 height 9
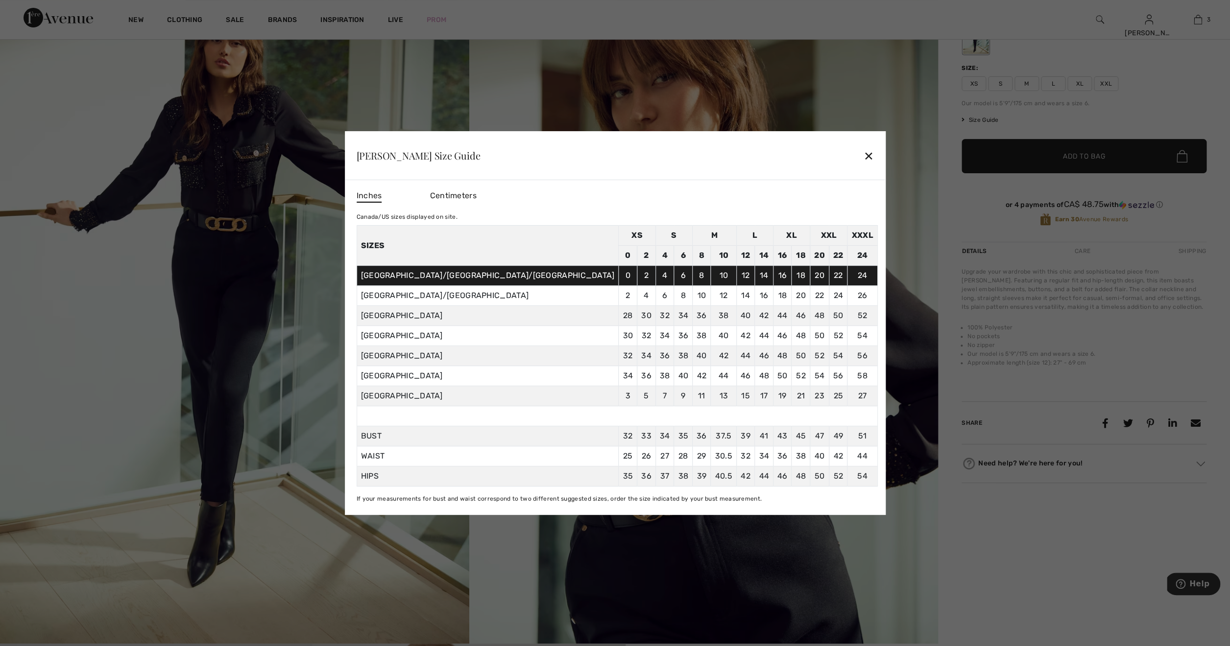
click at [1075, 85] on div at bounding box center [615, 323] width 1230 height 646
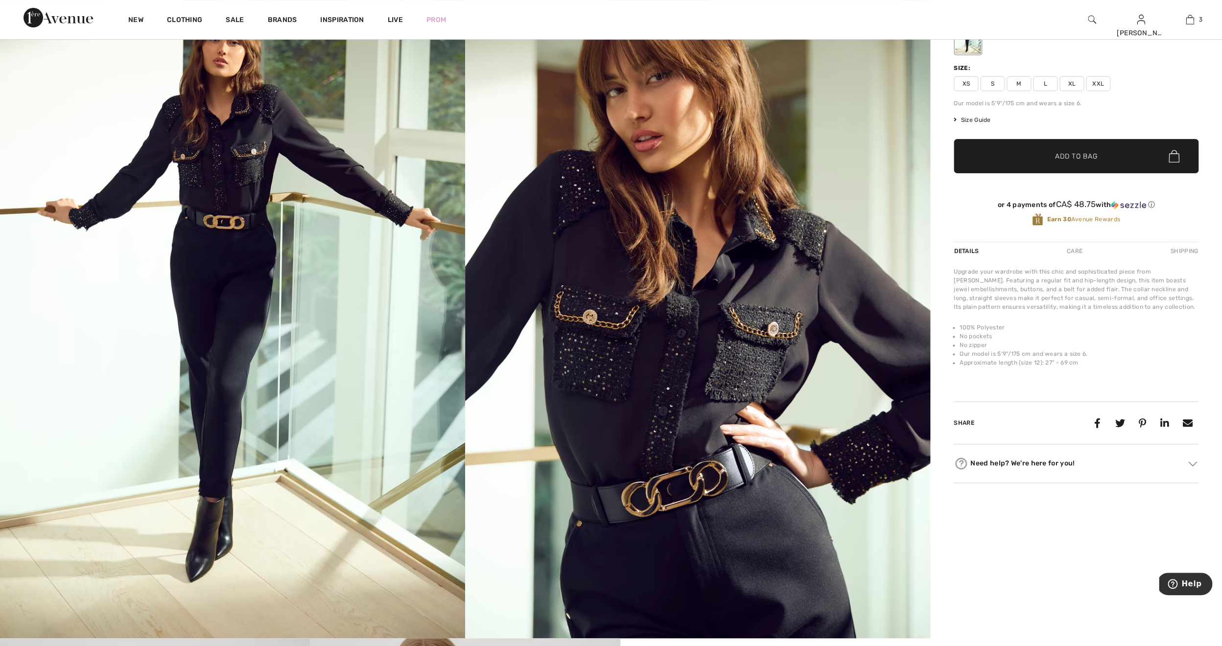
click at [1075, 85] on span "XL" at bounding box center [1072, 83] width 24 height 15
click at [1067, 161] on span "Add to Bag" at bounding box center [1076, 156] width 42 height 10
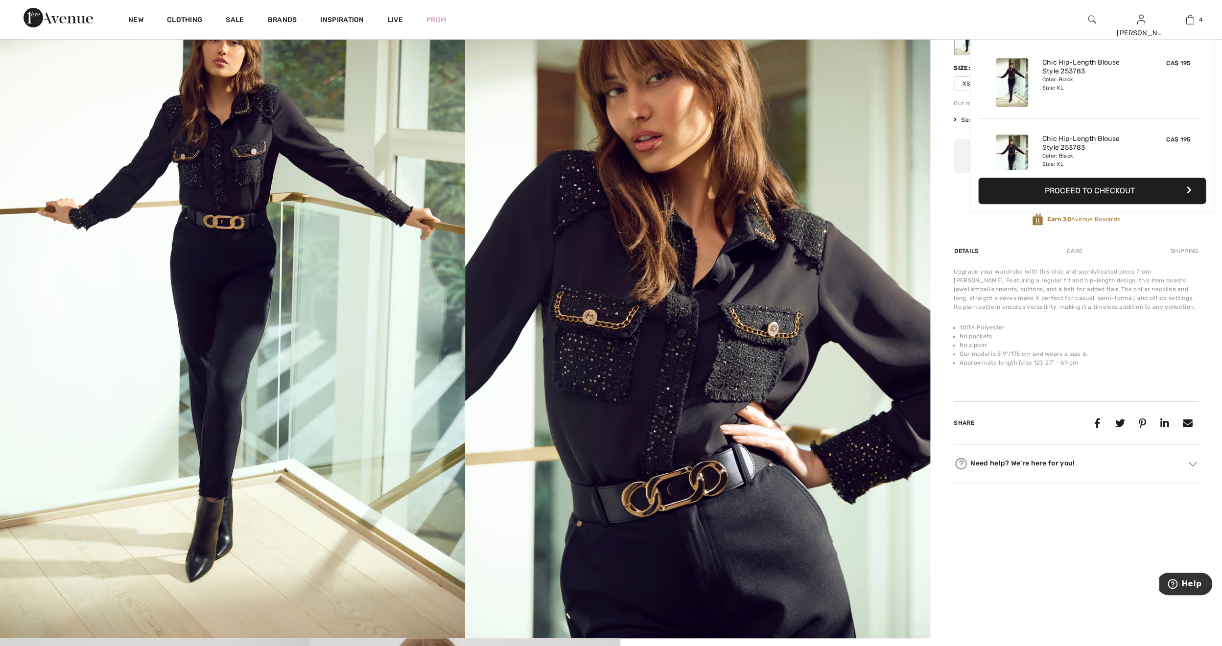
scroll to position [183, 0]
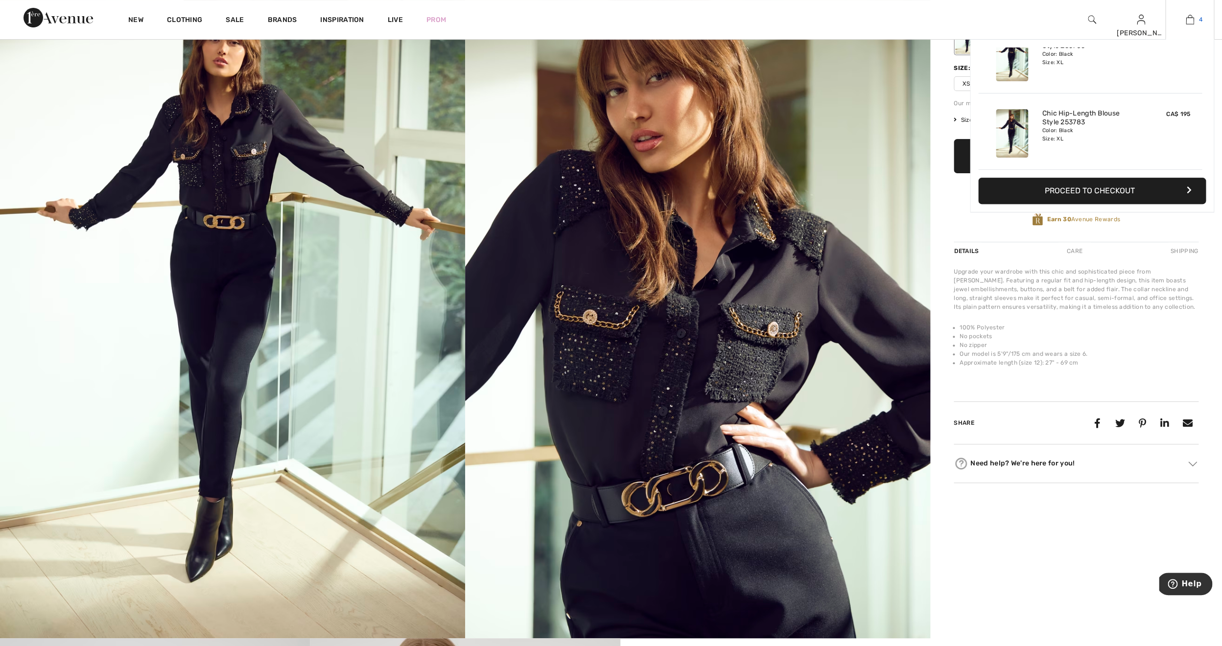
click at [1190, 21] on img at bounding box center [1190, 20] width 8 height 12
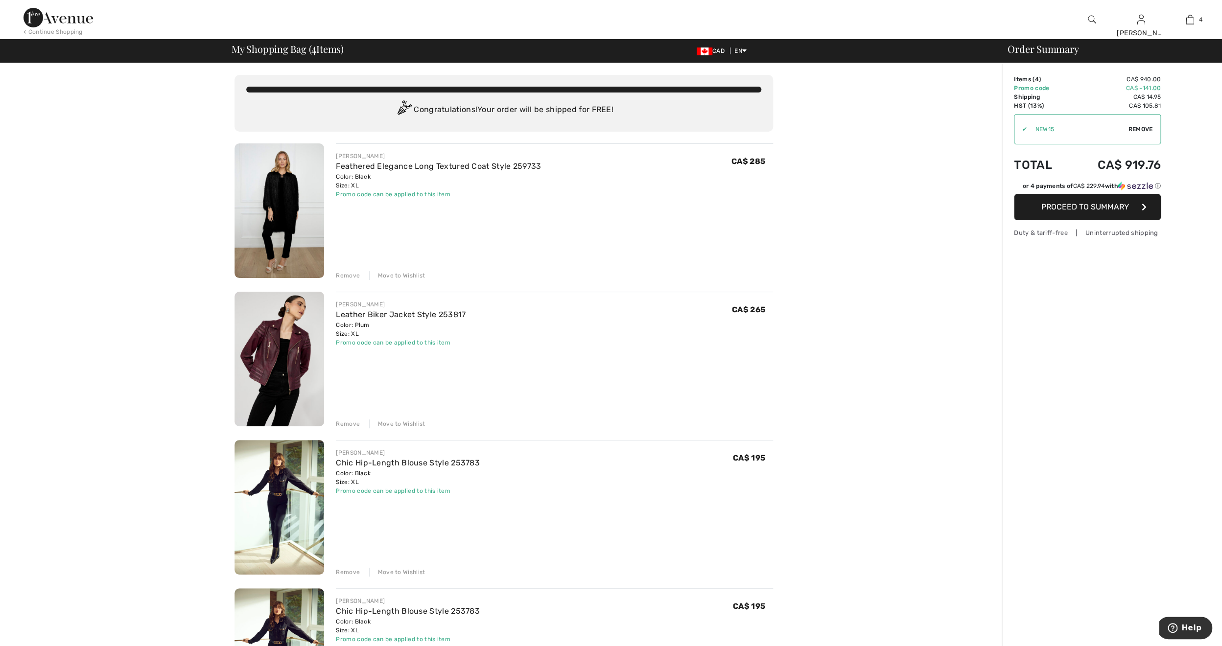
click at [53, 31] on div "< Continue Shopping" at bounding box center [53, 31] width 59 height 9
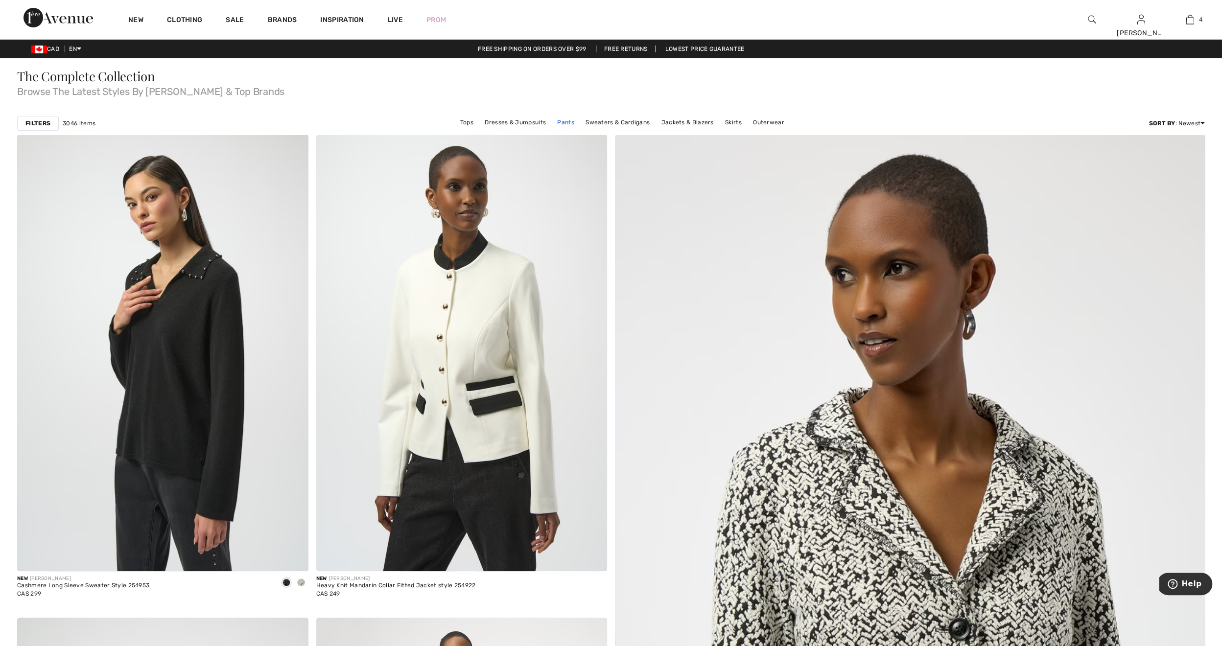
click at [570, 123] on link "Pants" at bounding box center [565, 122] width 27 height 13
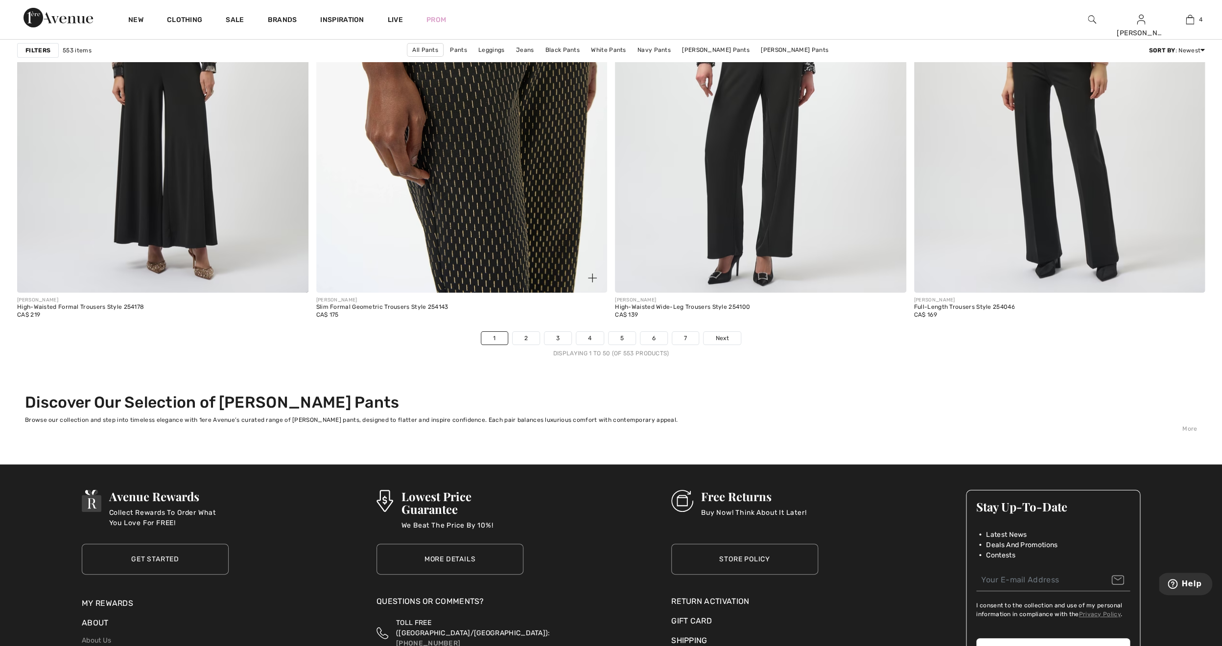
scroll to position [7350, 0]
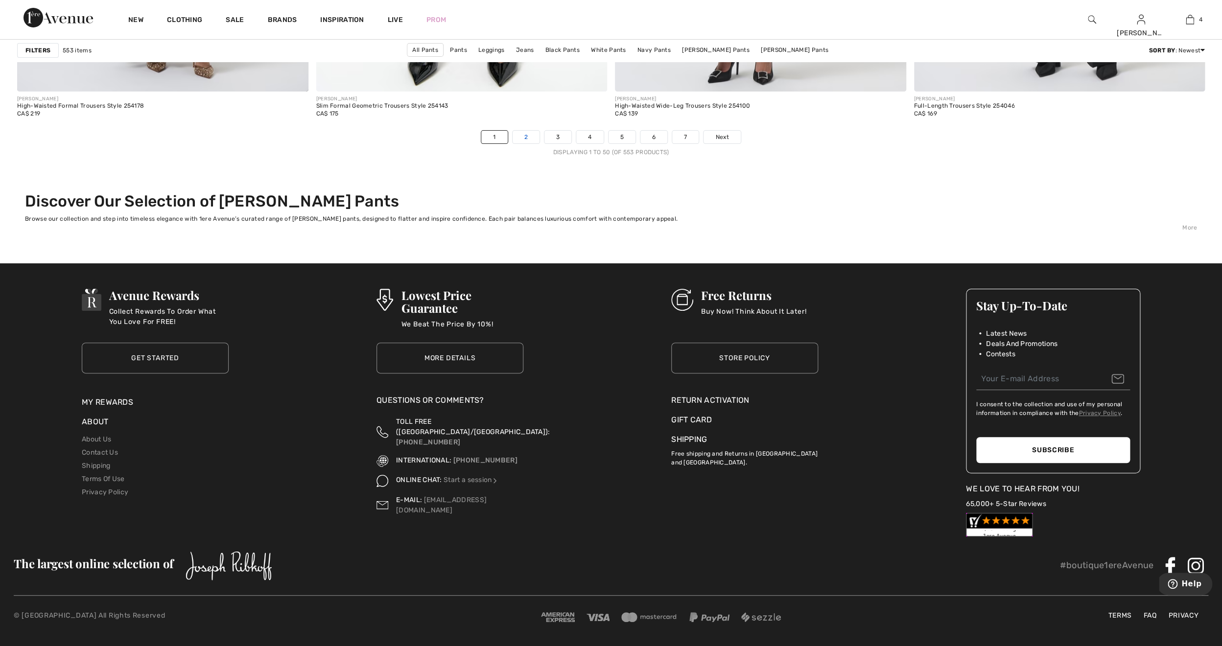
click at [530, 137] on link "2" at bounding box center [526, 137] width 27 height 13
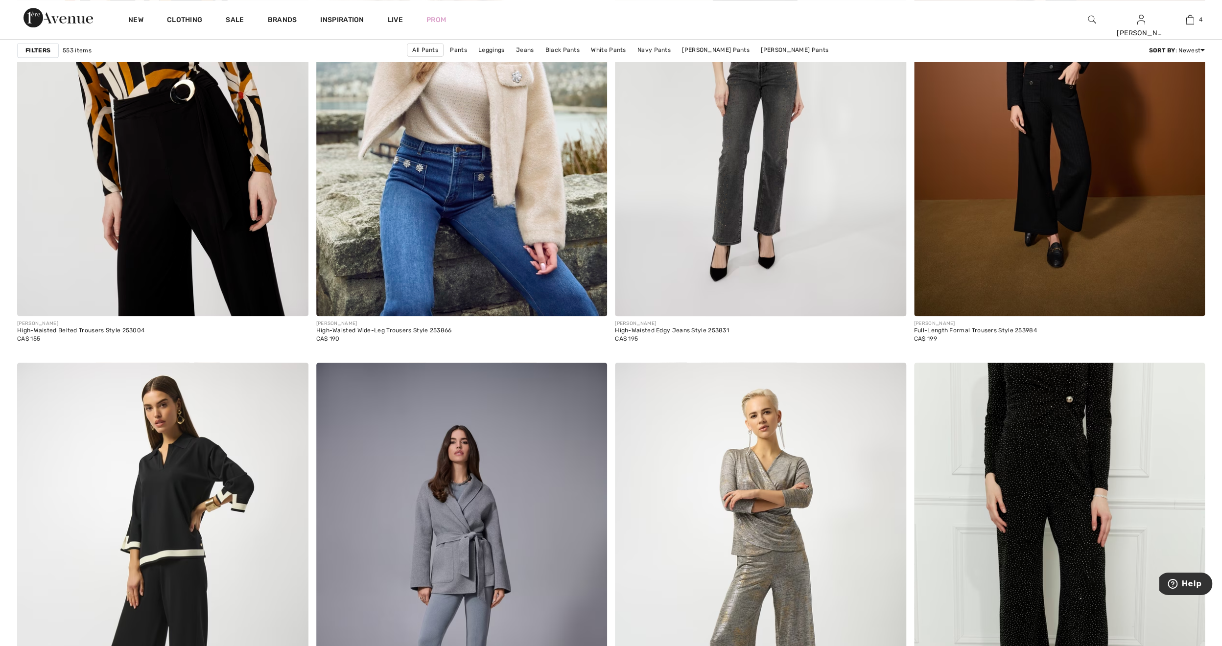
scroll to position [2625, 0]
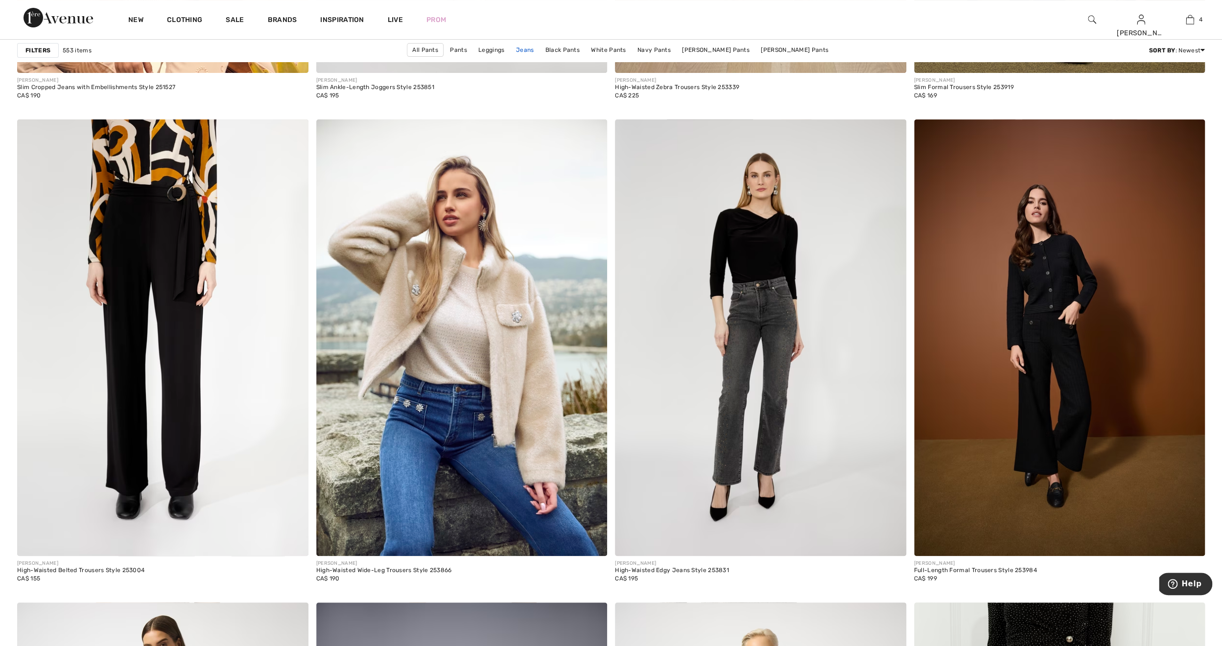
click at [536, 50] on link "Jeans" at bounding box center [525, 50] width 28 height 13
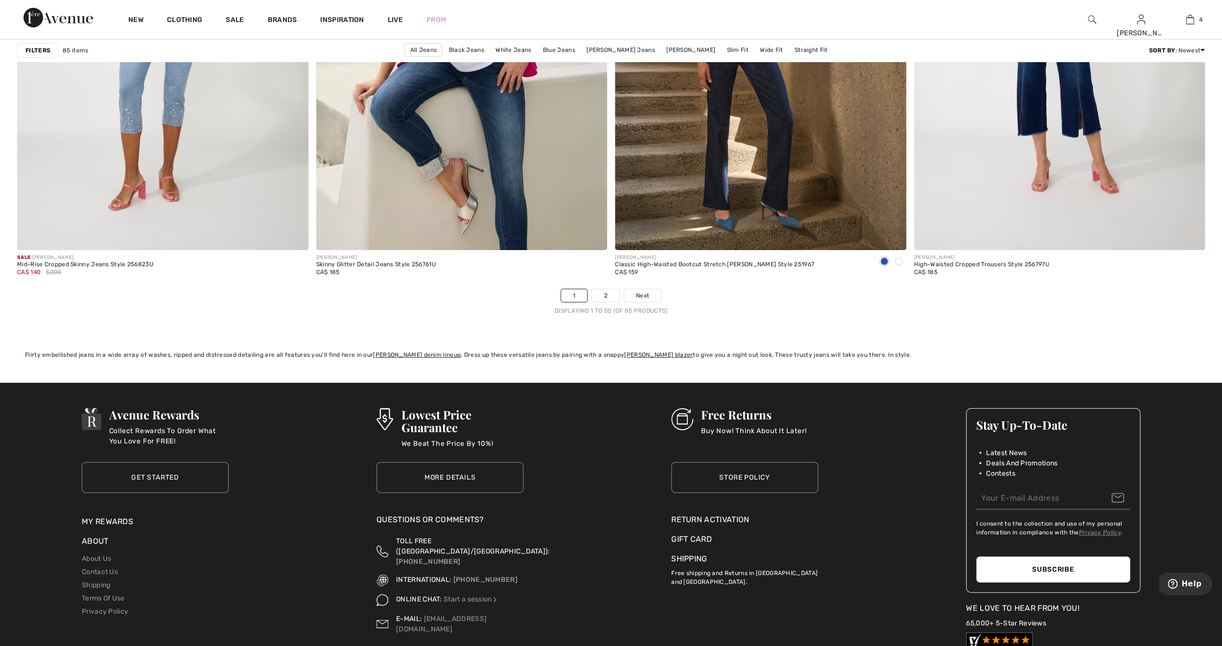
scroll to position [7194, 0]
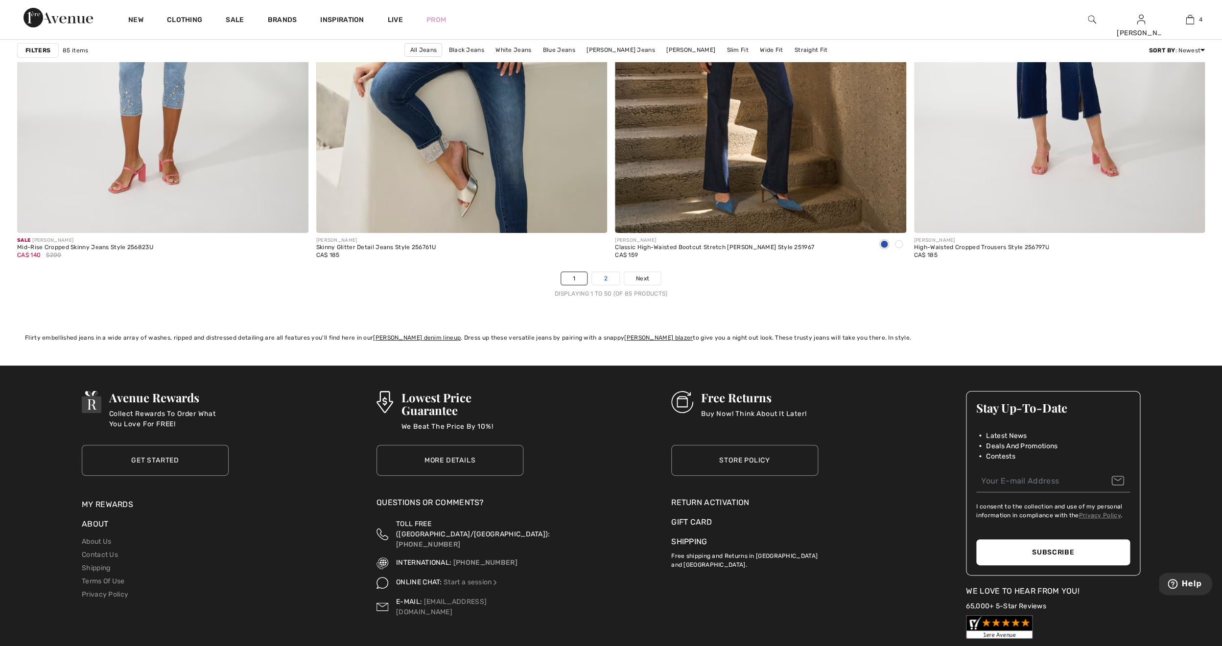
click at [607, 279] on link "2" at bounding box center [605, 278] width 27 height 13
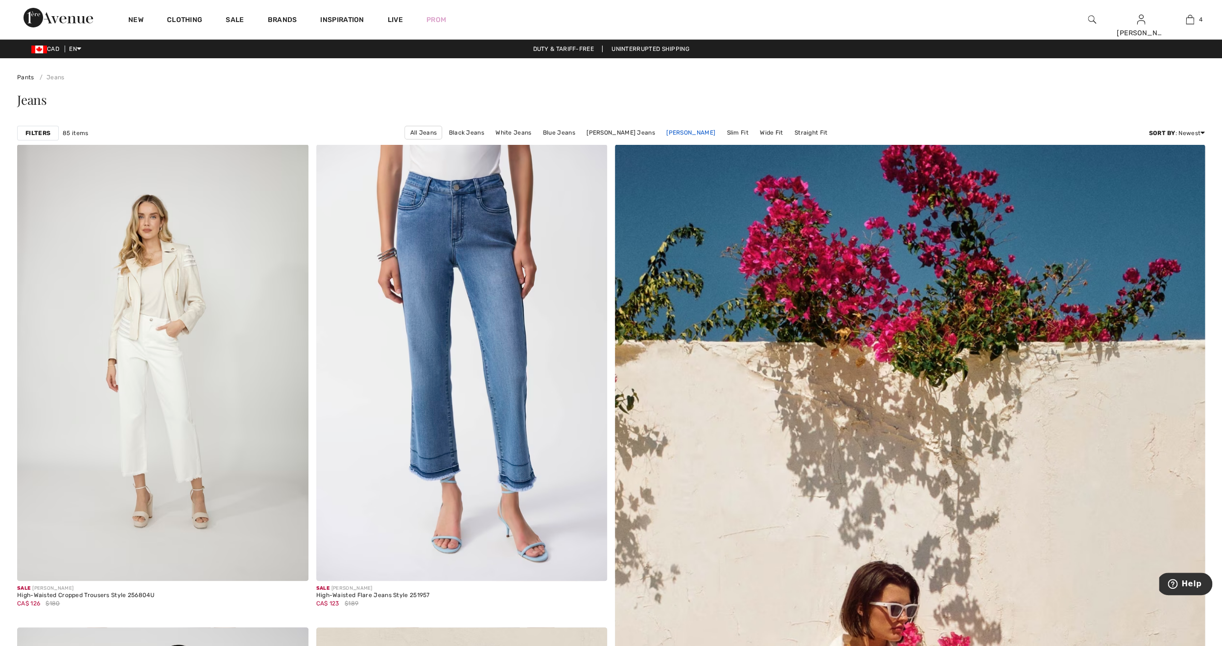
click at [679, 133] on link "Frank Lyman Jeans" at bounding box center [691, 132] width 59 height 13
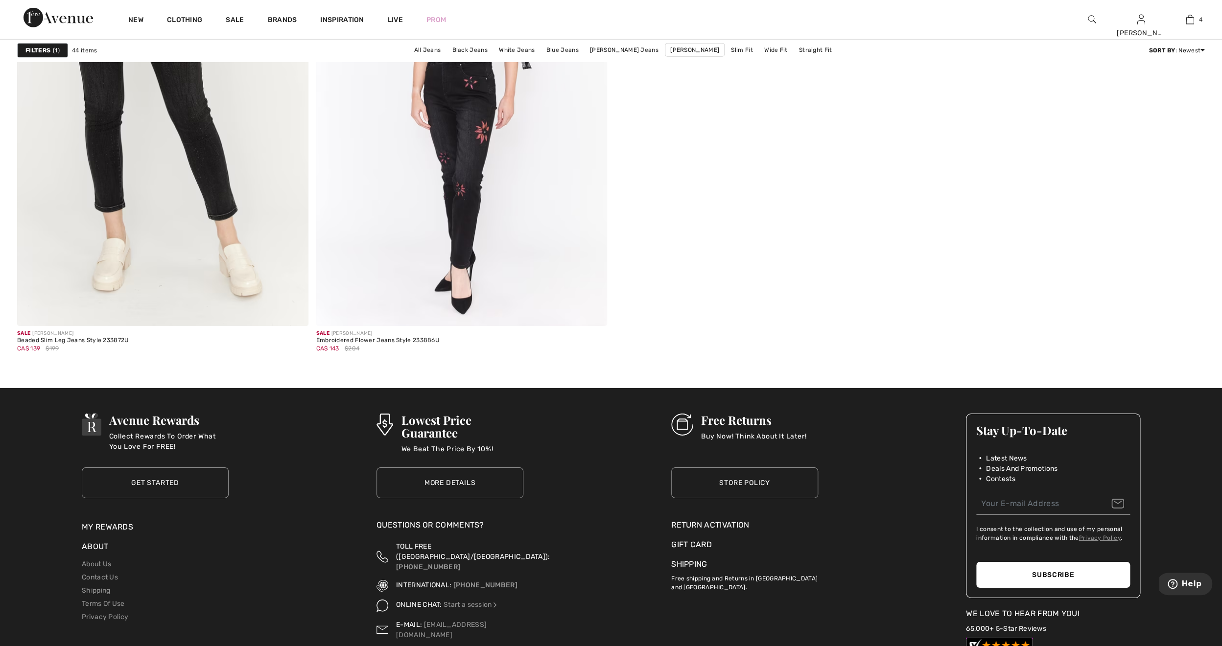
scroll to position [6615, 0]
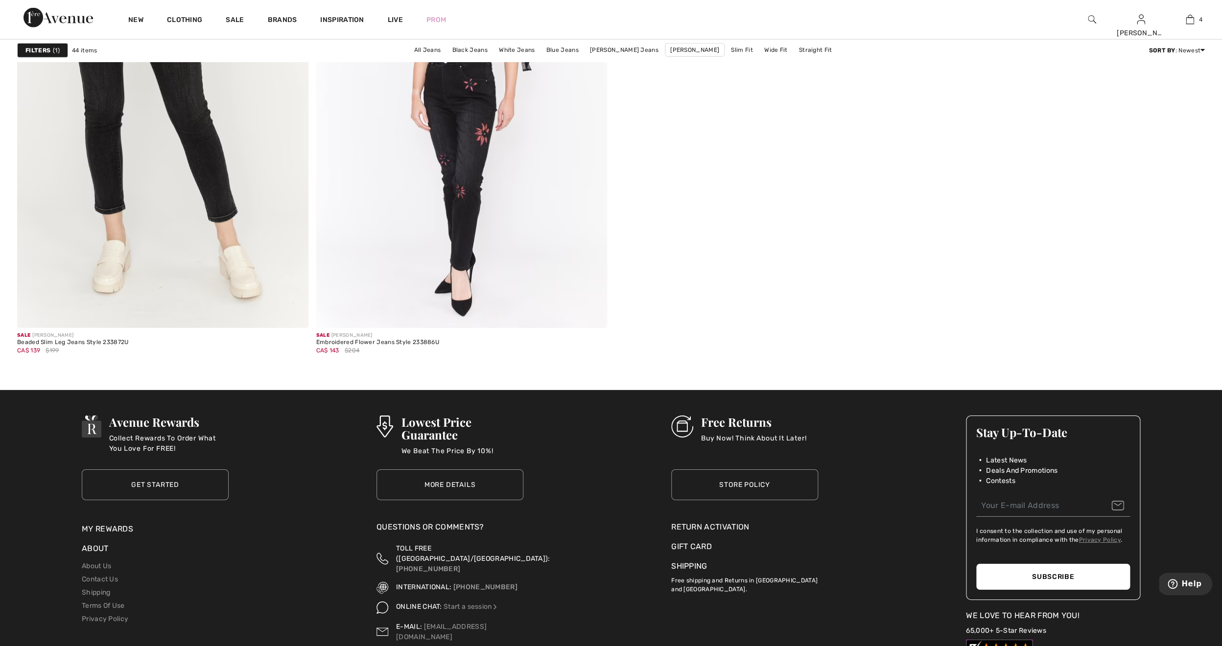
click at [167, 486] on link "Get Started" at bounding box center [155, 485] width 147 height 31
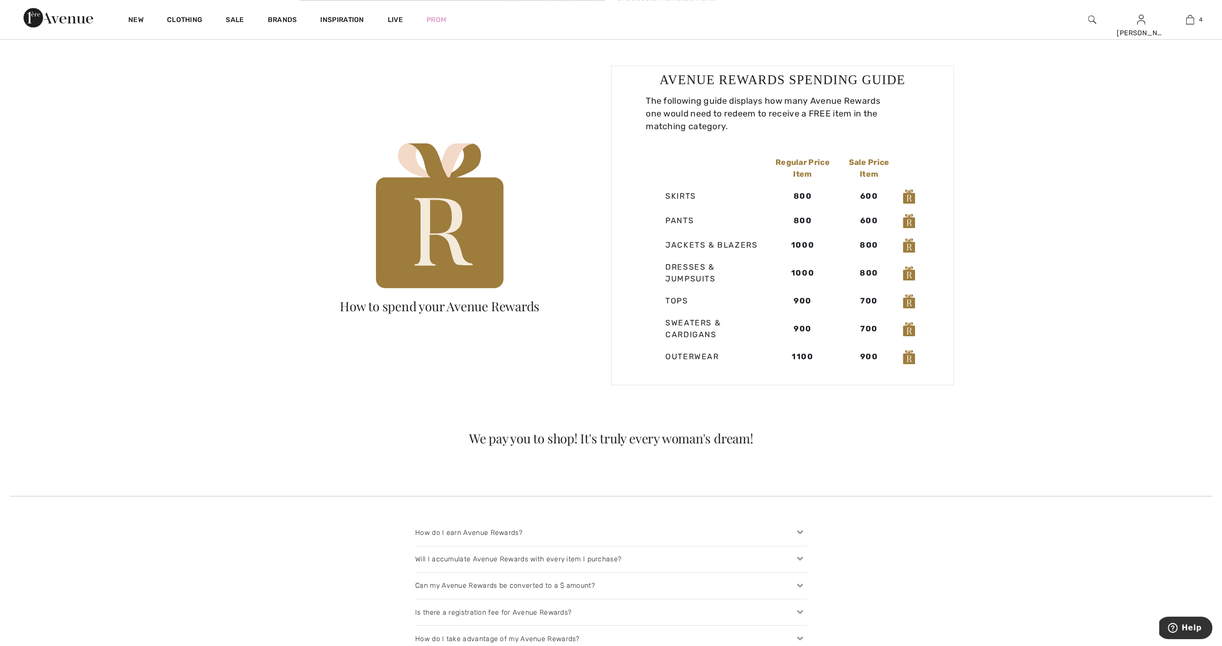
scroll to position [643, 0]
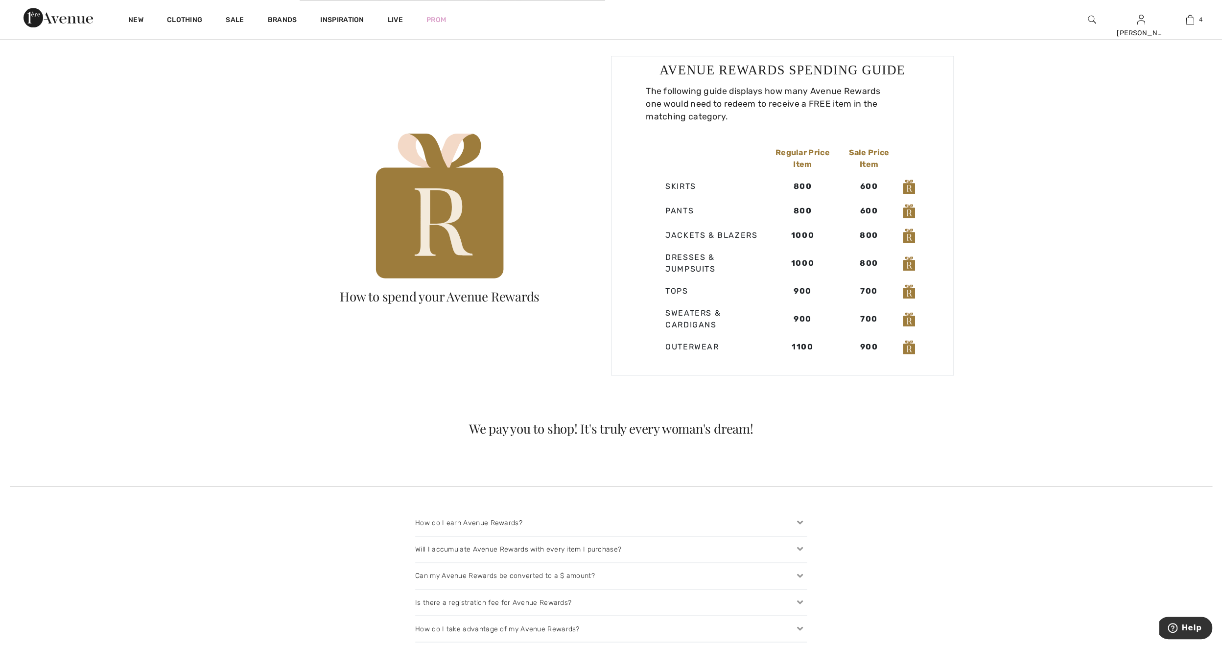
click at [524, 578] on div "Can my Avenue Rewards be converted to a $ amount?" at bounding box center [611, 576] width 392 height 26
click at [507, 550] on div "Will I accumulate Avenue Rewards with every item I purchase?" at bounding box center [611, 550] width 392 height 26
click at [494, 526] on div "How do I earn Avenue Rewards?" at bounding box center [611, 523] width 392 height 26
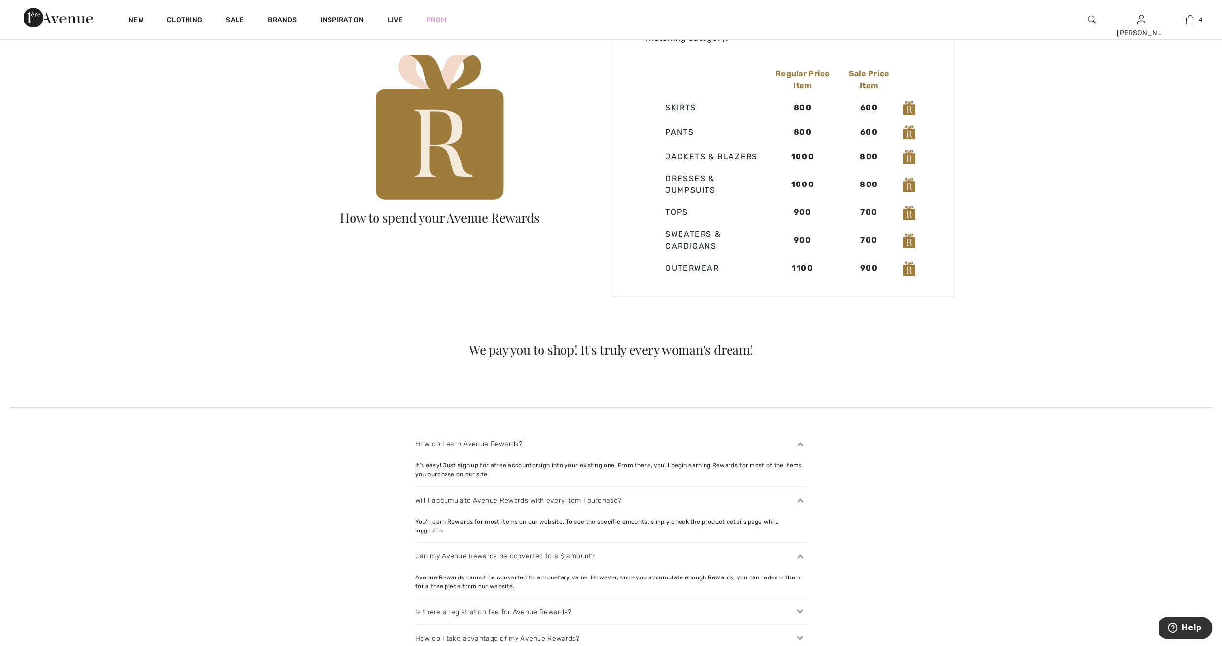
scroll to position [846, 0]
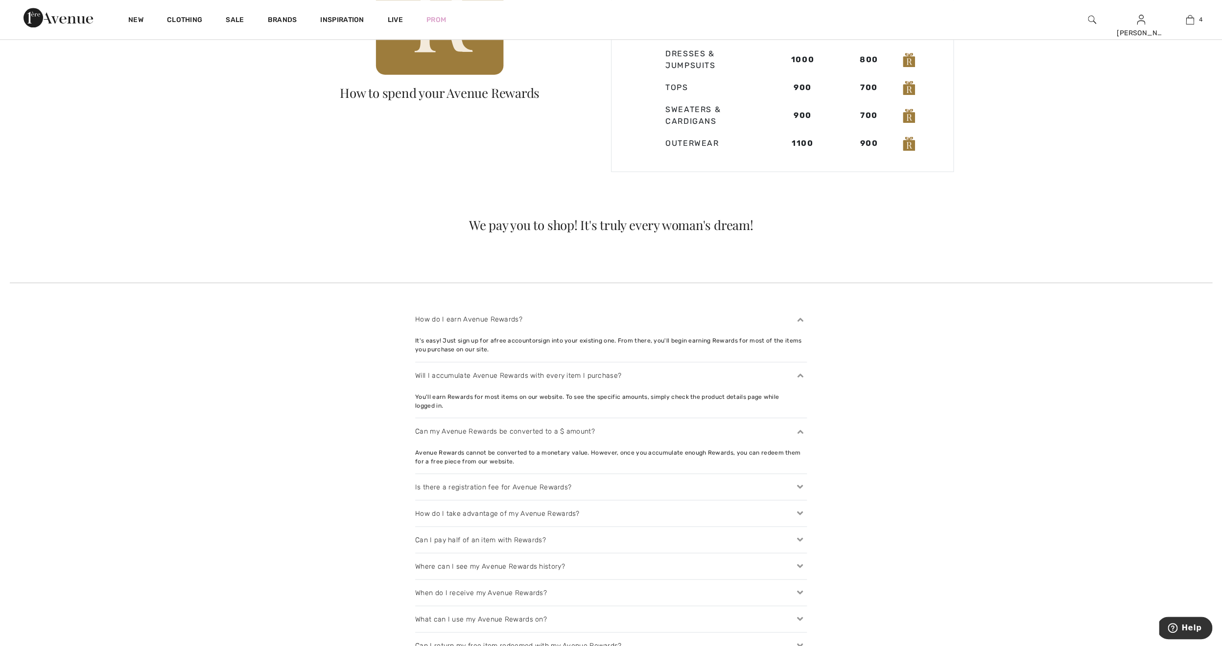
click at [490, 478] on div "Is there a registration fee for Avenue Rewards?" at bounding box center [611, 487] width 392 height 26
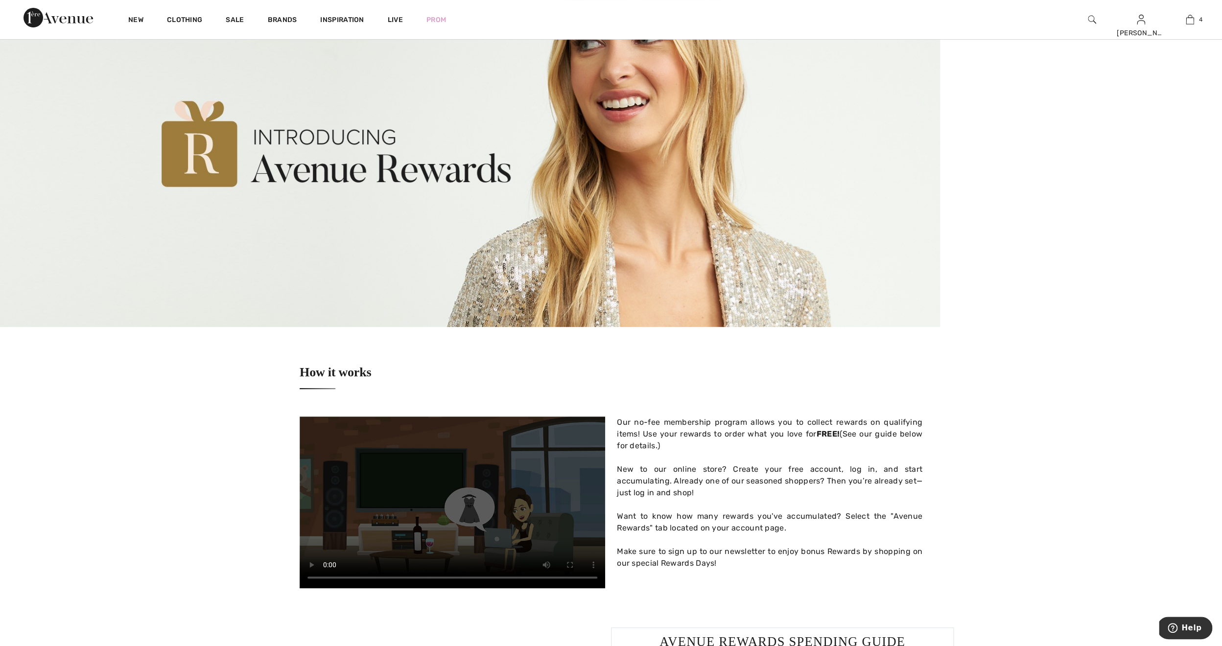
scroll to position [0, 0]
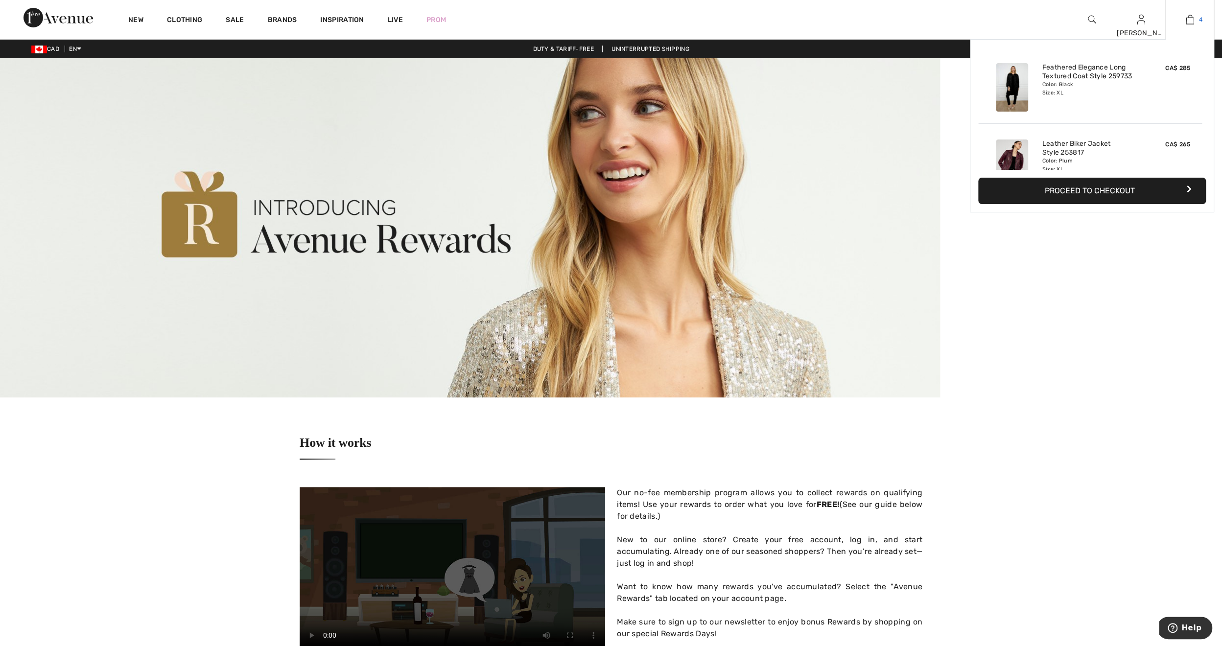
click at [1189, 19] on img at bounding box center [1190, 20] width 8 height 12
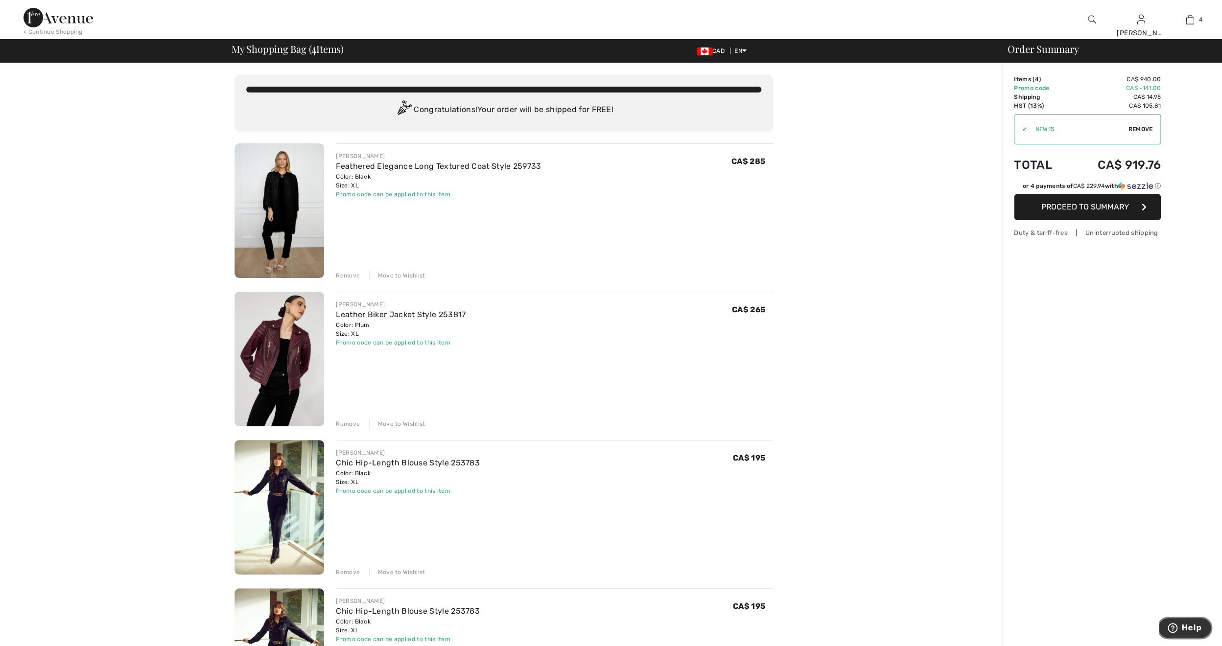
click at [1178, 629] on icon "Help" at bounding box center [1173, 628] width 10 height 10
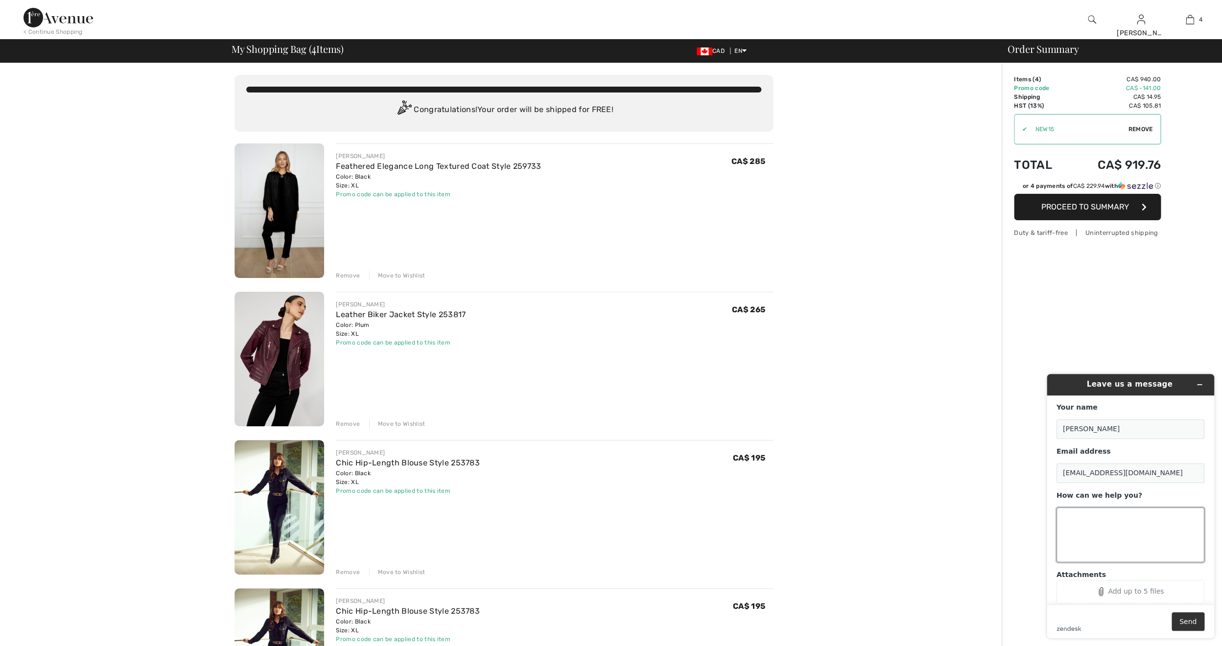
click at [1106, 538] on textarea "How can we help you?" at bounding box center [1131, 535] width 148 height 55
click at [1091, 22] on img at bounding box center [1092, 20] width 8 height 12
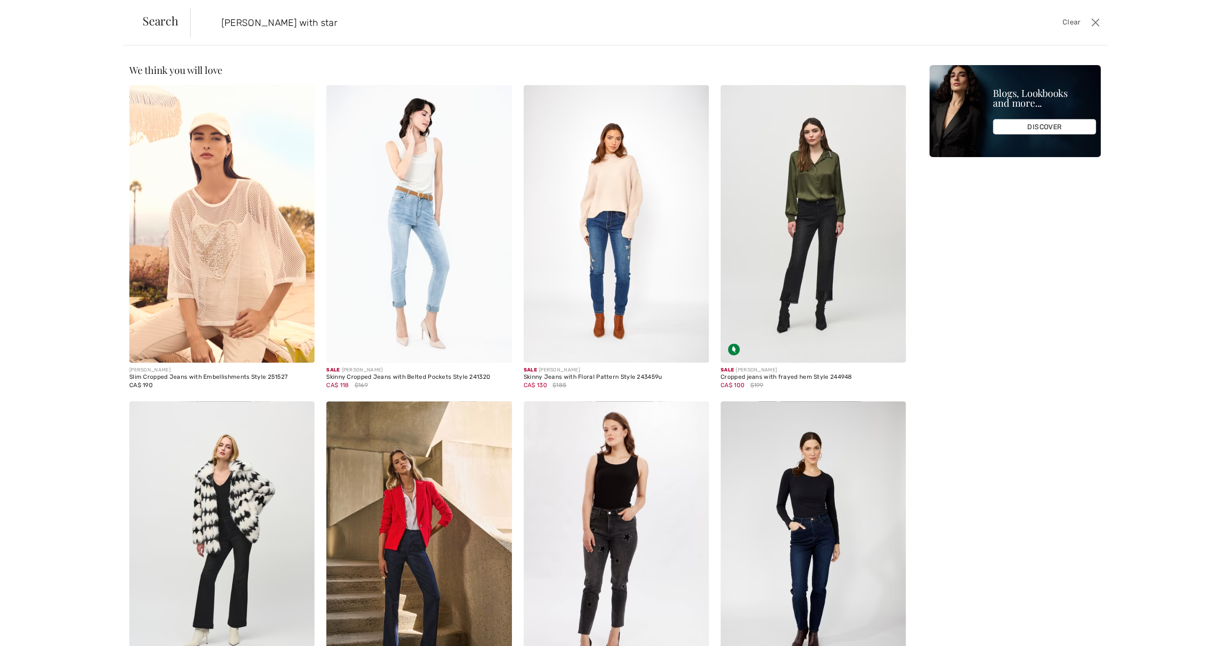
type input "jean with star"
click at [338, 30] on input "jean with star" at bounding box center [541, 22] width 655 height 29
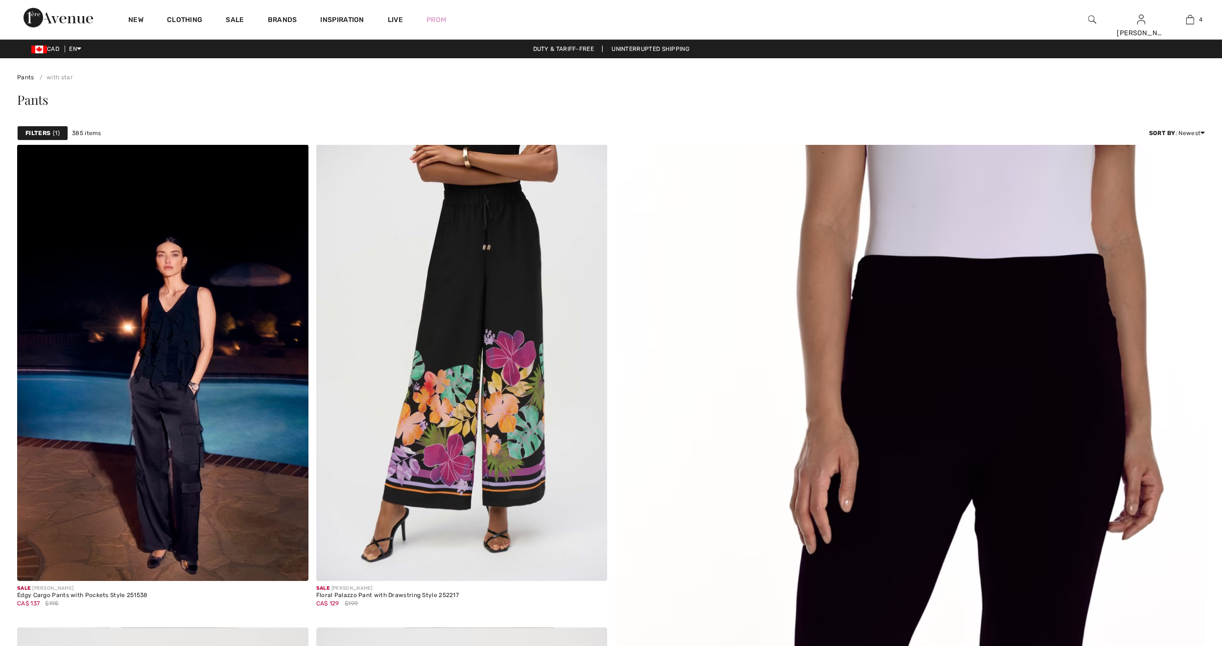
checkbox input "true"
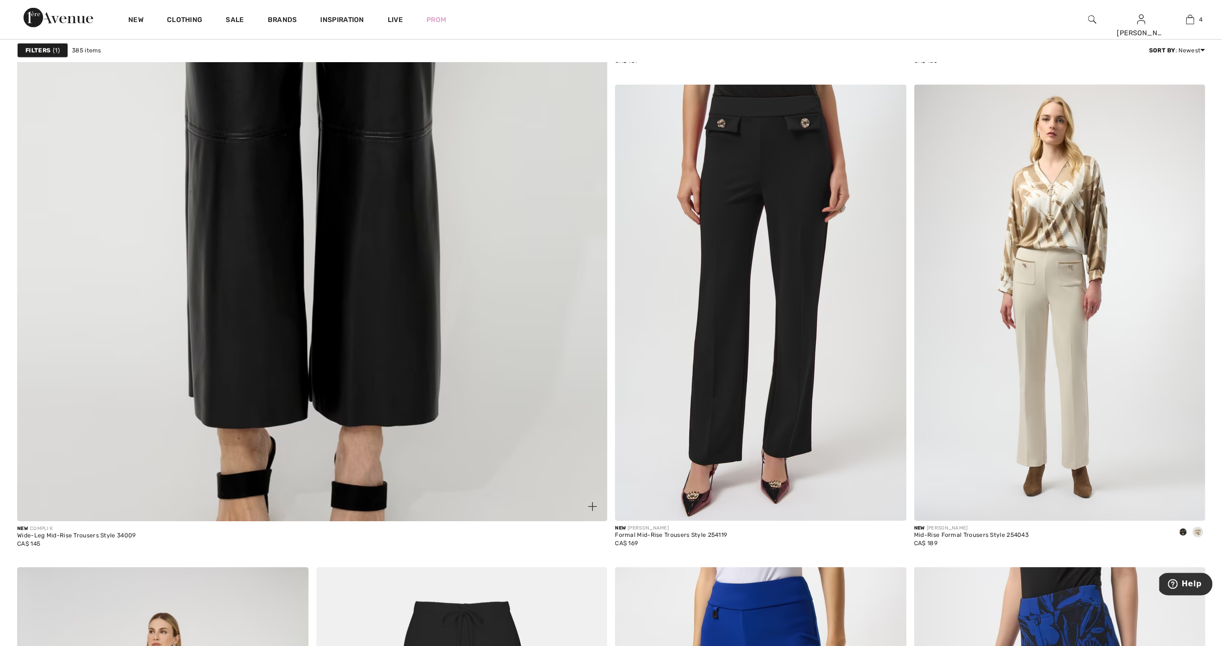
scroll to position [4373, 0]
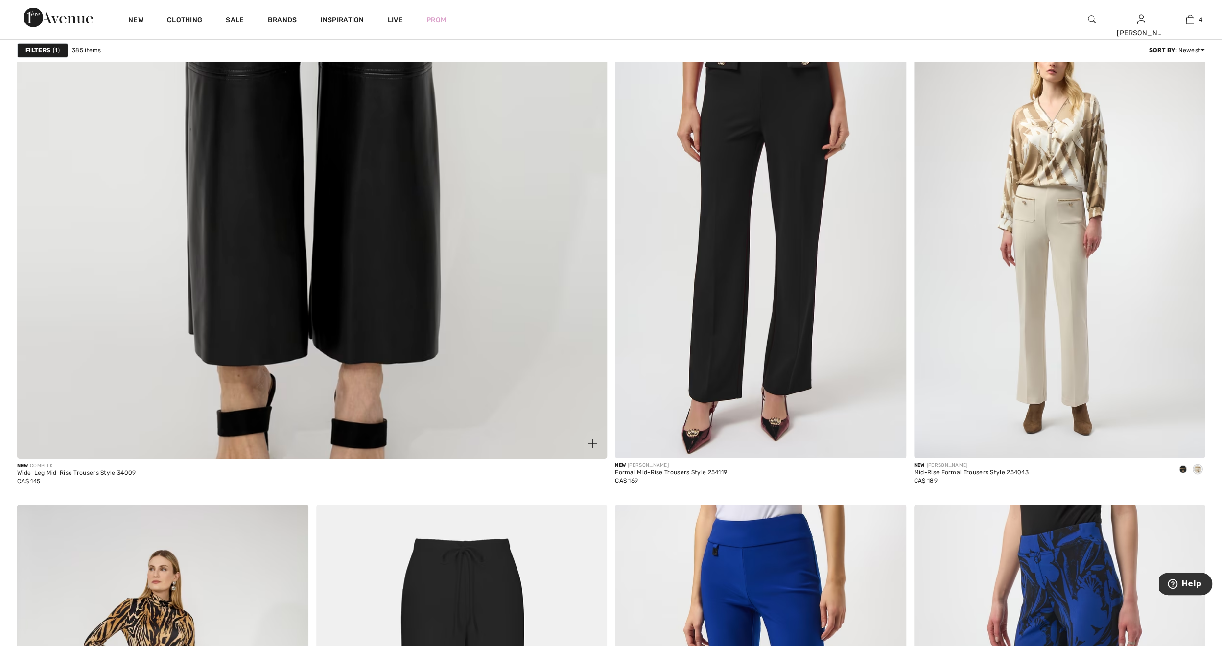
click at [373, 198] on img at bounding box center [312, 70] width 708 height 1062
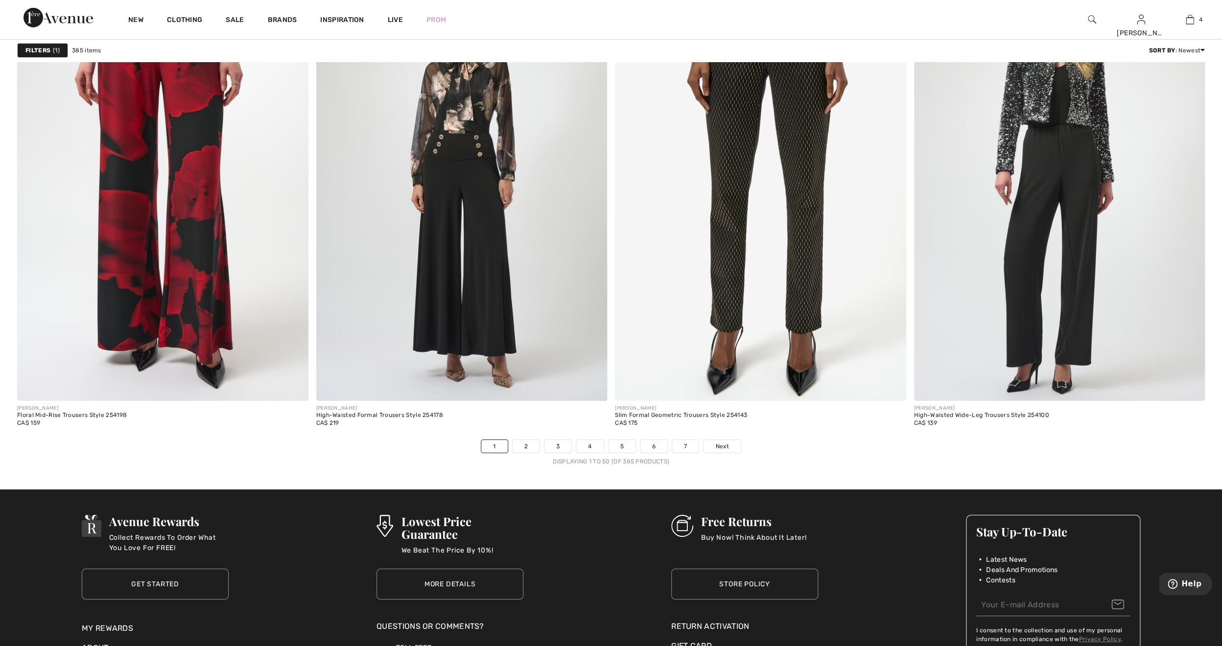
scroll to position [7170, 0]
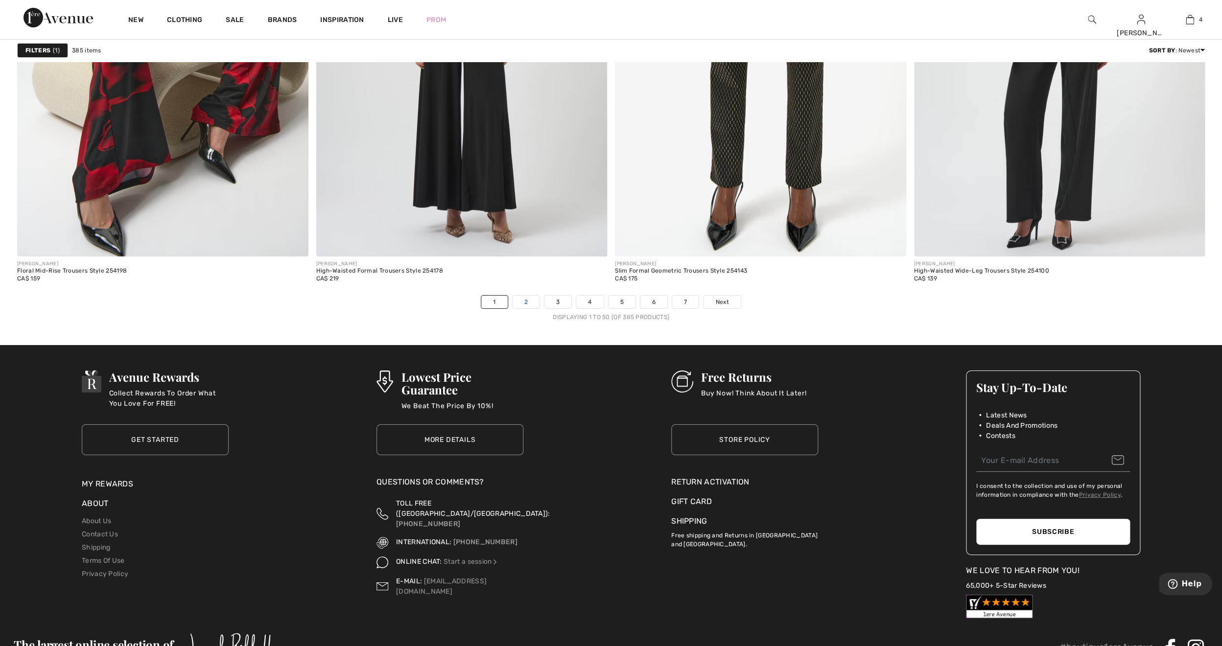
click at [523, 299] on link "2" at bounding box center [526, 302] width 27 height 13
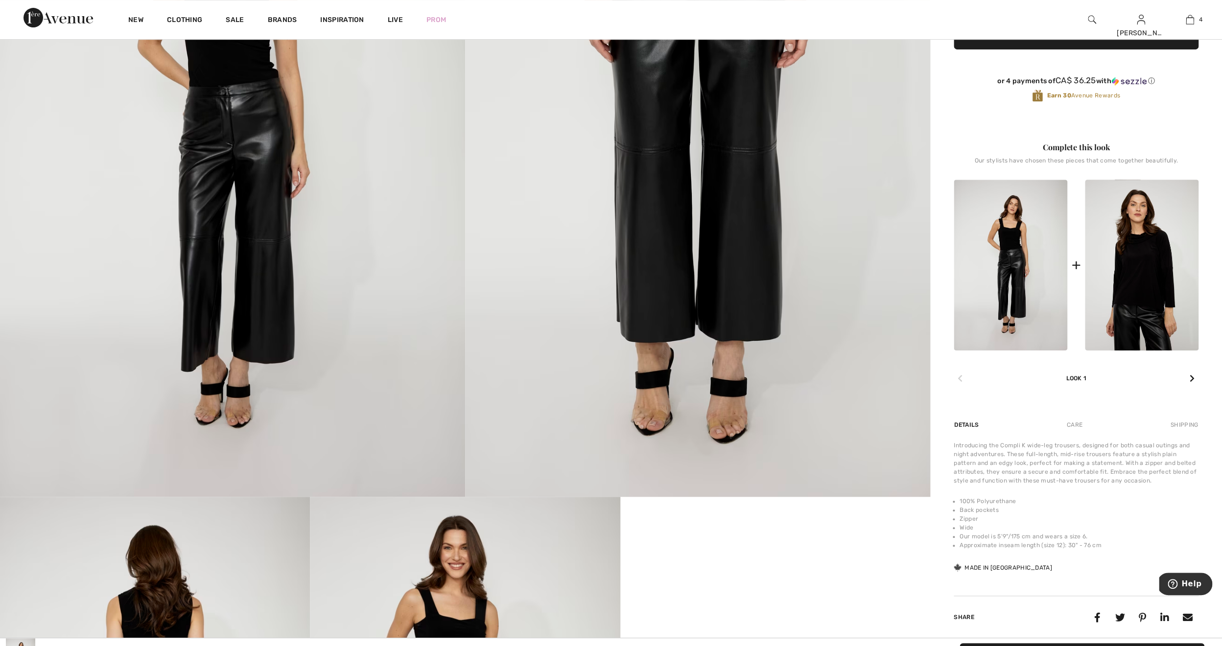
scroll to position [219, 0]
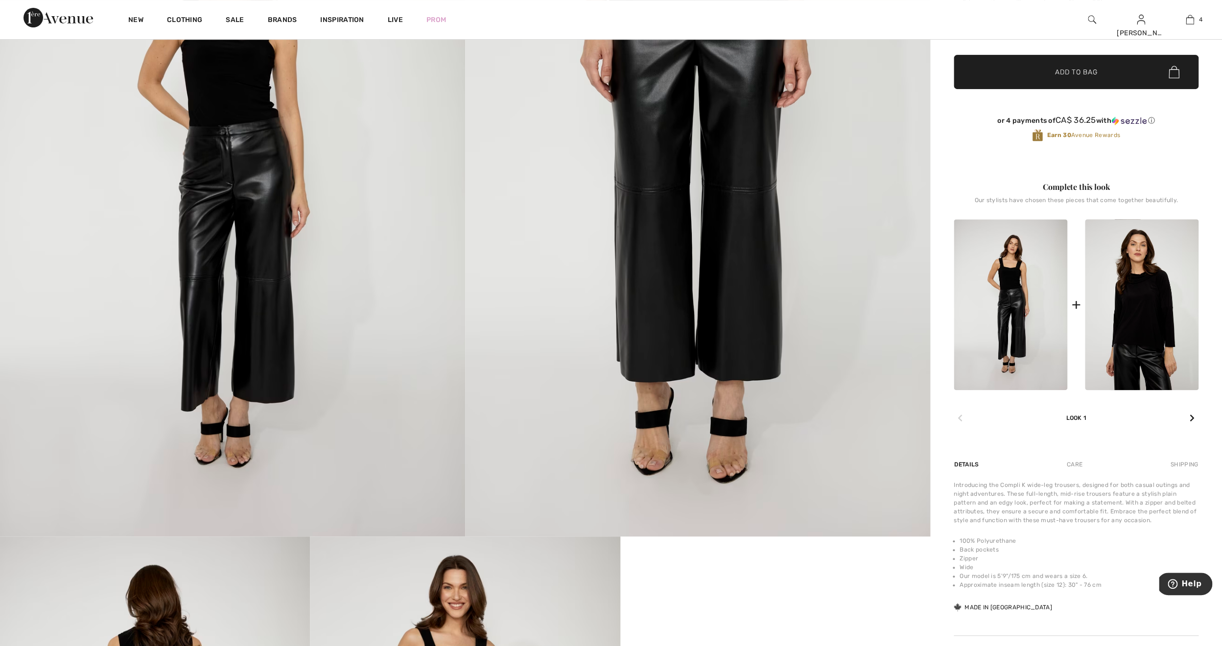
click at [1192, 420] on icon at bounding box center [1192, 418] width 5 height 8
click at [1193, 420] on icon at bounding box center [1192, 418] width 5 height 8
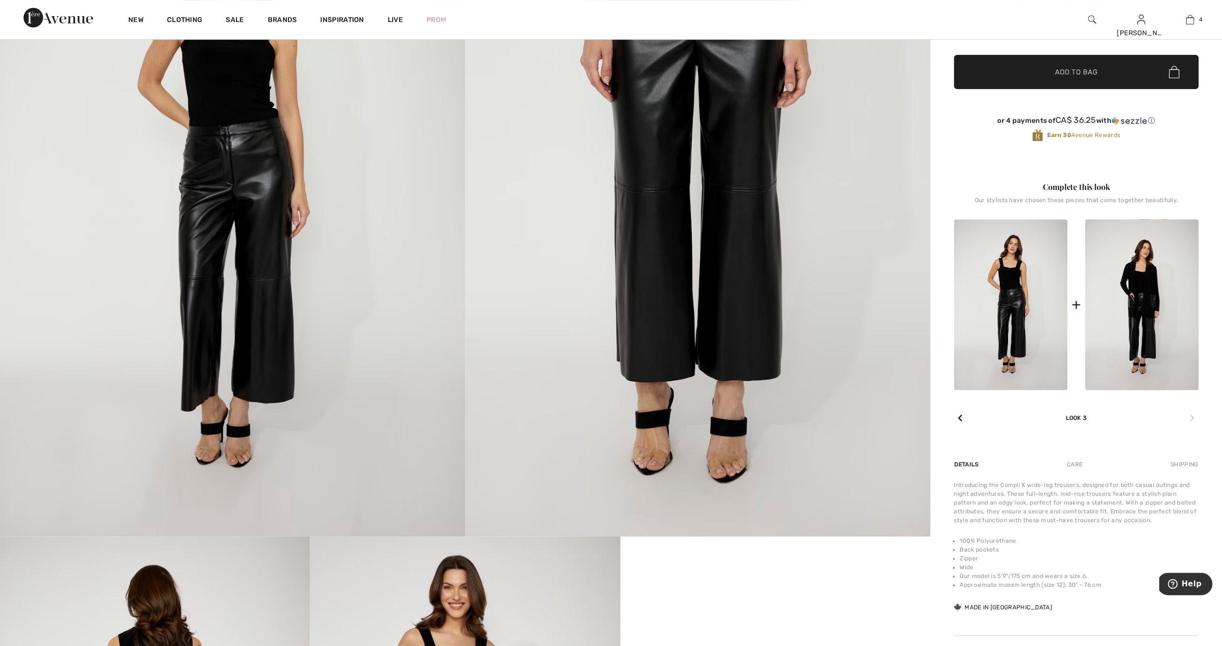
click at [1191, 419] on icon at bounding box center [1192, 418] width 5 height 8
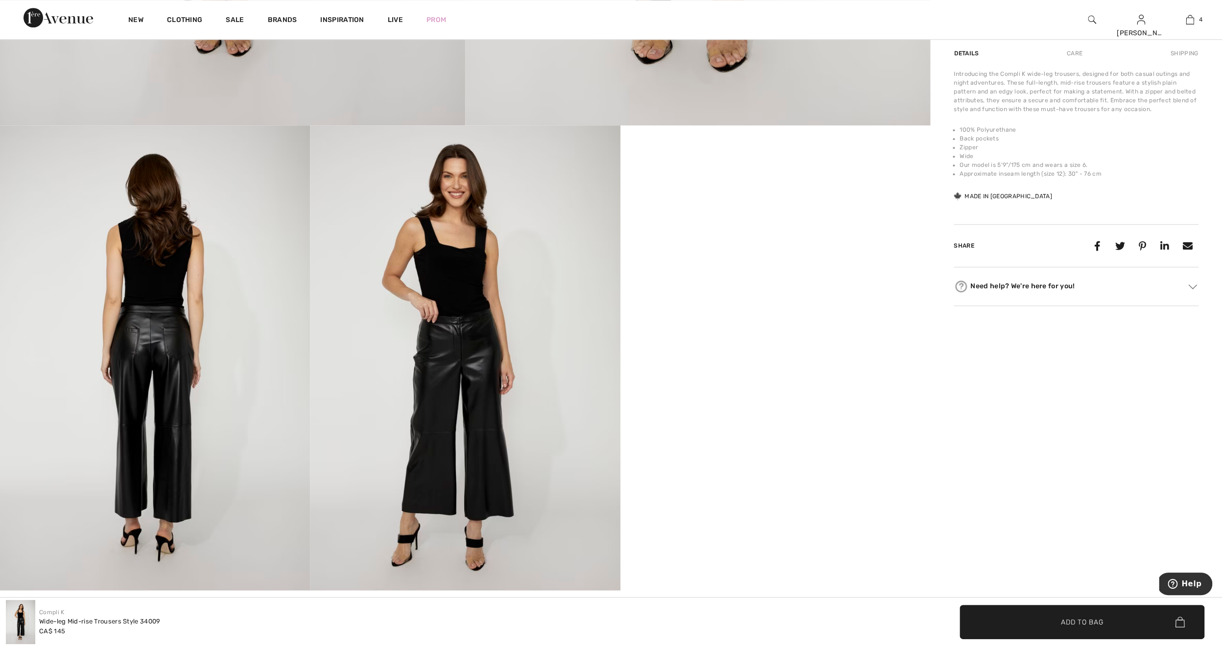
scroll to position [635, 0]
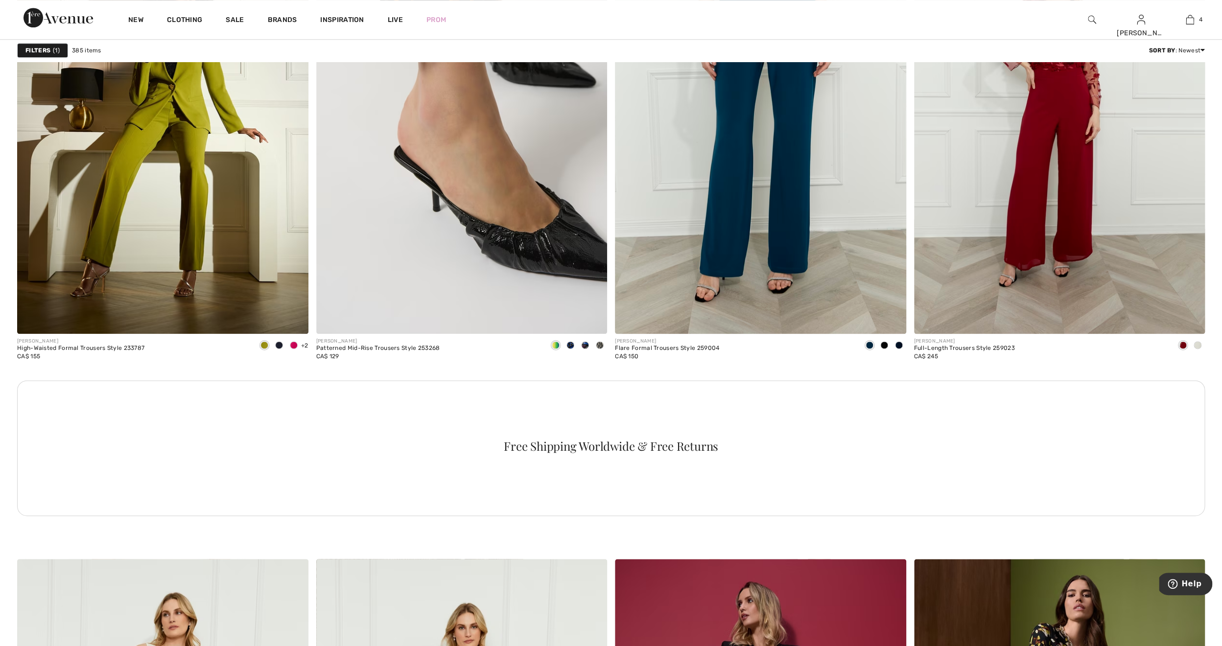
scroll to position [5548, 0]
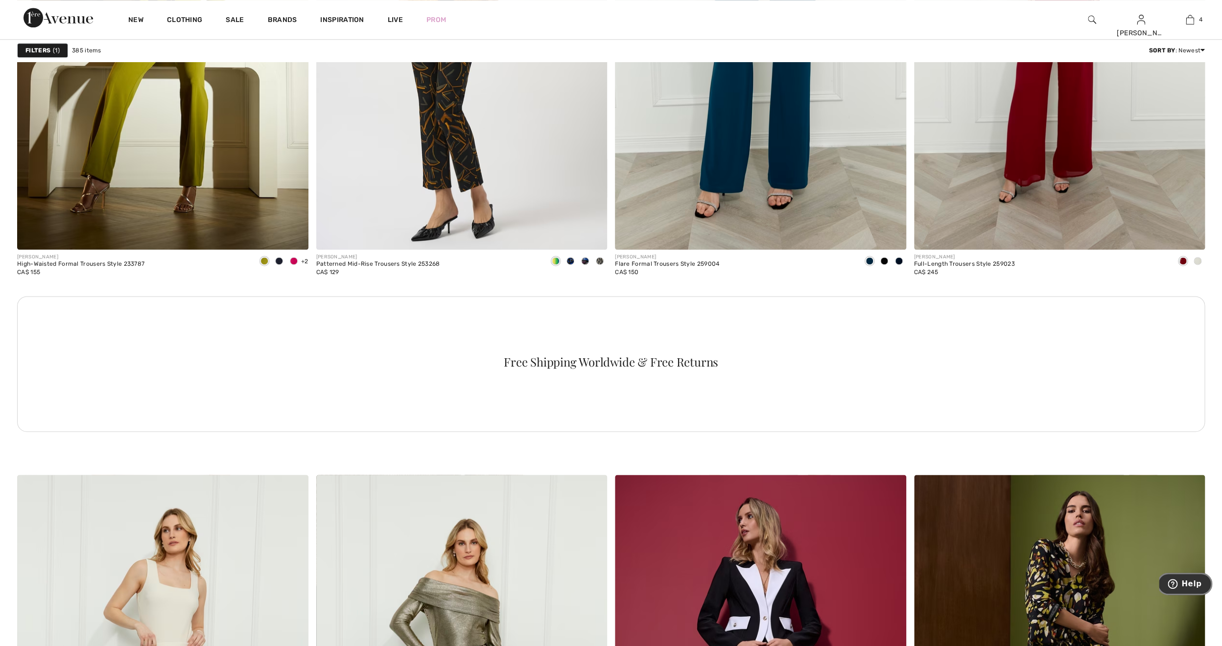
click at [1174, 586] on icon "Help" at bounding box center [1173, 584] width 10 height 10
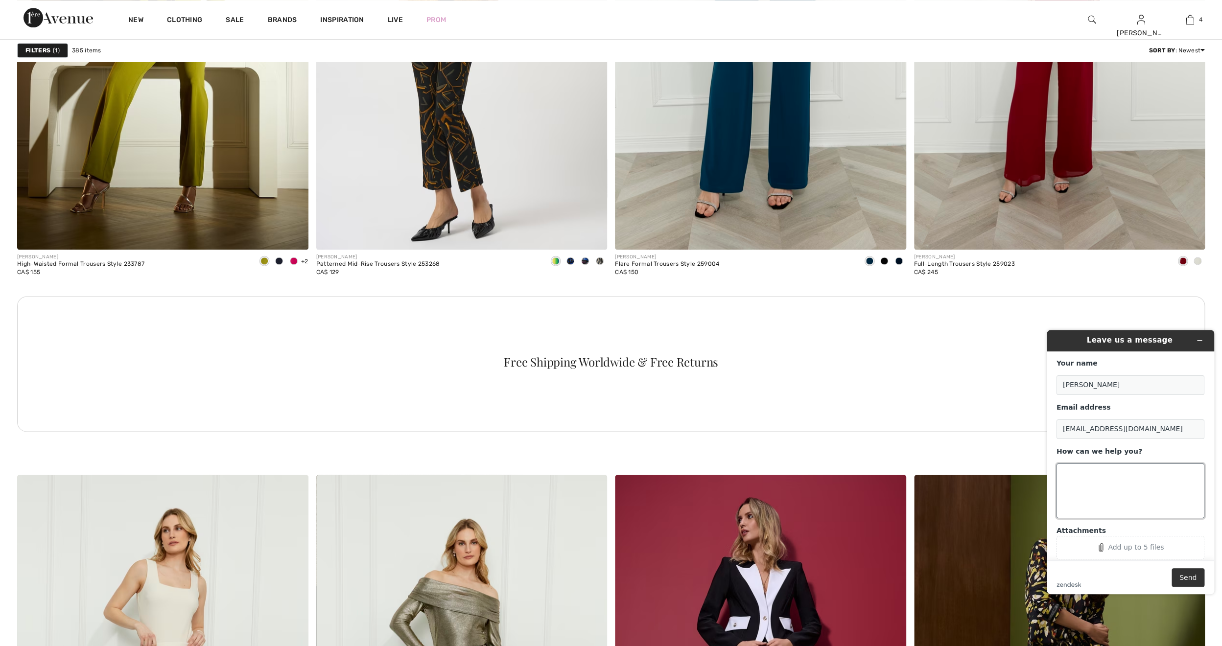
click at [1130, 495] on textarea "How can we help you?" at bounding box center [1131, 491] width 148 height 55
type textarea "I cant seem to find the jeans I was looking at yesterday, they had a star on th…"
click at [1185, 575] on button "Send" at bounding box center [1188, 578] width 33 height 19
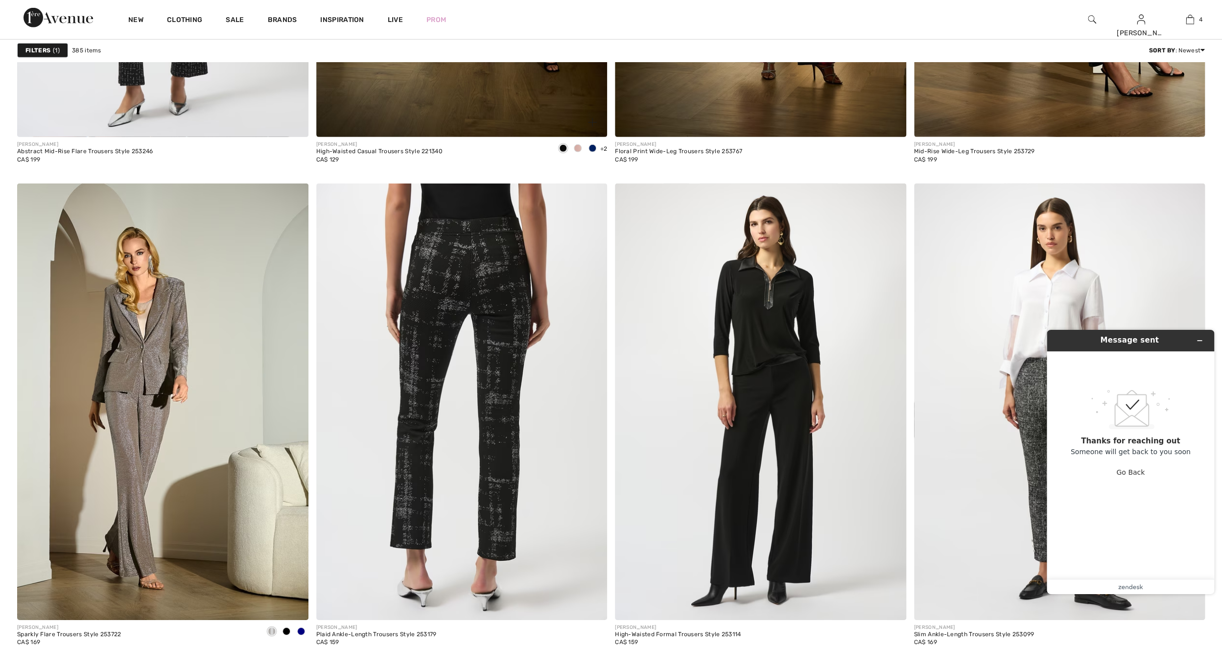
scroll to position [6959, 0]
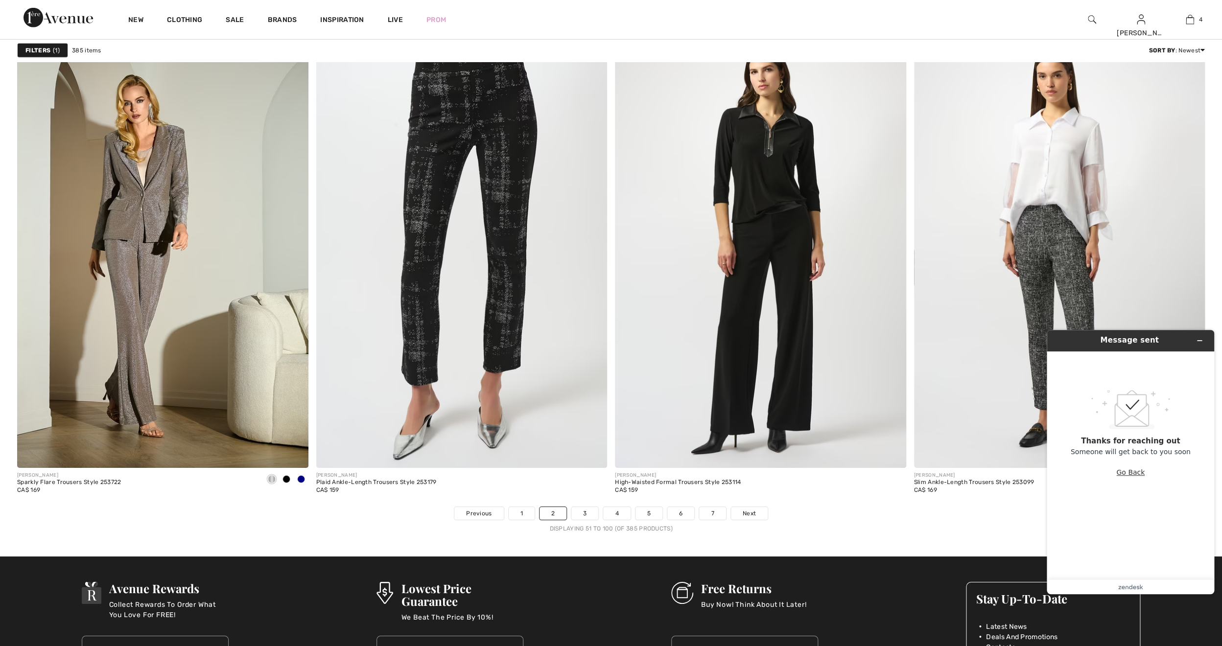
click at [1135, 474] on button "Go Back" at bounding box center [1131, 472] width 28 height 19
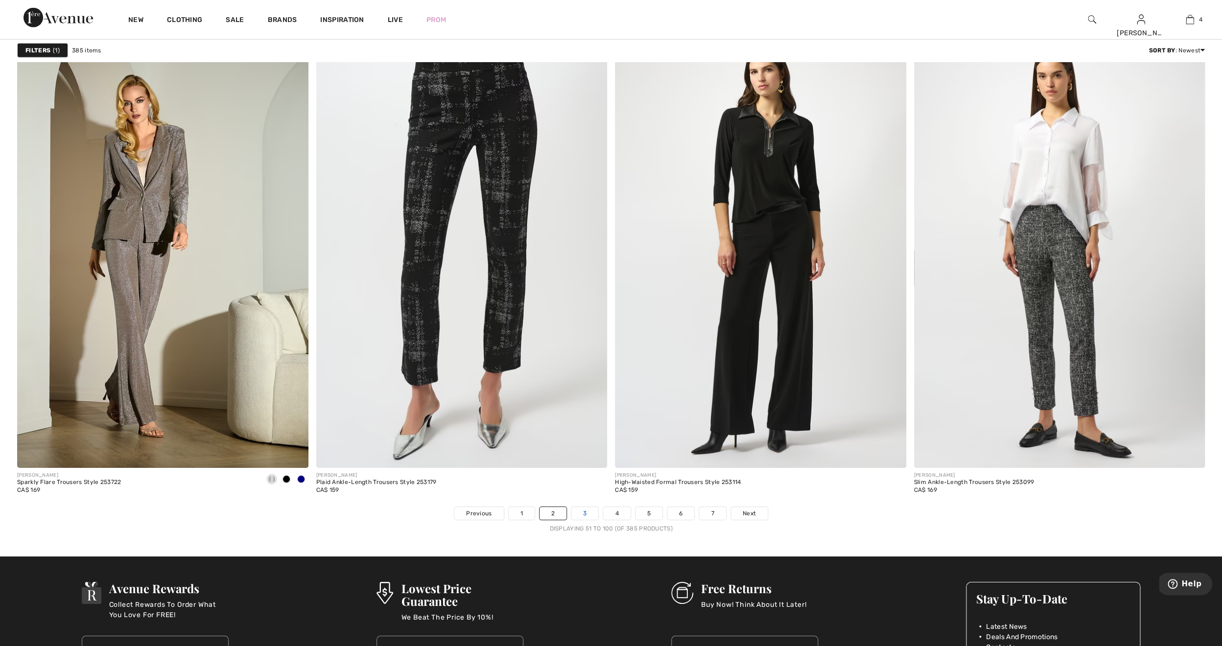
click at [584, 514] on link "3" at bounding box center [585, 513] width 27 height 13
click at [583, 514] on link "3" at bounding box center [585, 513] width 27 height 13
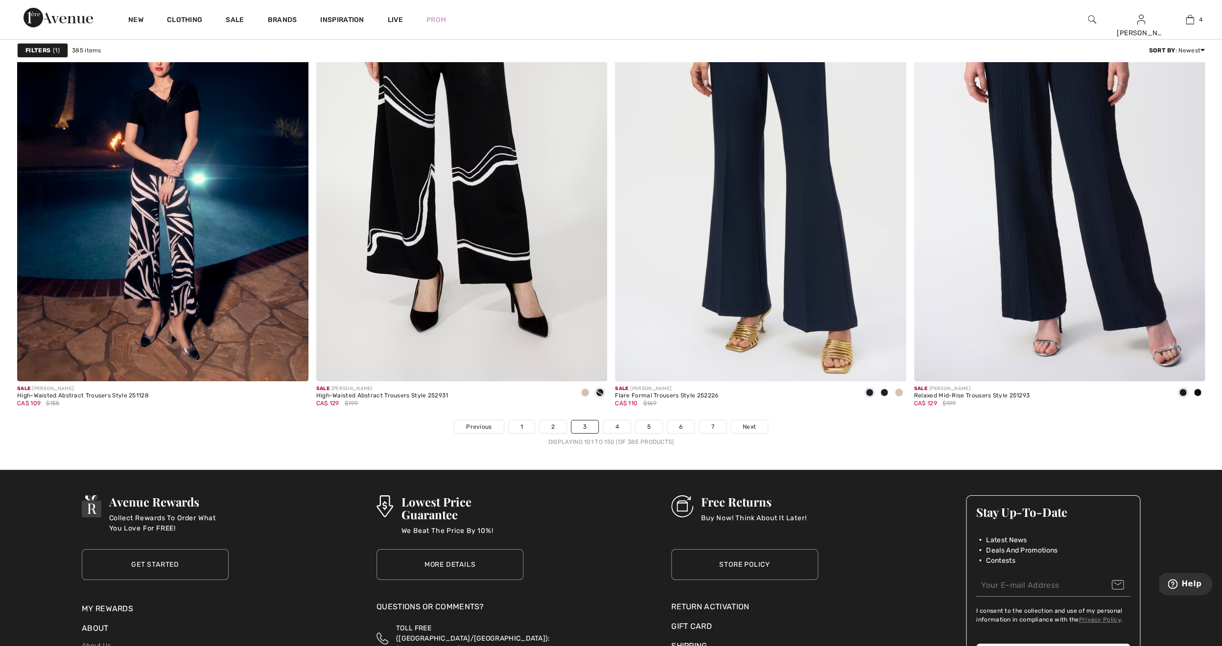
scroll to position [7201, 0]
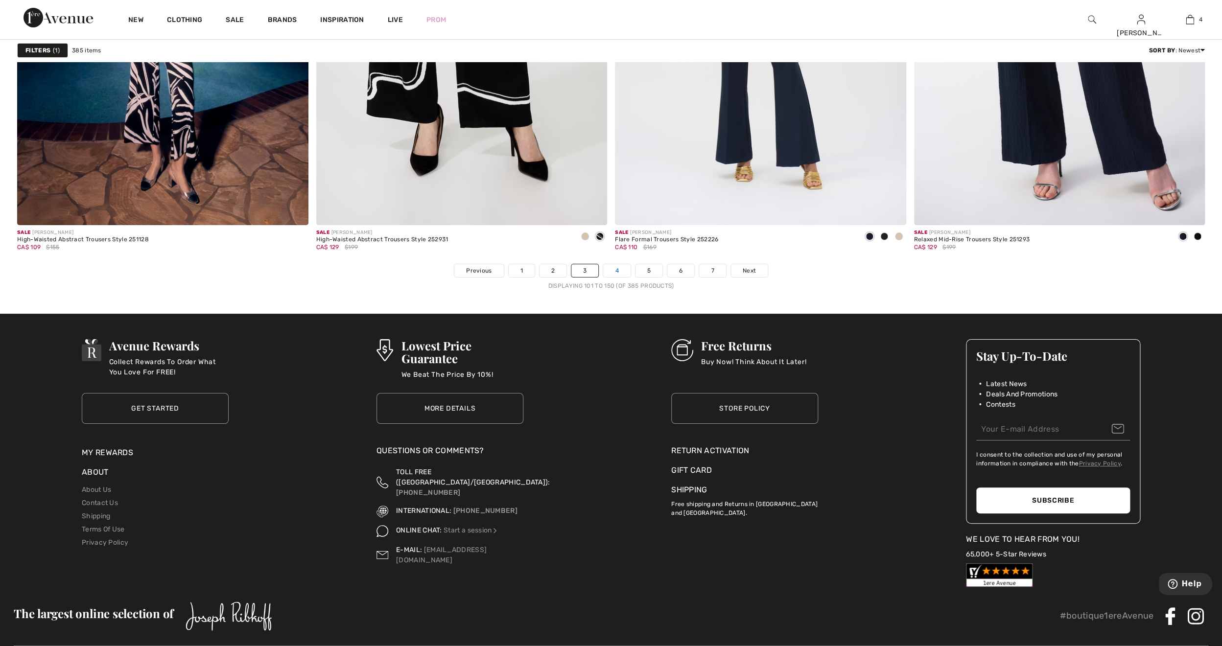
click at [619, 273] on link "4" at bounding box center [616, 270] width 27 height 13
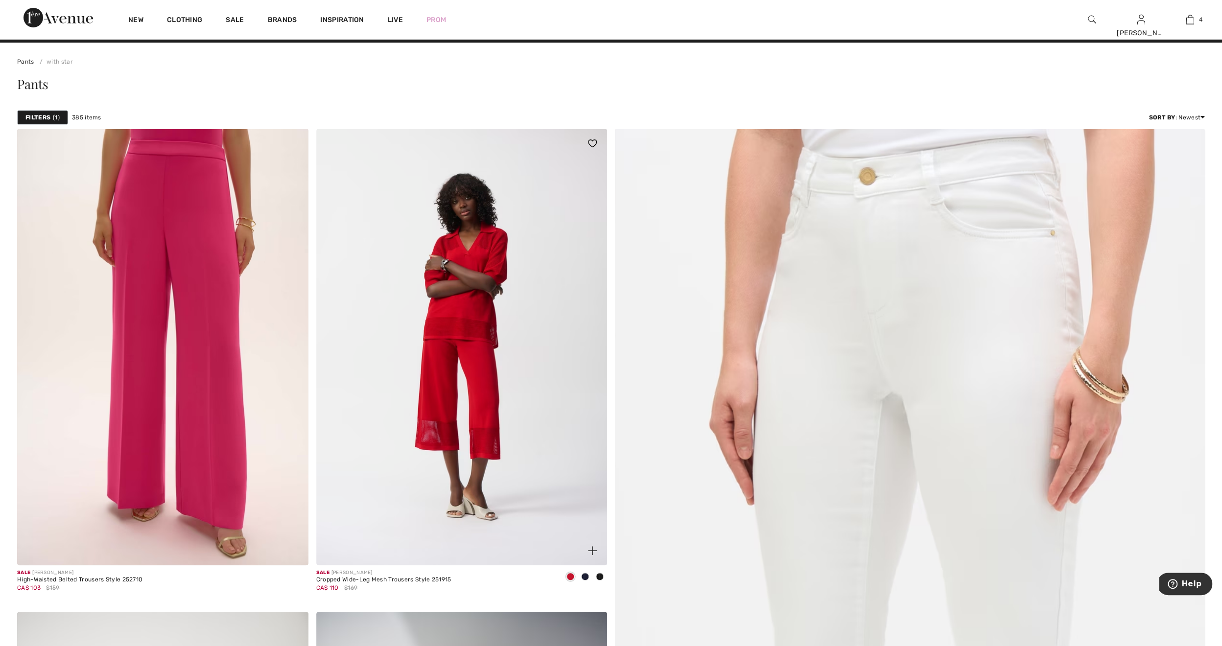
click at [435, 391] on img at bounding box center [461, 347] width 291 height 437
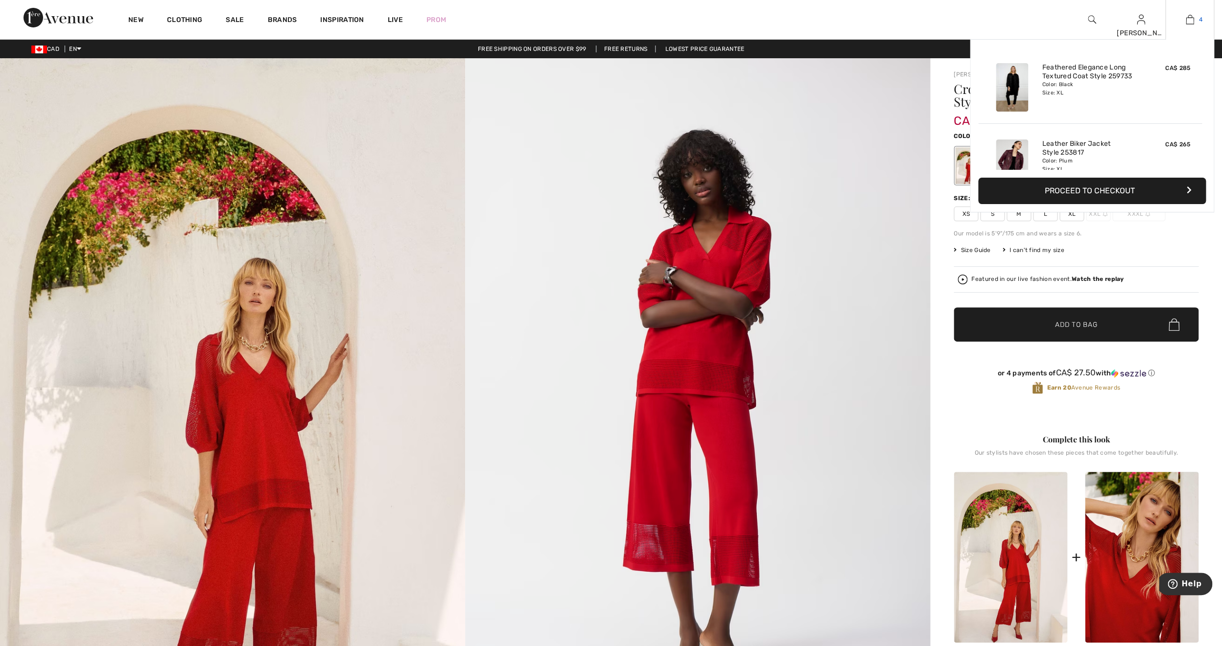
click at [1188, 21] on img at bounding box center [1190, 20] width 8 height 12
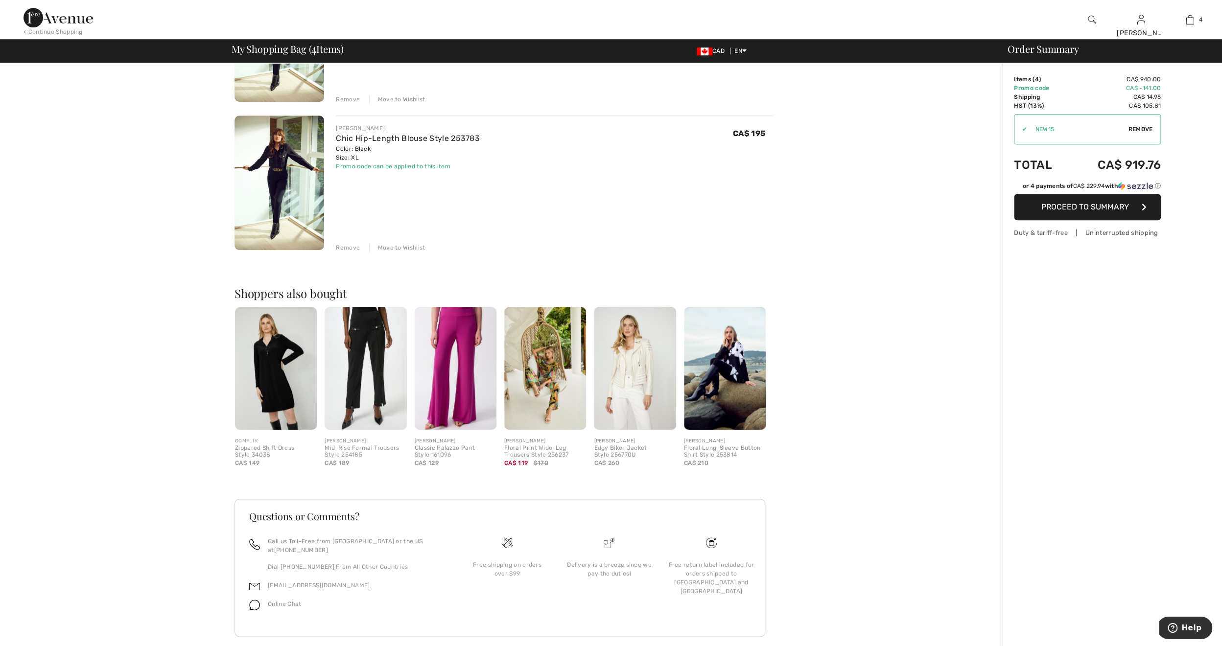
scroll to position [471, 0]
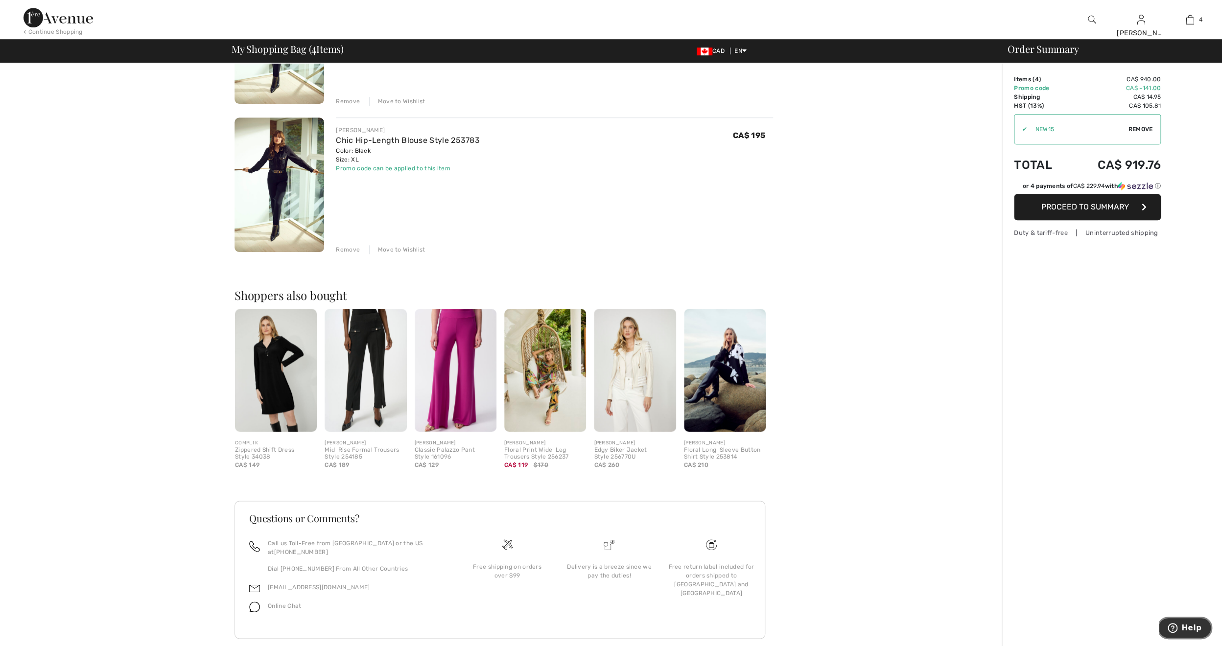
click at [1174, 632] on icon "Help" at bounding box center [1173, 628] width 10 height 10
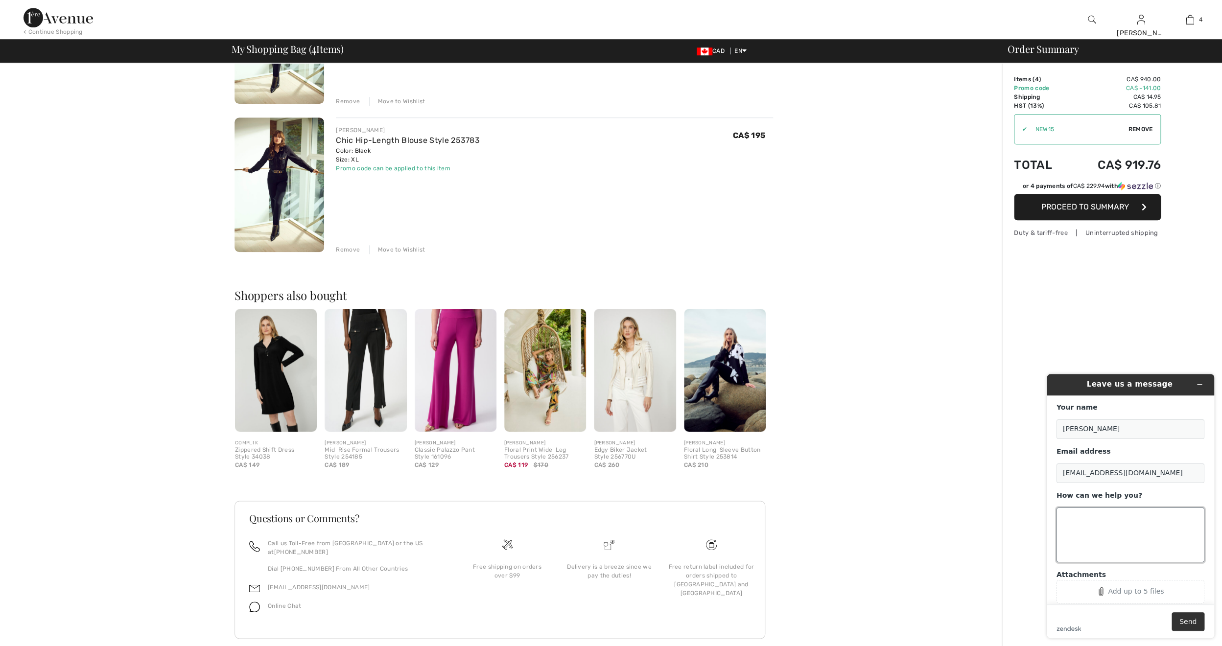
click at [1111, 540] on textarea "How can we help you?" at bounding box center [1131, 535] width 148 height 55
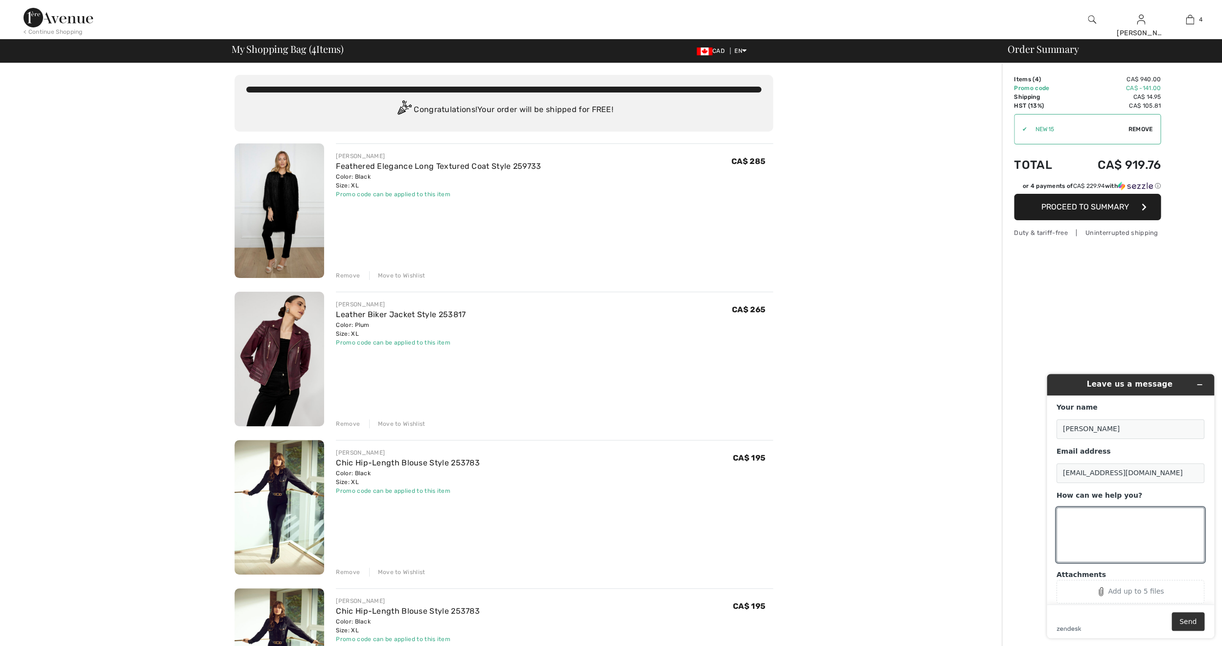
click at [70, 33] on div "< Continue Shopping" at bounding box center [53, 31] width 59 height 9
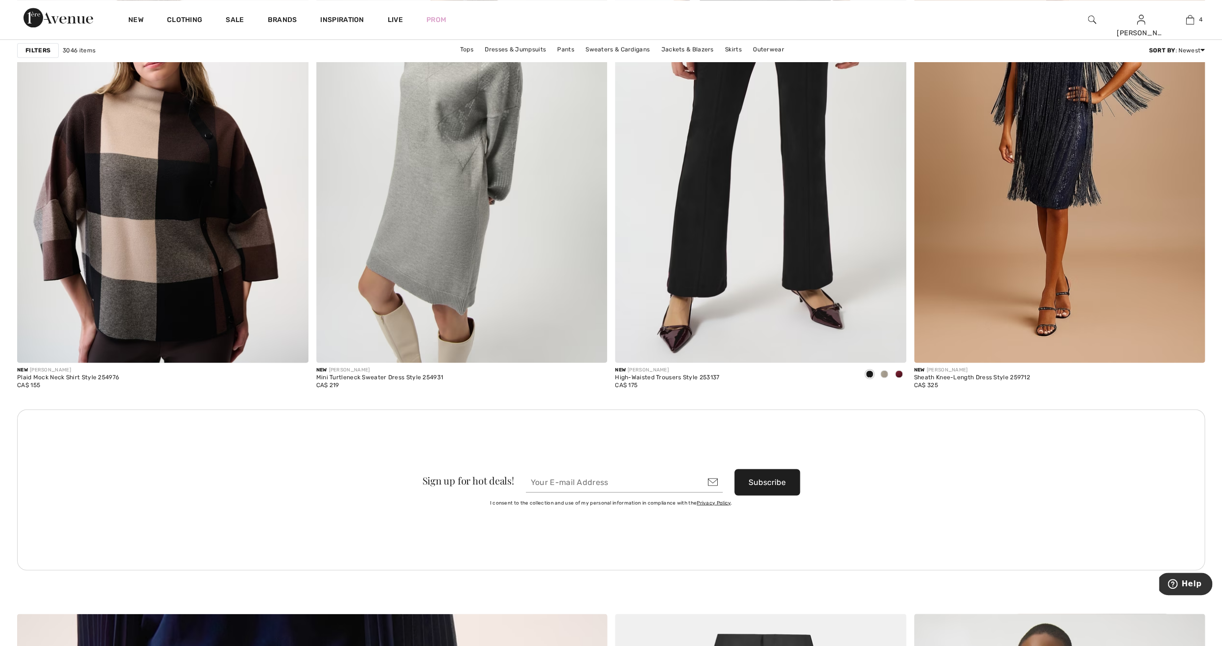
scroll to position [3283, 0]
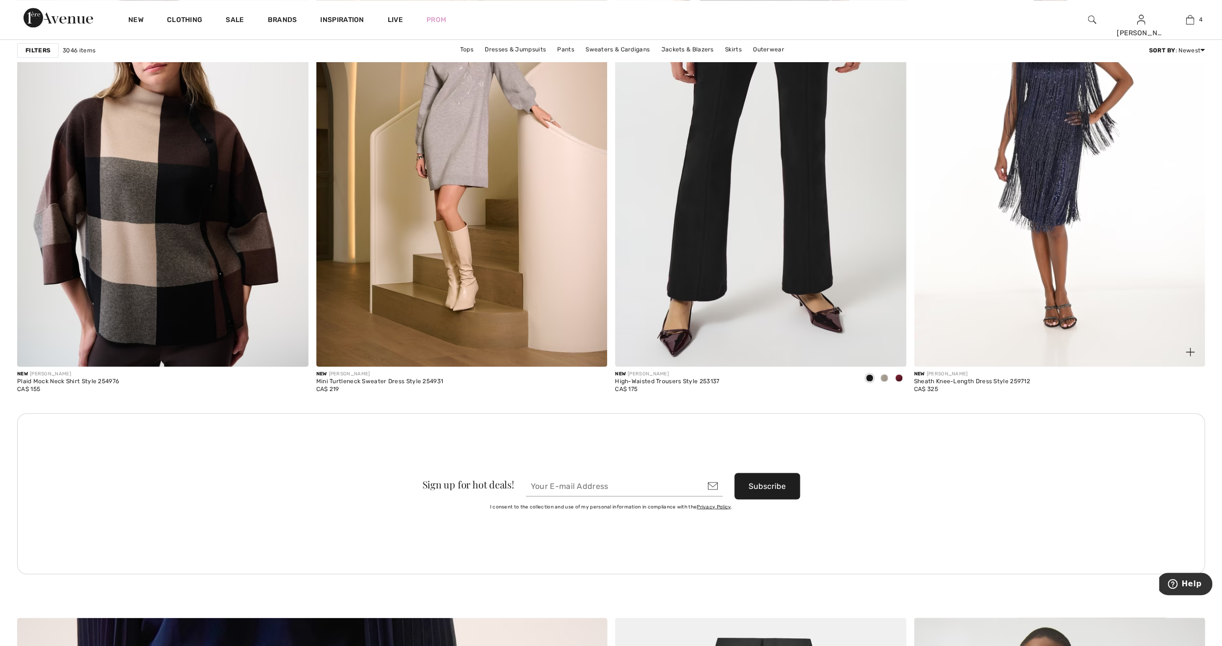
click at [1057, 202] on img at bounding box center [1059, 148] width 291 height 437
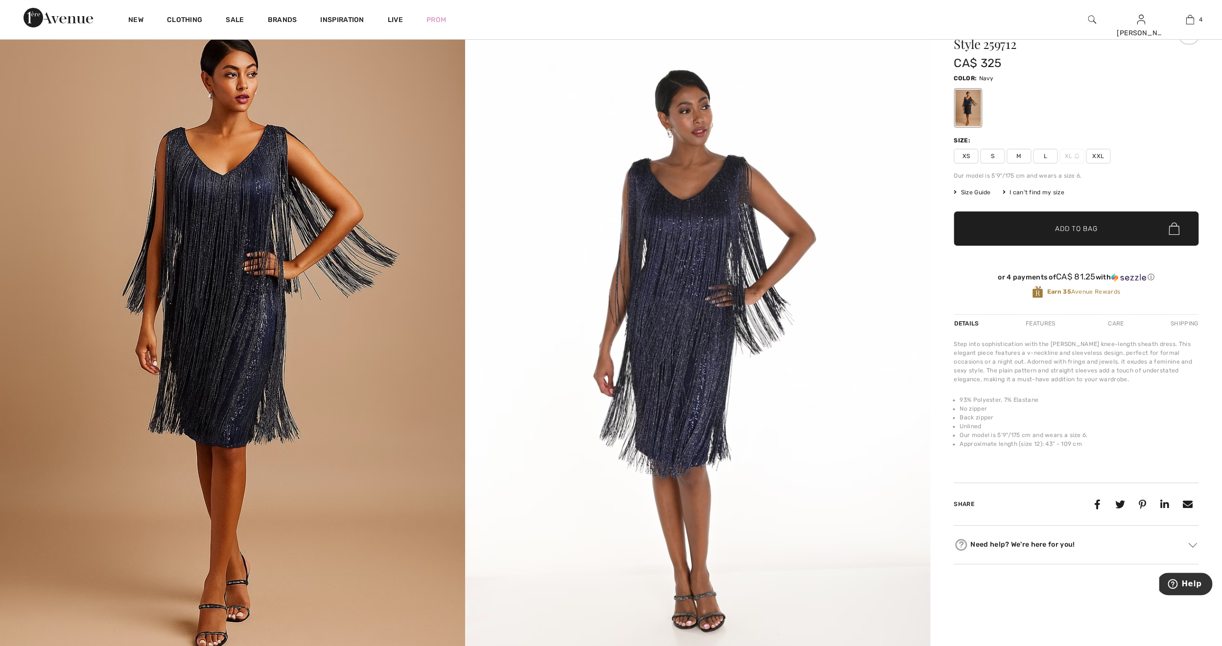
scroll to position [55, 0]
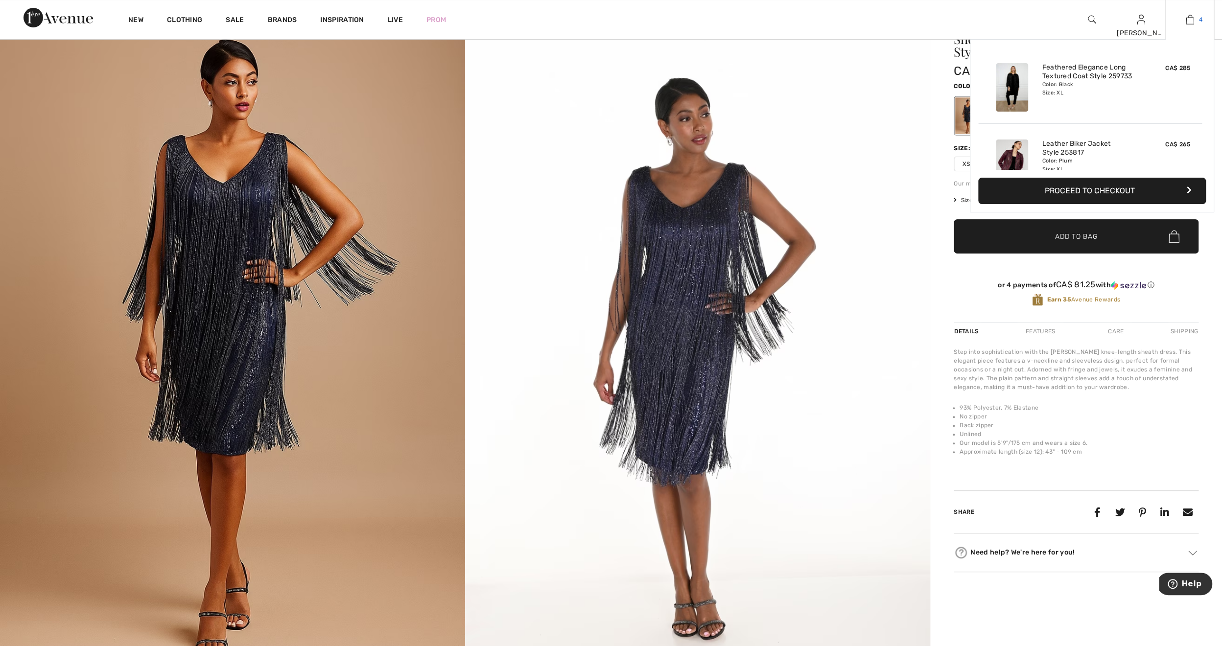
click at [1195, 22] on link "4" at bounding box center [1190, 20] width 48 height 12
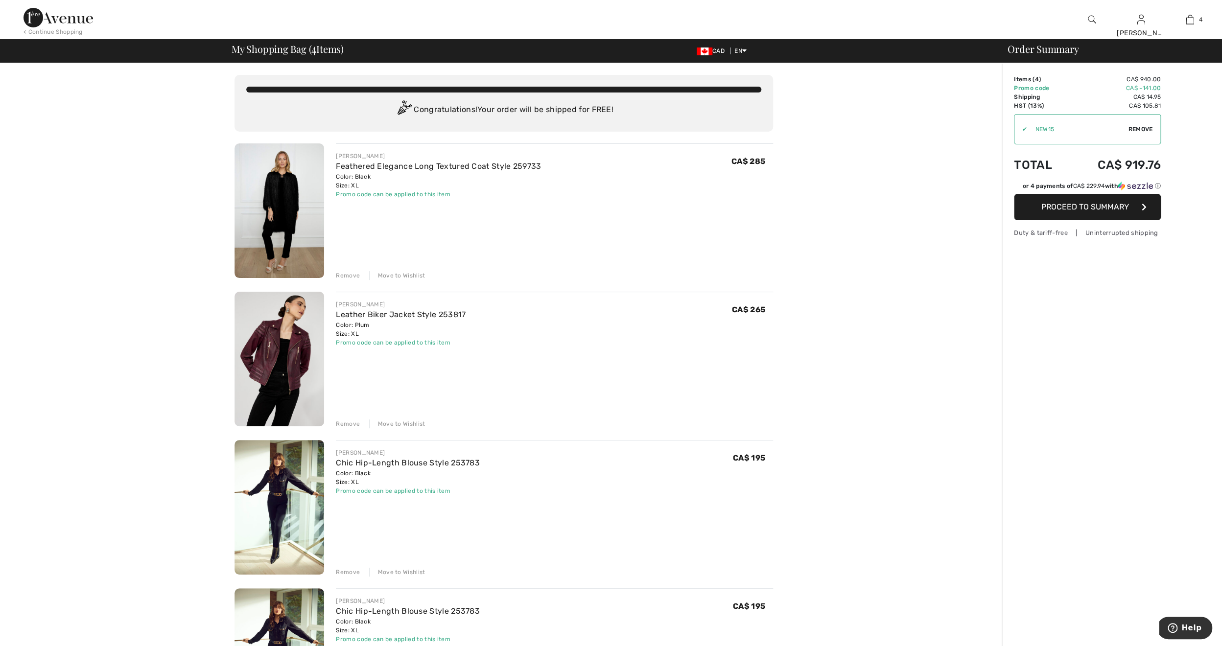
click at [1100, 208] on span "Proceed to Summary" at bounding box center [1086, 206] width 88 height 9
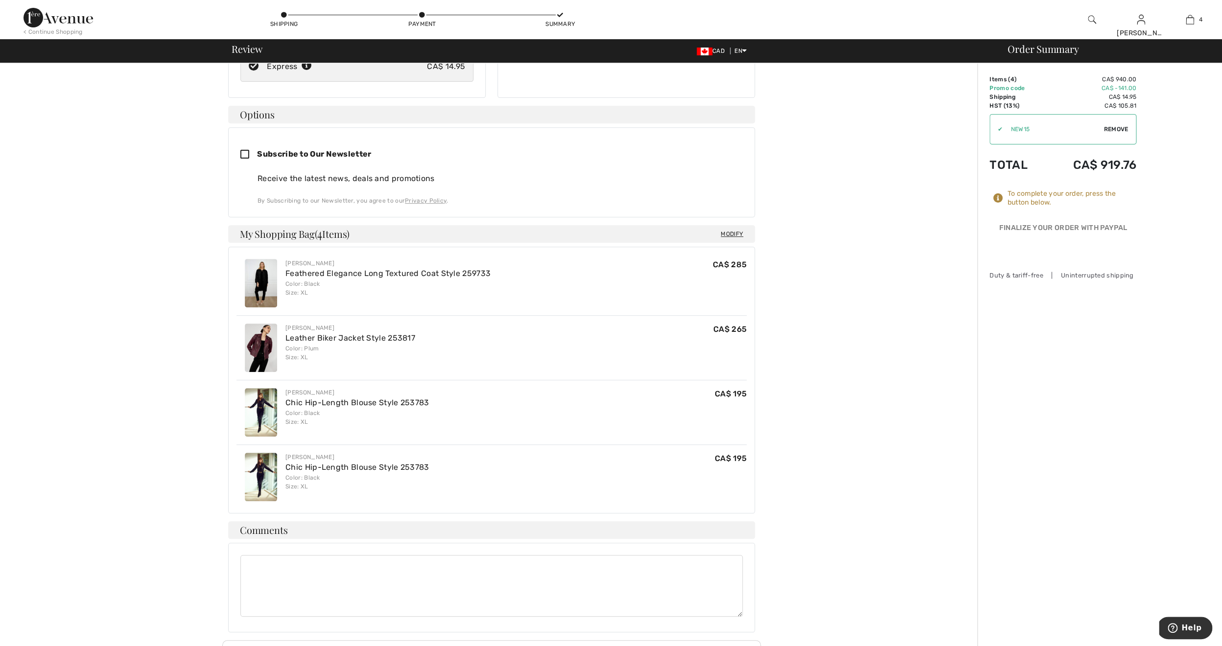
scroll to position [251, 0]
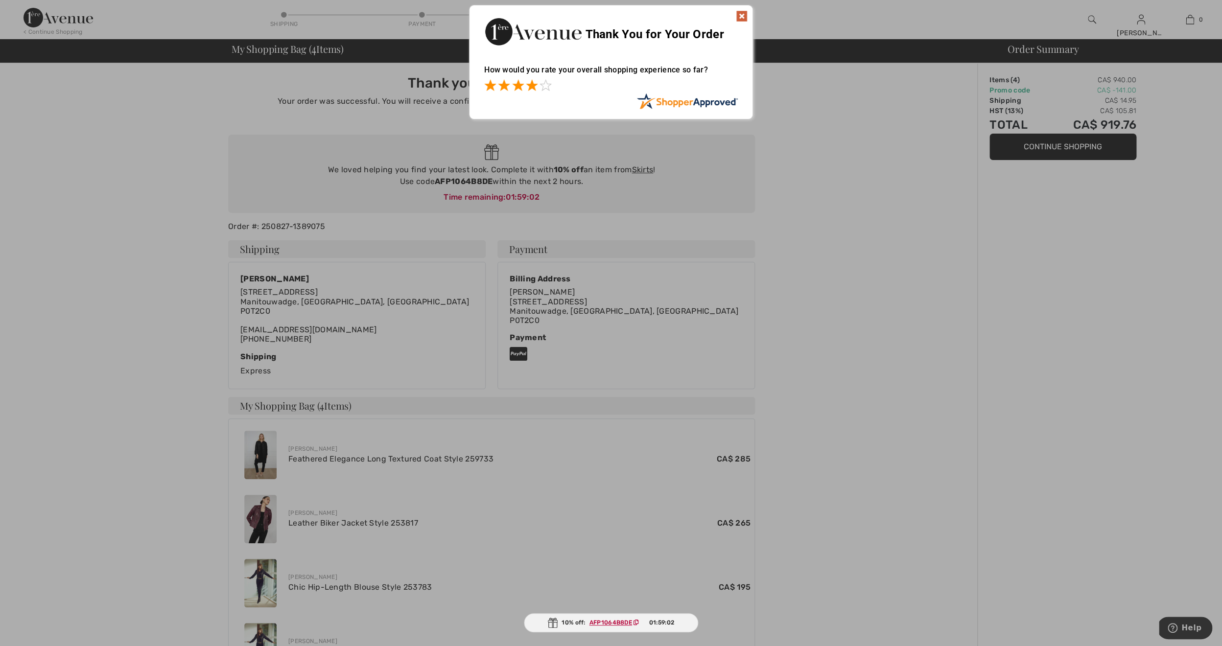
click at [531, 87] on span at bounding box center [532, 85] width 12 height 12
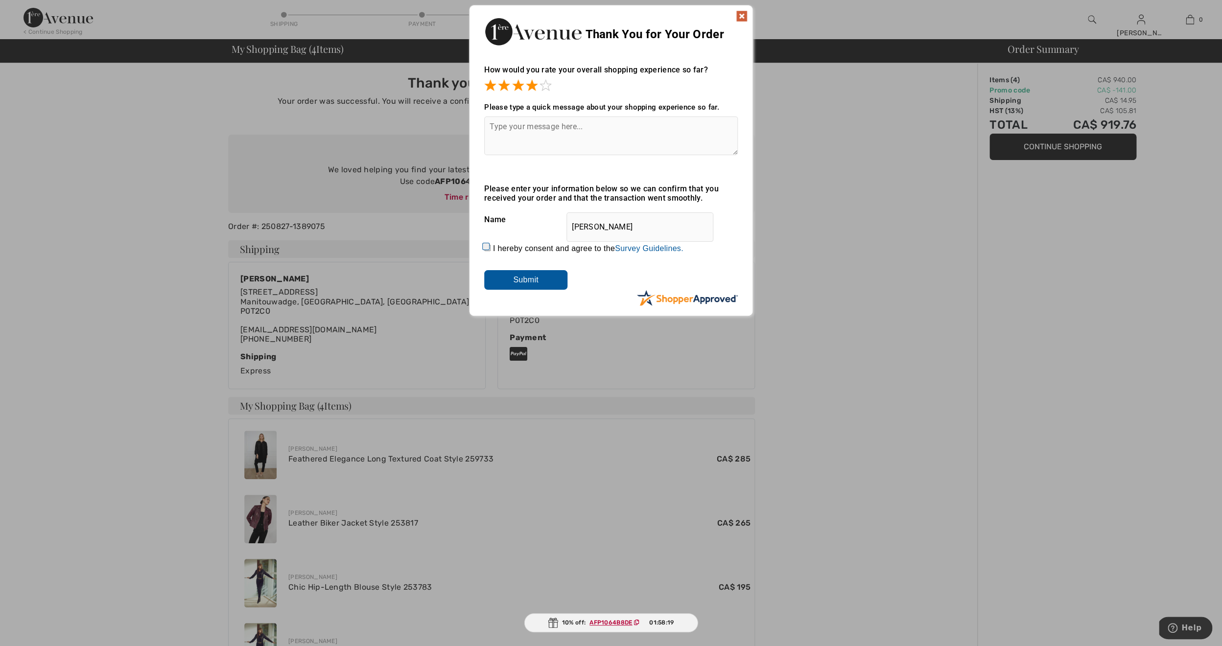
click at [743, 14] on img at bounding box center [742, 16] width 12 height 12
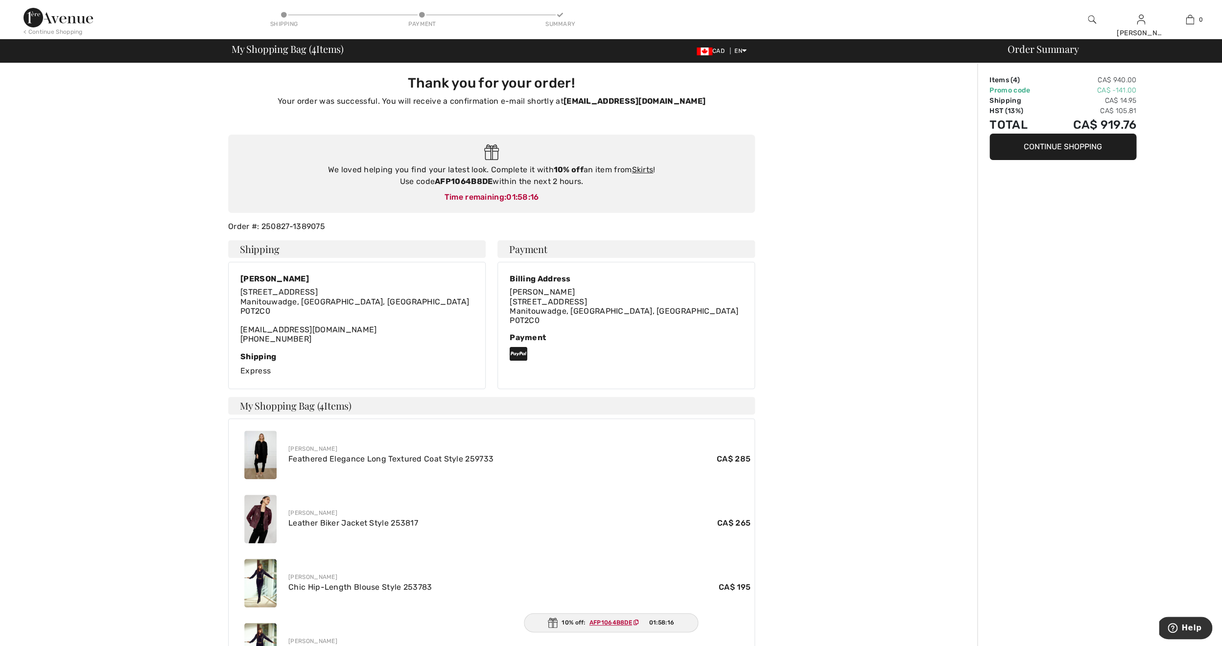
click at [261, 457] on img at bounding box center [260, 455] width 32 height 48
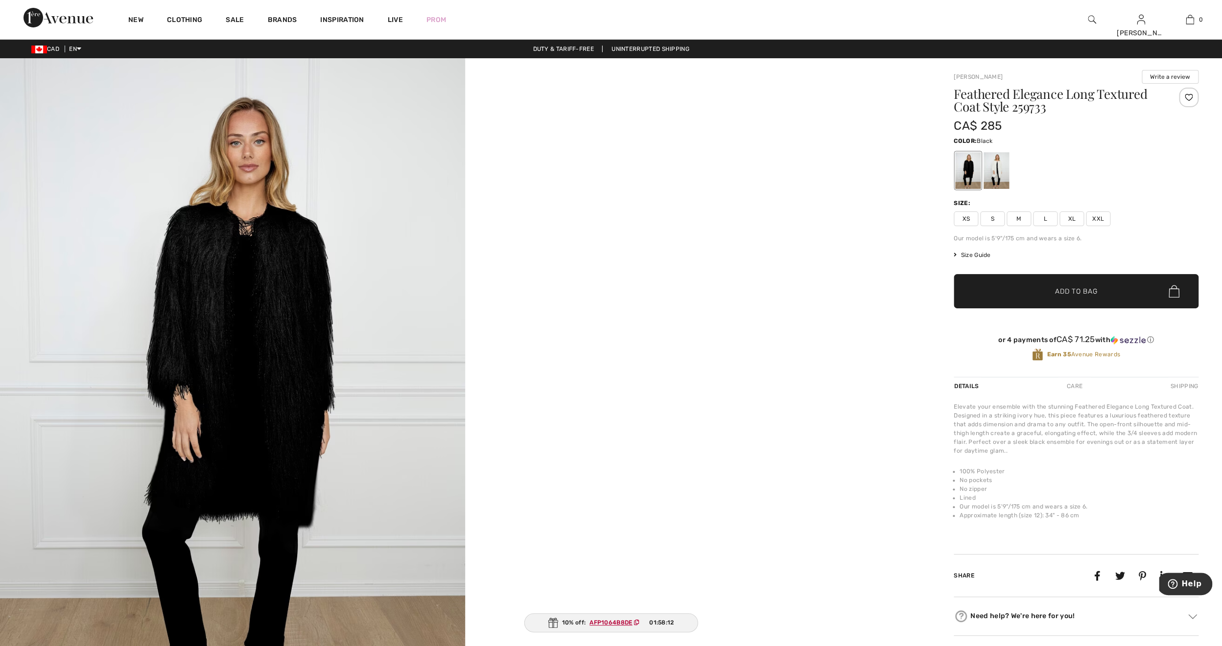
click at [225, 342] on img at bounding box center [232, 407] width 465 height 698
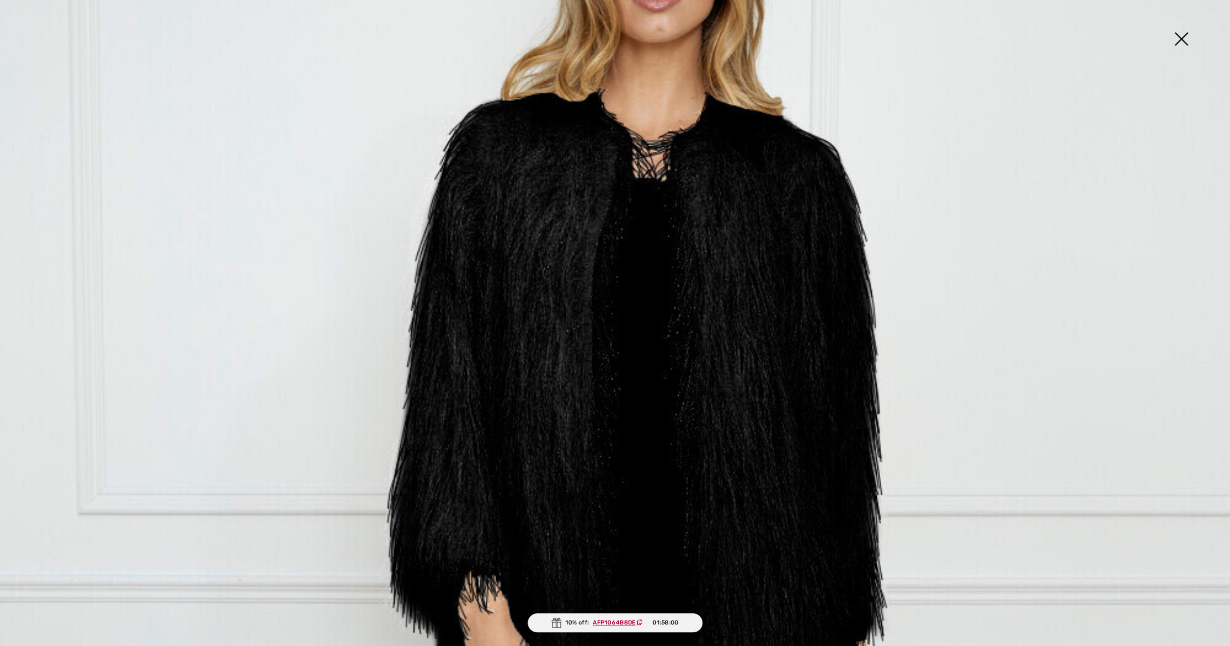
scroll to position [223, 0]
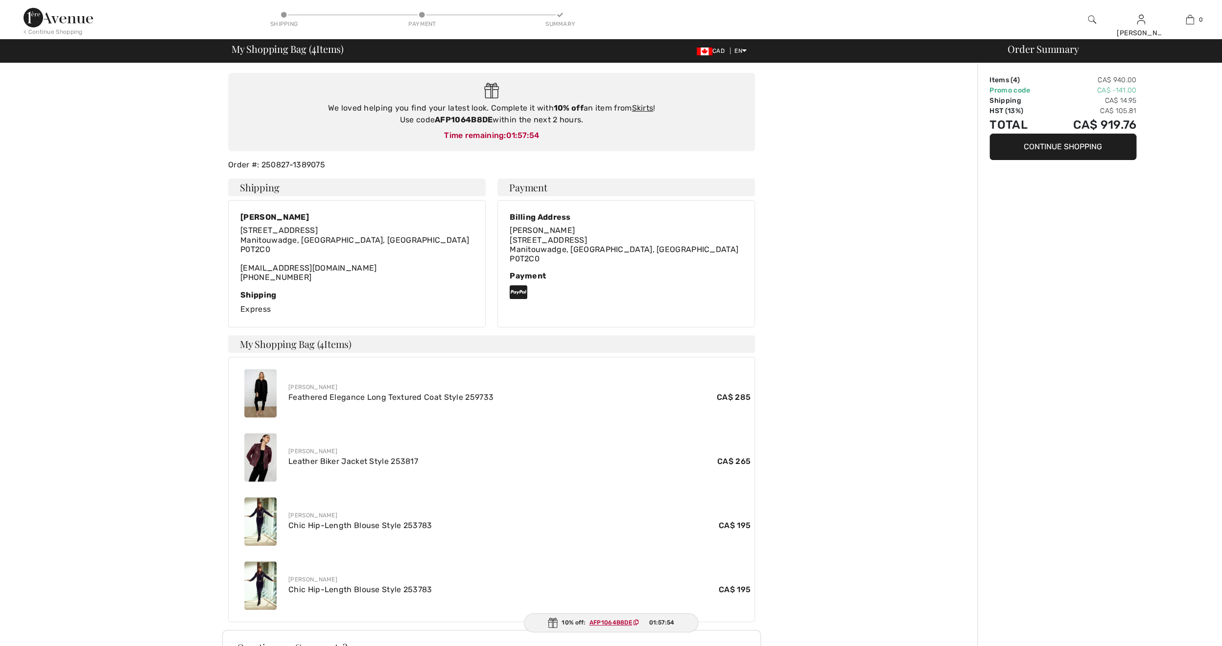
scroll to position [199, 0]
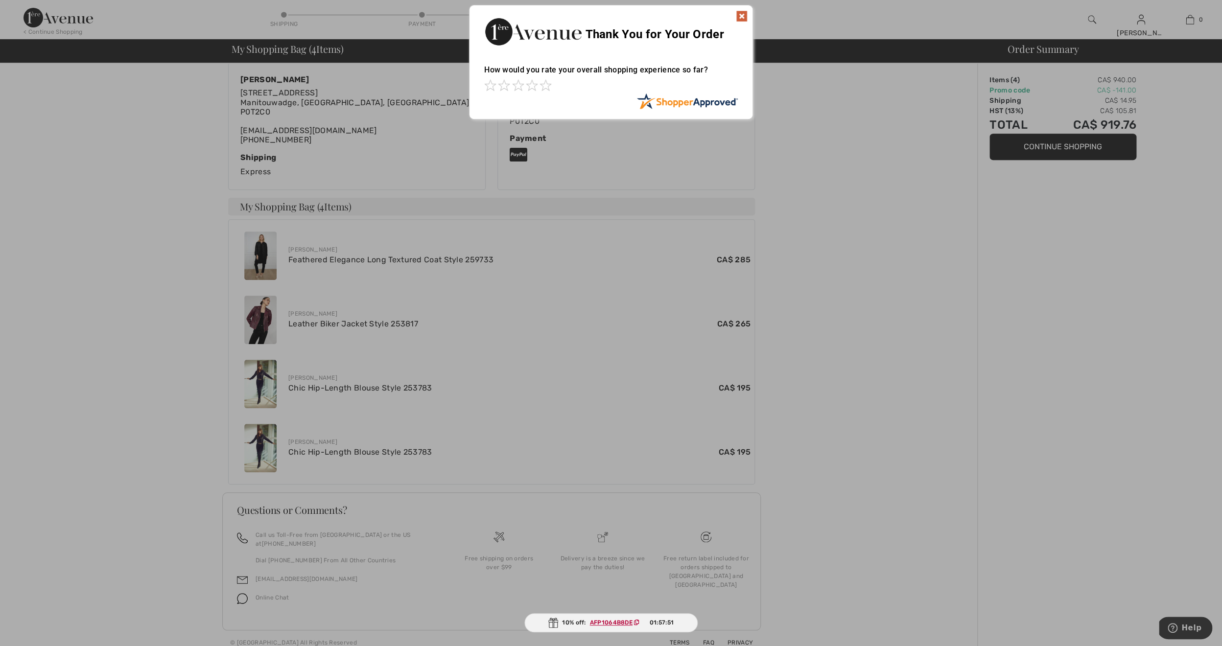
click at [263, 384] on div at bounding box center [611, 323] width 1222 height 646
click at [527, 89] on span at bounding box center [532, 85] width 12 height 12
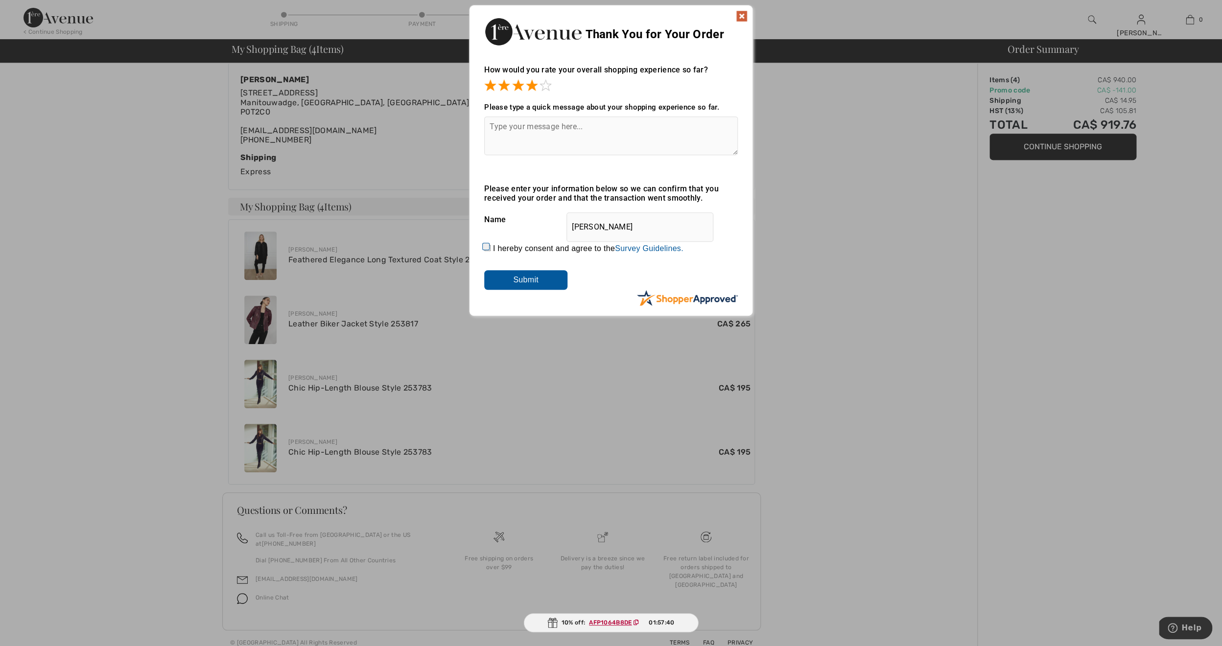
click at [744, 16] on img at bounding box center [742, 16] width 12 height 12
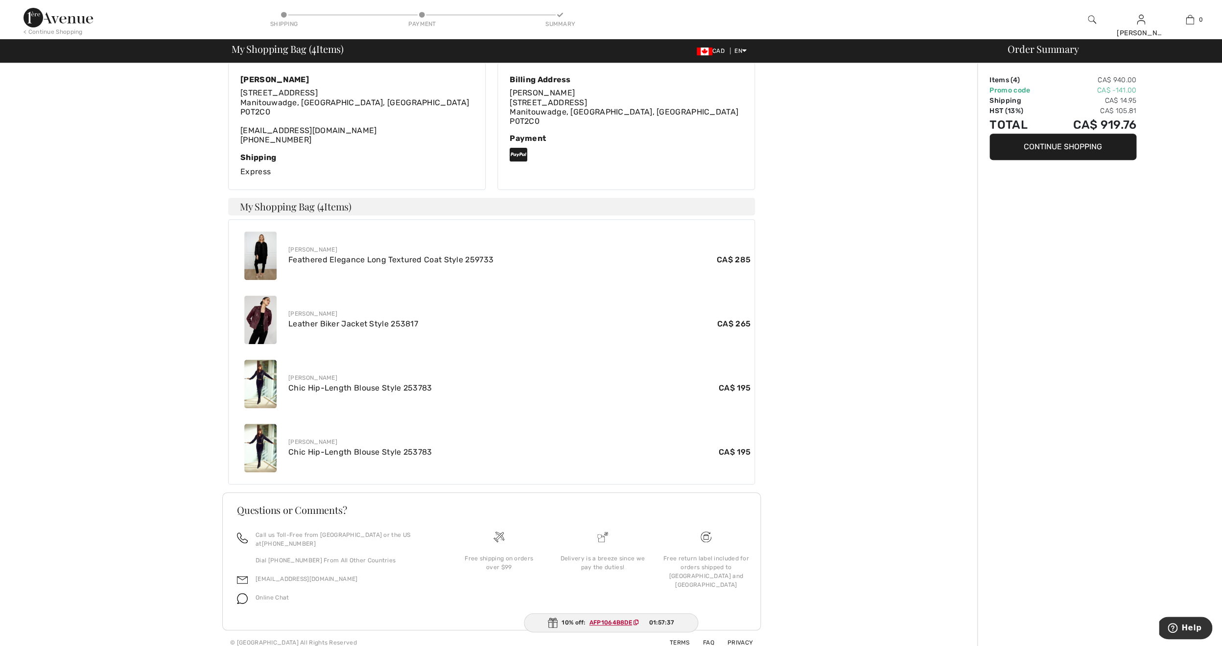
click at [263, 383] on img at bounding box center [260, 384] width 32 height 48
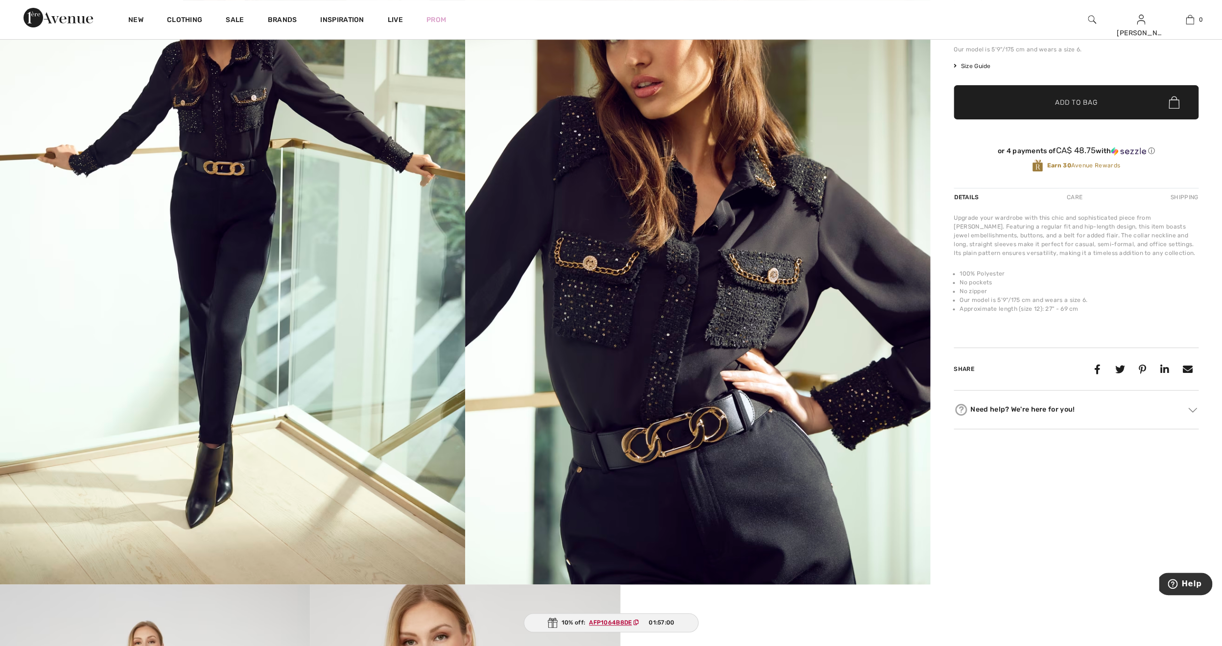
scroll to position [172, 0]
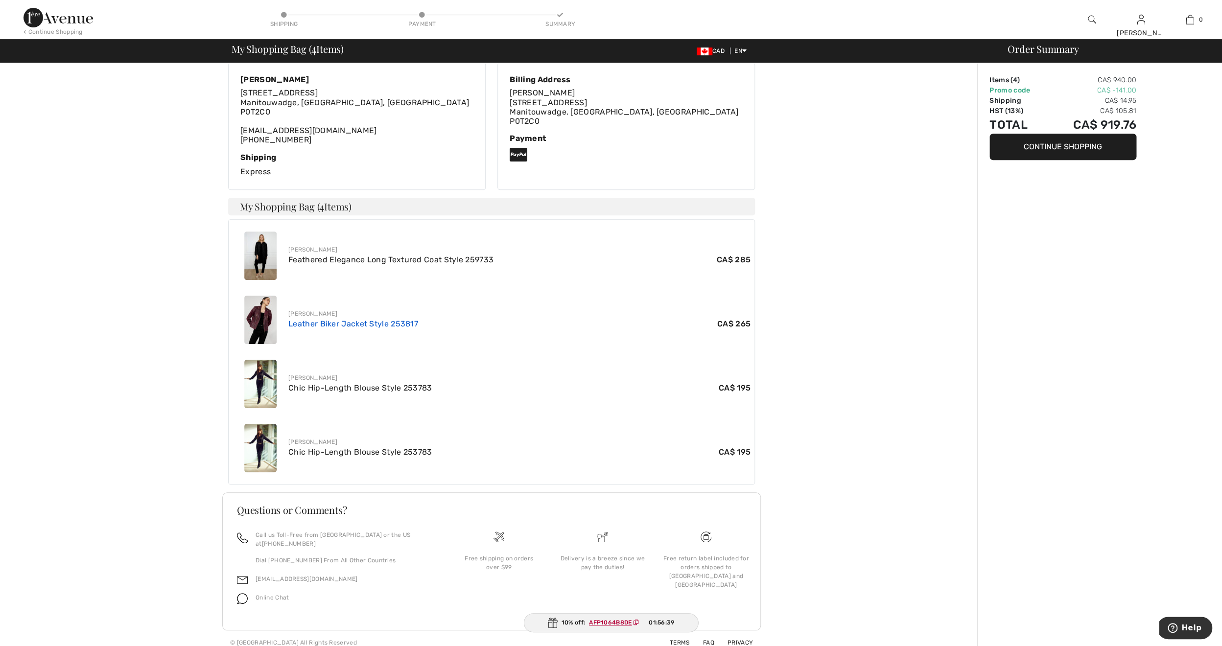
click at [313, 325] on body "We value your privacy We use cookies to enhance your browsing experience, serve…" at bounding box center [611, 228] width 1222 height 855
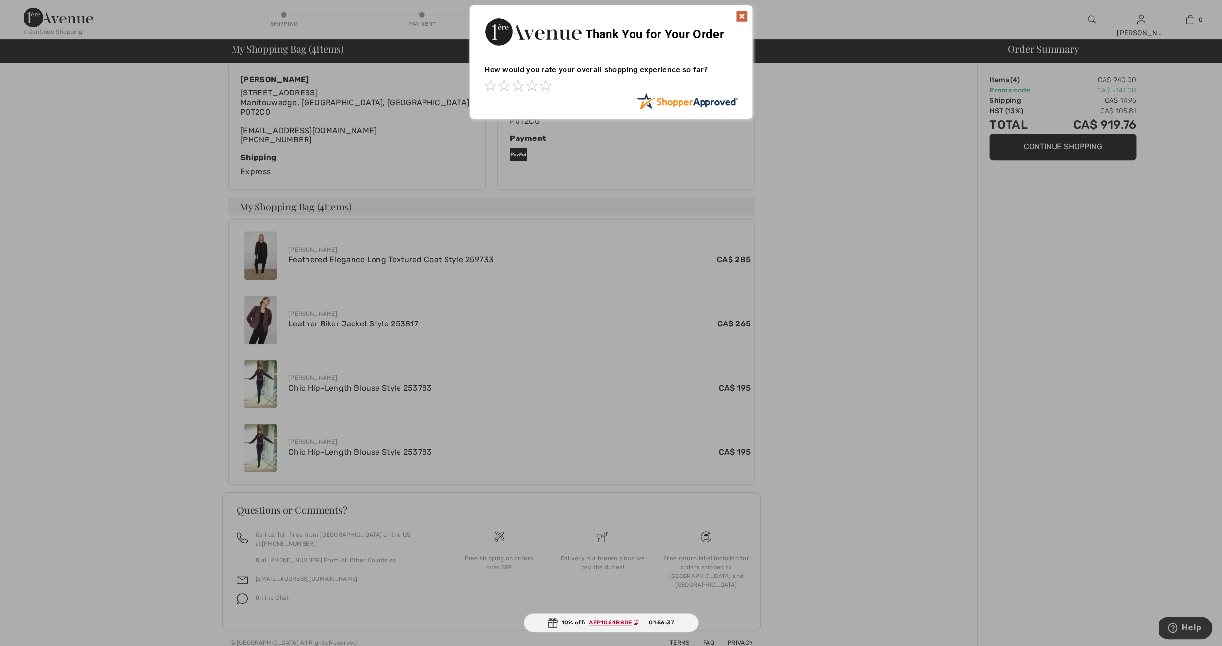
click at [262, 325] on div at bounding box center [611, 323] width 1222 height 646
click at [741, 16] on img at bounding box center [742, 16] width 12 height 12
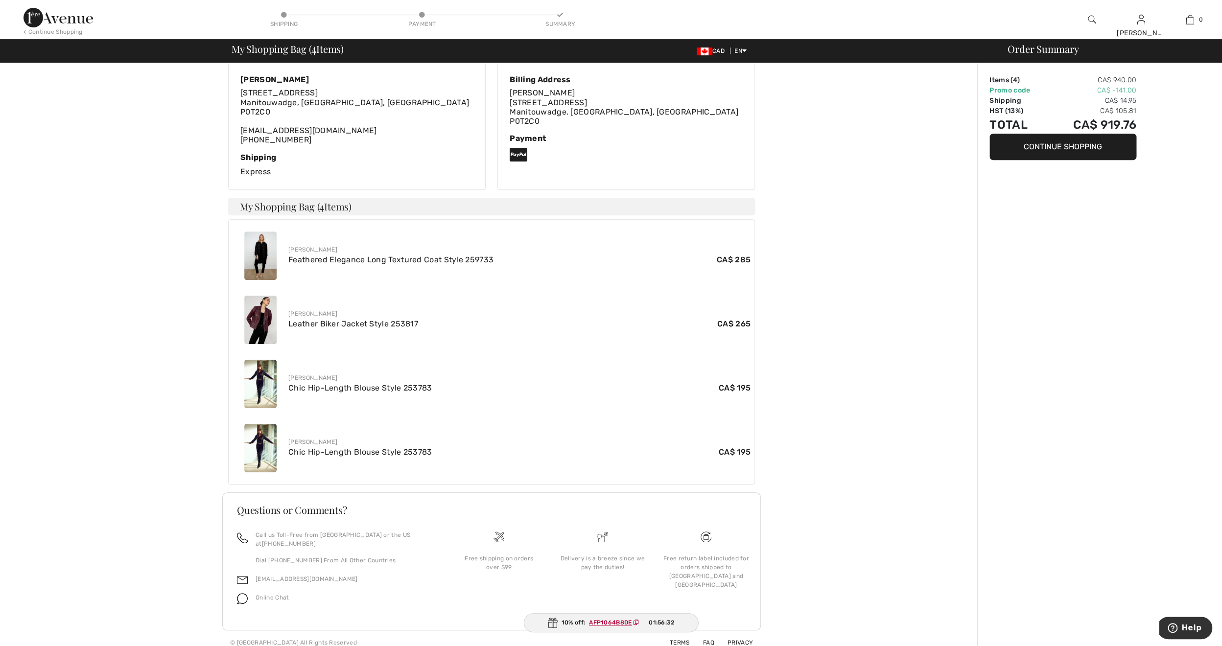
click at [265, 323] on img at bounding box center [260, 320] width 32 height 48
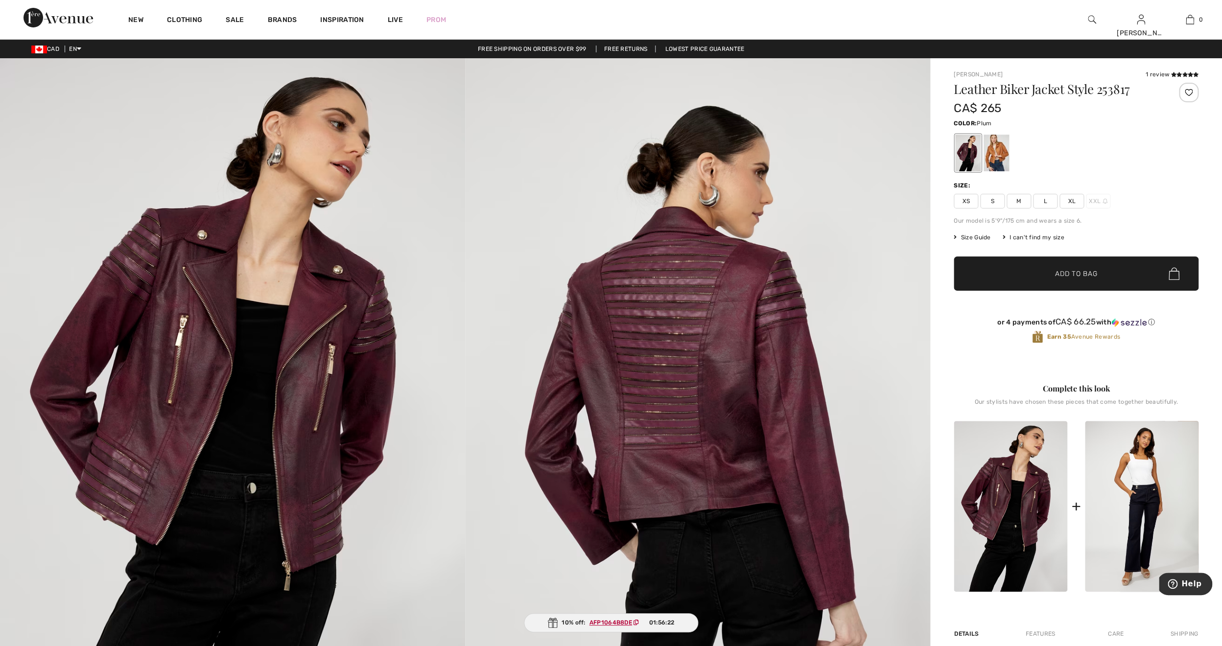
click at [1077, 200] on span "XL" at bounding box center [1072, 201] width 24 height 15
click at [613, 623] on ins "AFP1064B8DE" at bounding box center [611, 623] width 43 height 7
click at [637, 622] on icon at bounding box center [637, 623] width 6 height 6
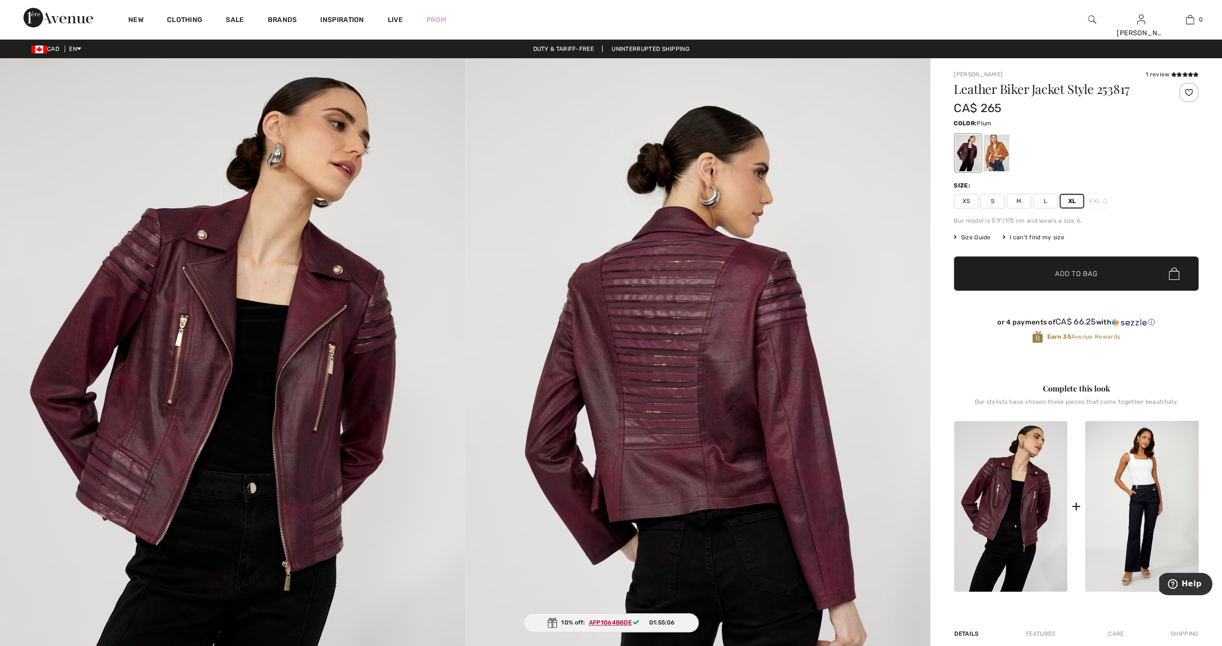
click at [617, 626] on ins "AFP1064B8DE" at bounding box center [610, 623] width 43 height 7
click at [638, 622] on icon at bounding box center [636, 623] width 6 height 6
click at [657, 623] on span "01:55:04" at bounding box center [661, 623] width 25 height 9
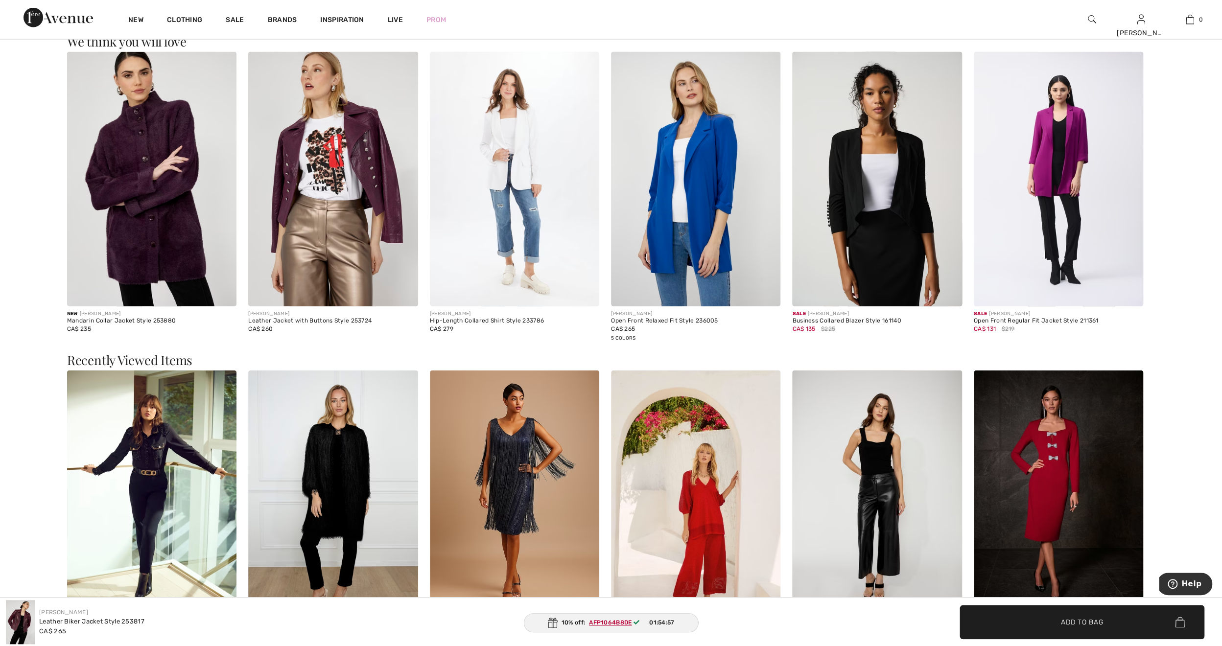
scroll to position [1583, 0]
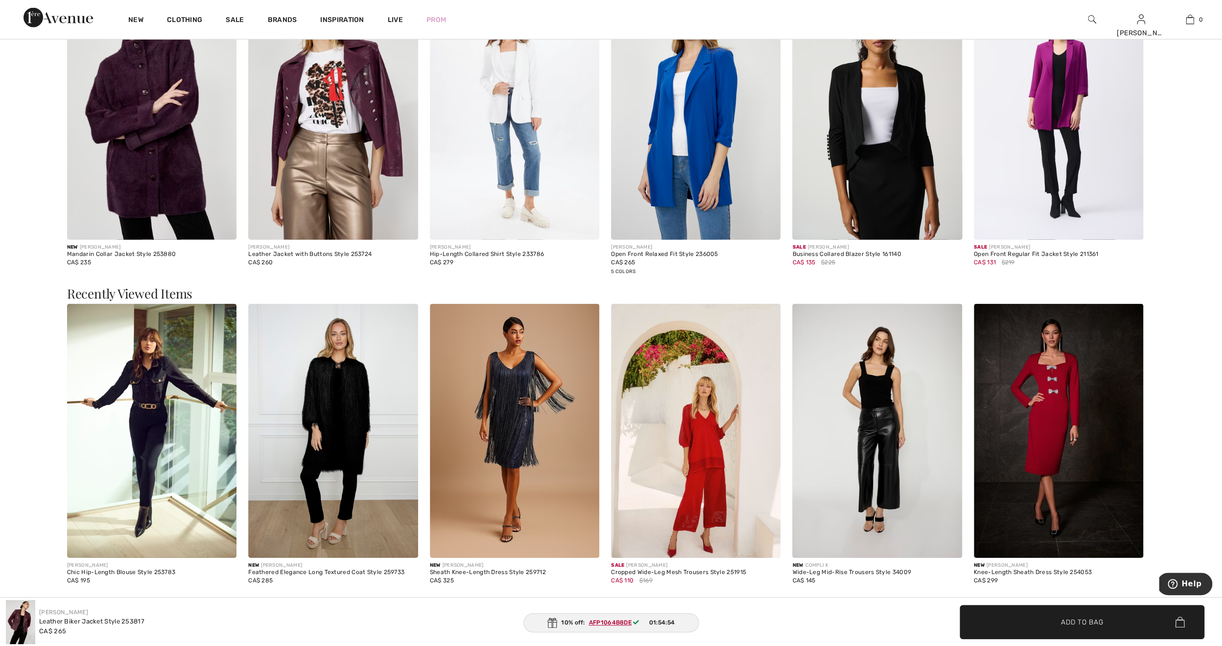
click at [1037, 420] on img at bounding box center [1058, 431] width 169 height 255
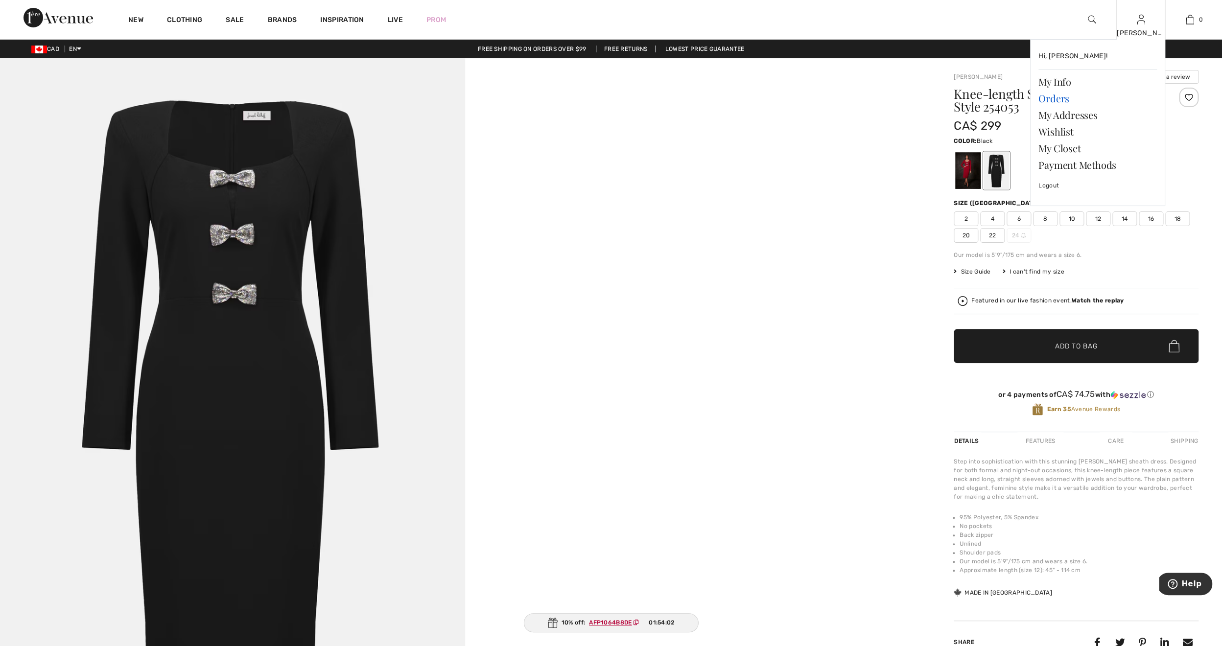
click at [1061, 96] on link "Orders" at bounding box center [1098, 98] width 119 height 17
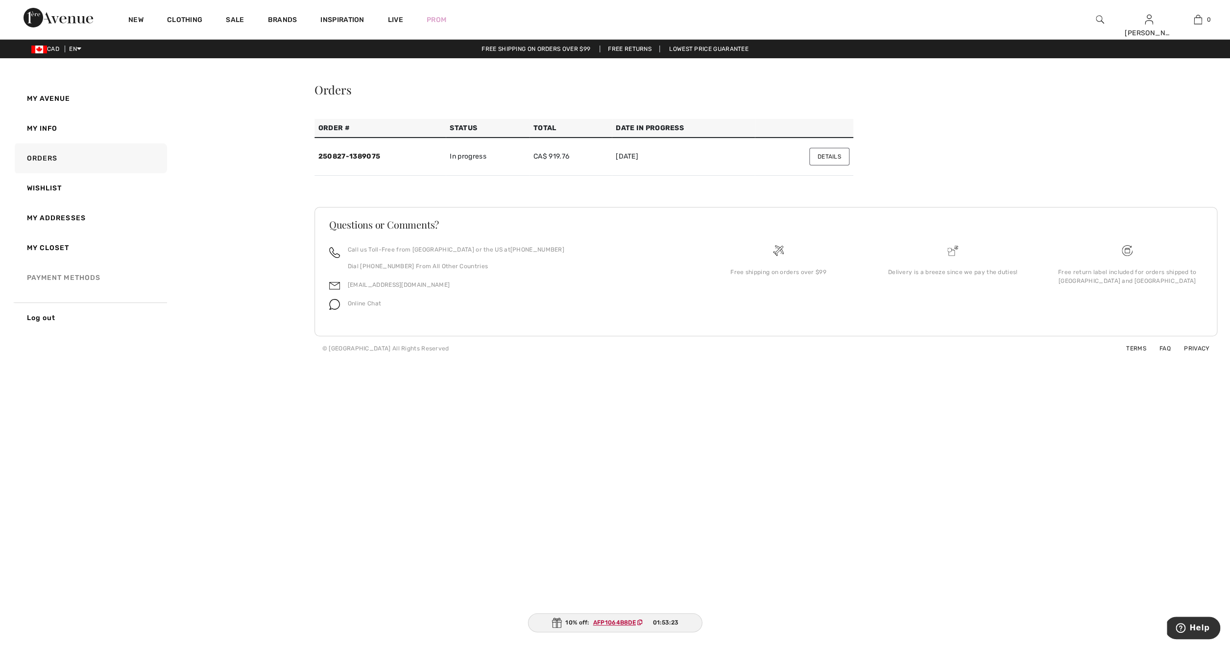
click at [60, 277] on link "Payment Methods" at bounding box center [90, 278] width 154 height 30
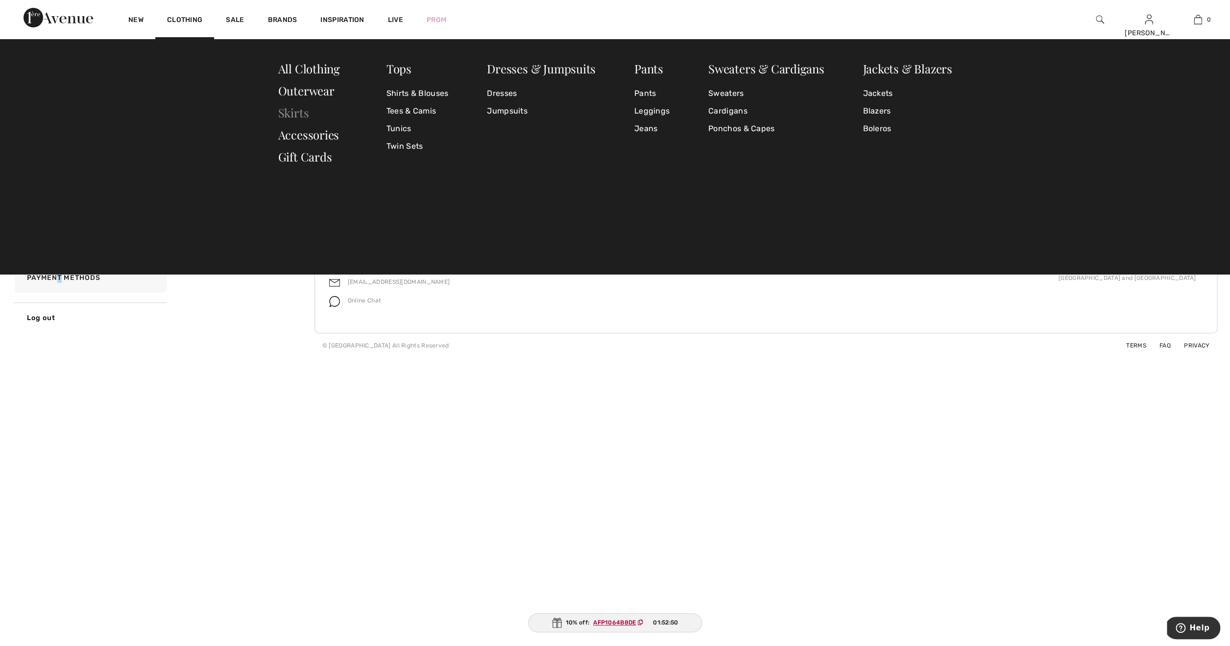
click at [302, 115] on link "Skirts" at bounding box center [293, 113] width 31 height 16
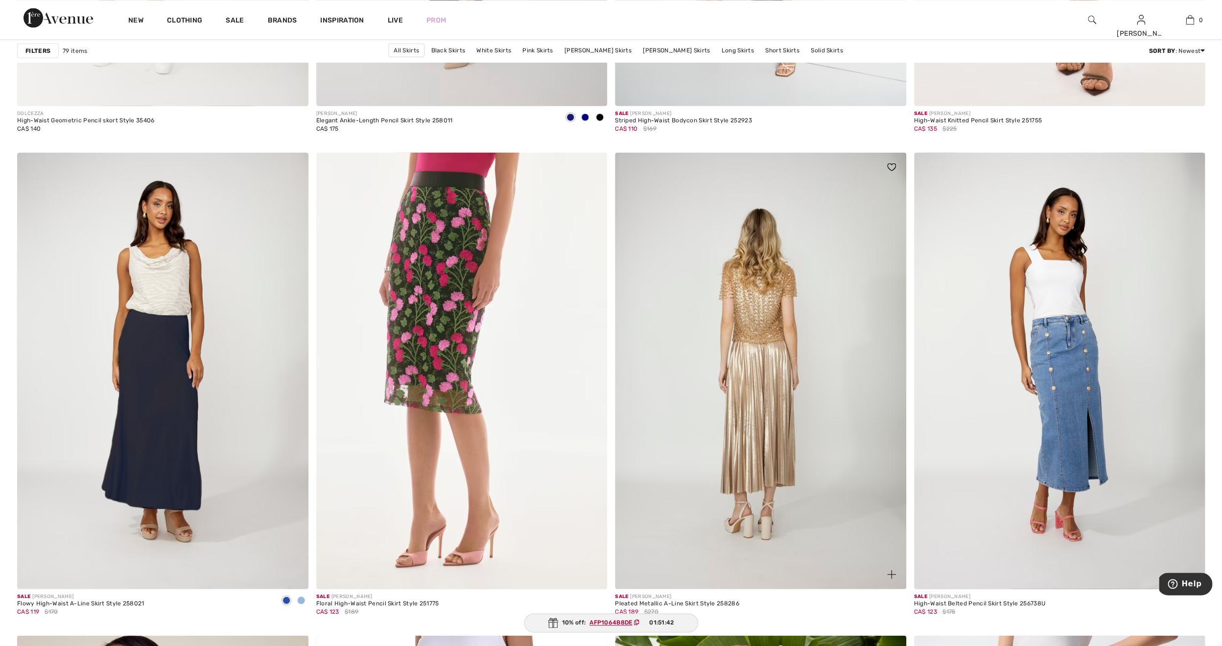
scroll to position [6371, 0]
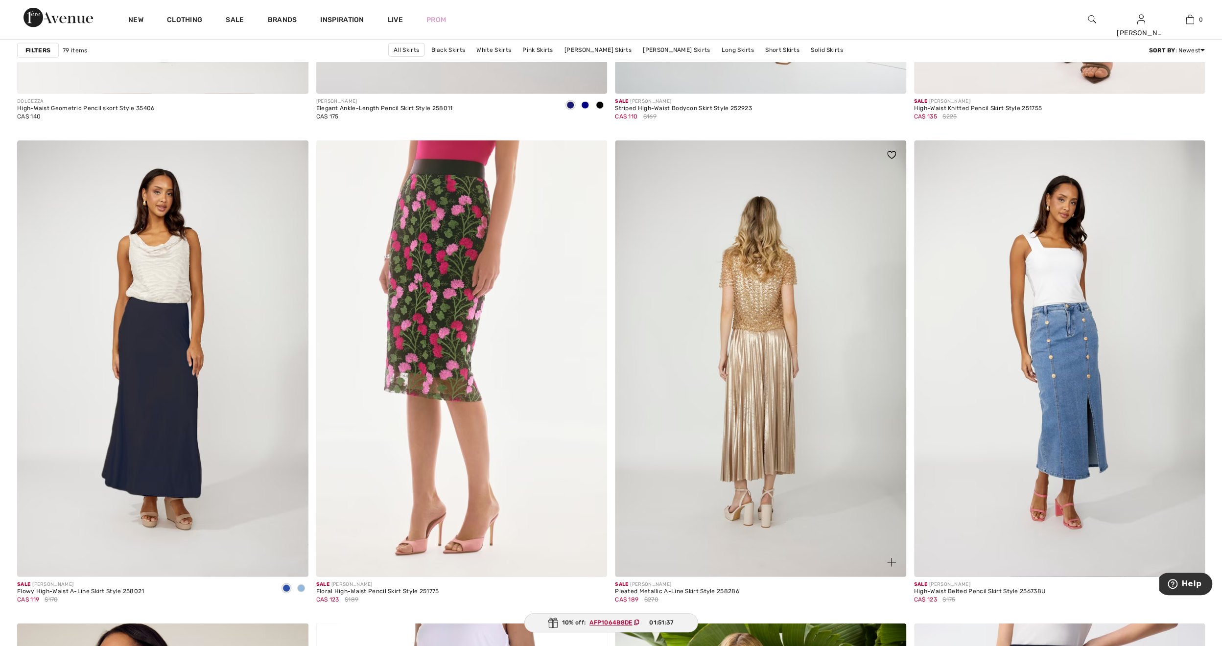
click at [749, 348] on img at bounding box center [760, 359] width 291 height 437
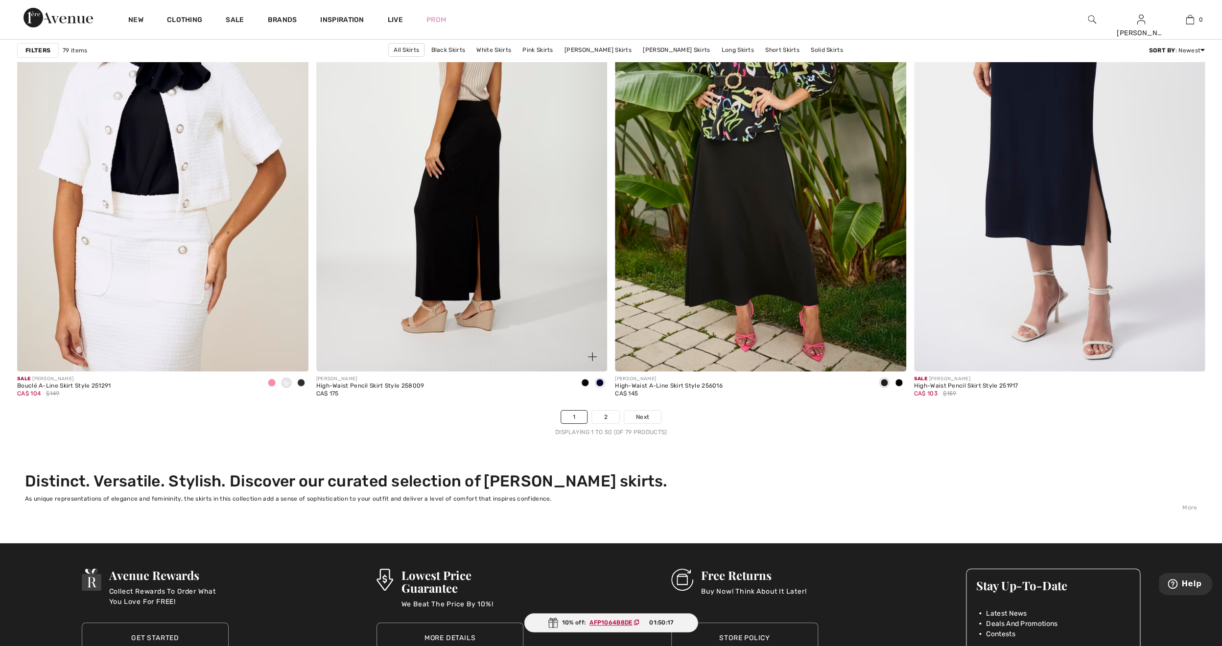
scroll to position [7060, 0]
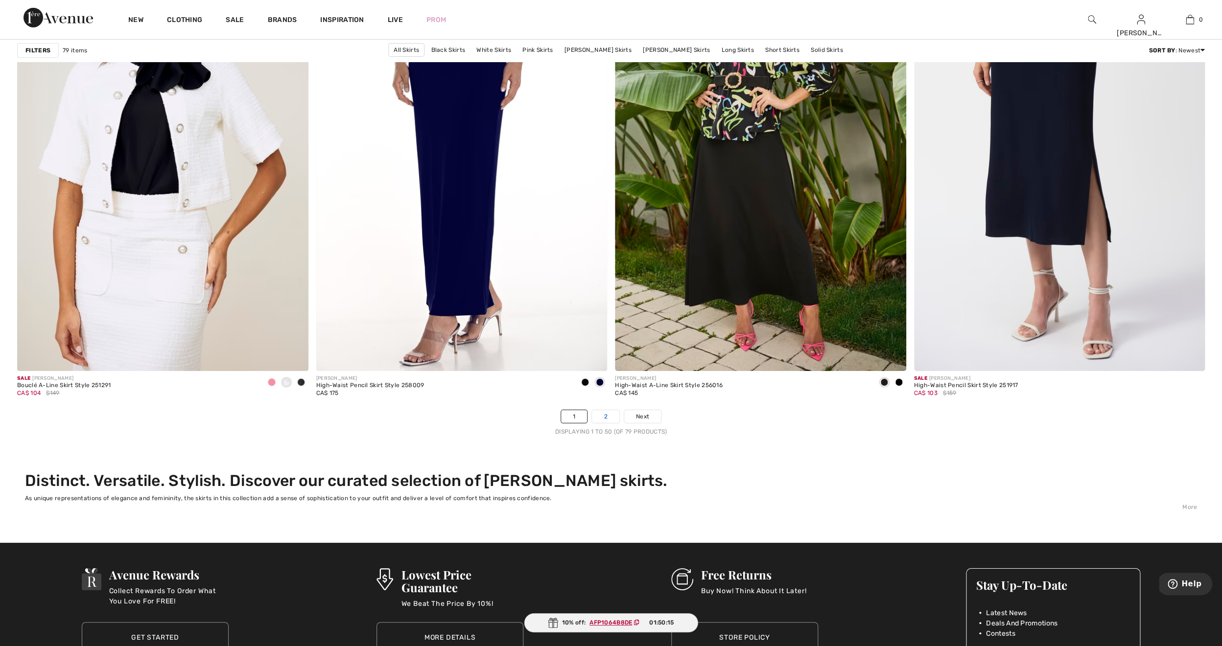
click at [605, 415] on link "2" at bounding box center [605, 416] width 27 height 13
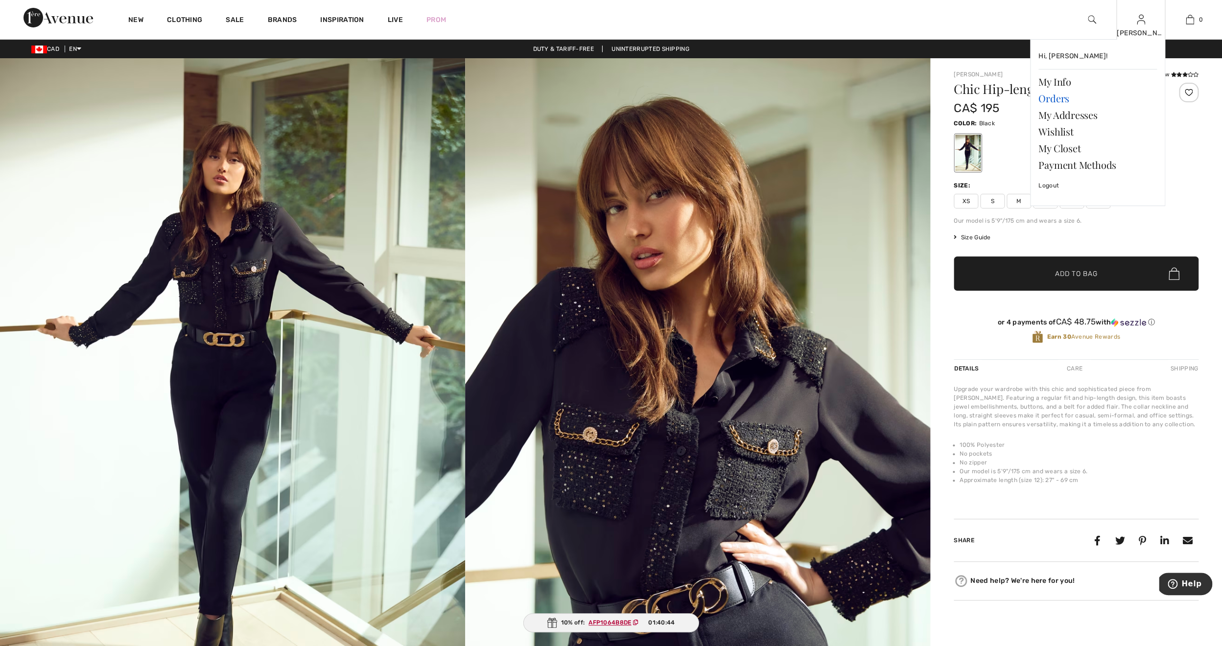
click at [1050, 97] on link "Orders" at bounding box center [1098, 98] width 119 height 17
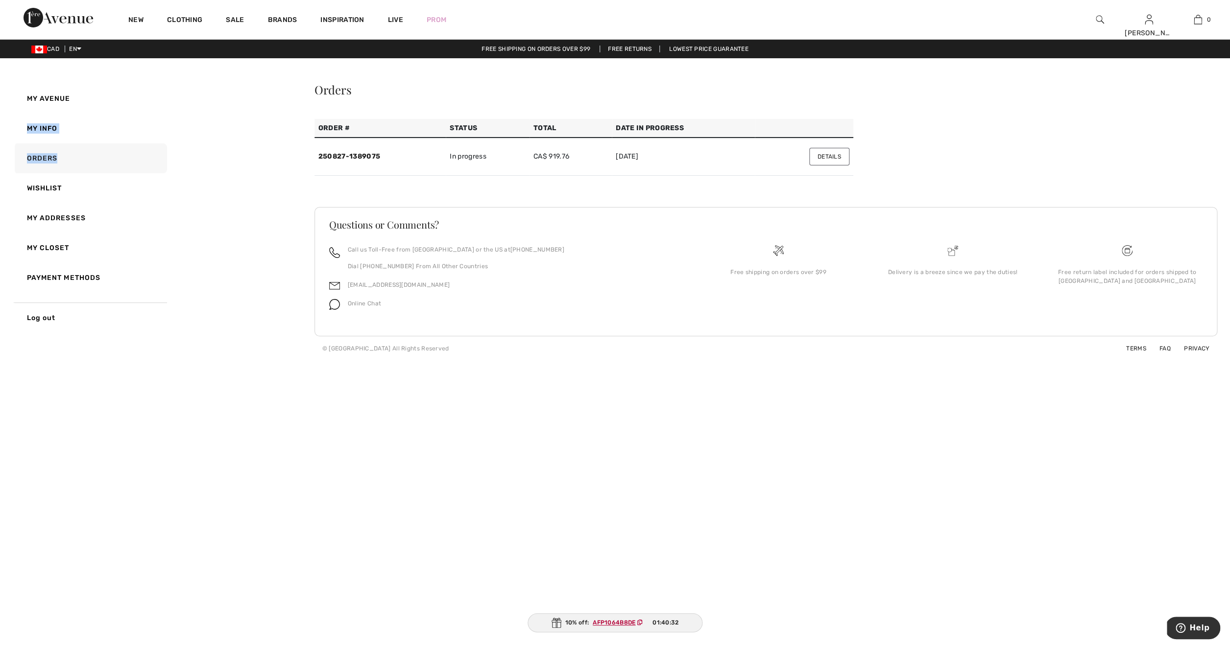
drag, startPoint x: 312, startPoint y: 107, endPoint x: 308, endPoint y: 160, distance: 53.1
click at [308, 160] on div "My Avenue My Info Orders Wishlist My Addresses My Closet Payment Methods Log ou…" at bounding box center [615, 221] width 1206 height 279
click at [304, 142] on div "My Avenue My Info Orders Wishlist My Addresses My Closet Payment Methods Log ou…" at bounding box center [615, 221] width 1206 height 279
click at [911, 98] on div "Orders Order # Status Total Date in Progress 250827-1389075 In progress CA$ 919…" at bounding box center [765, 222] width 903 height 277
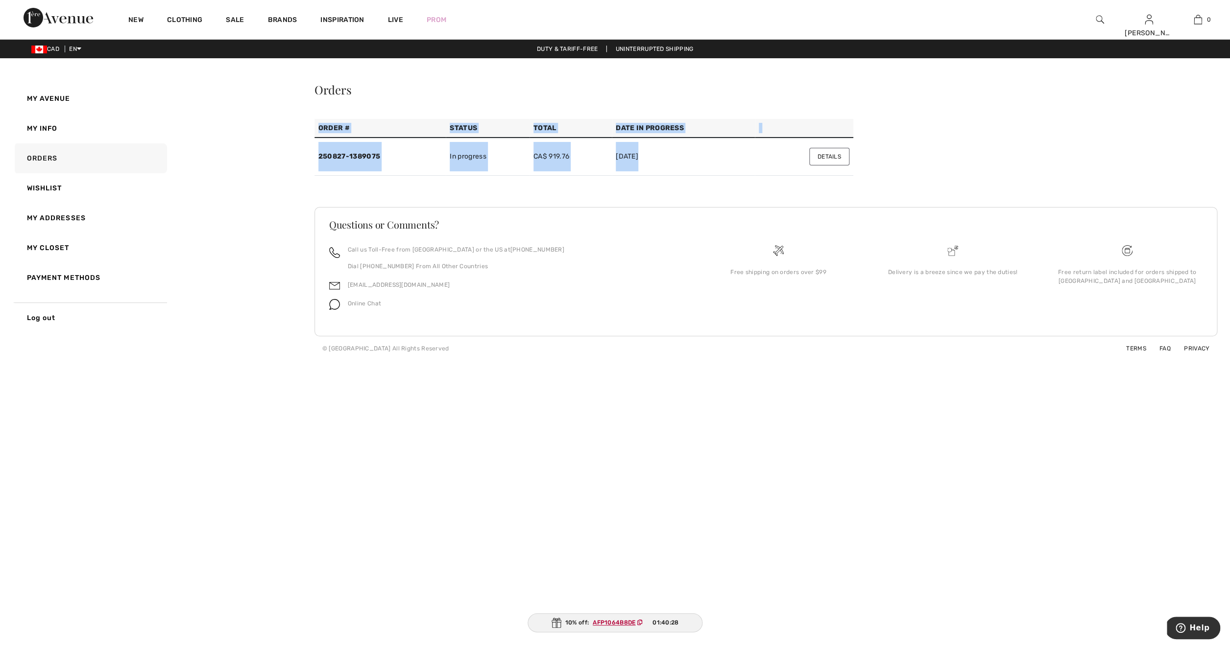
drag, startPoint x: 870, startPoint y: 96, endPoint x: 851, endPoint y: 191, distance: 96.9
click at [851, 191] on div "Orders Order # Status Total Date in Progress 250827-1389075 In progress CA$ 919…" at bounding box center [765, 222] width 903 height 277
click at [821, 158] on button "Details" at bounding box center [829, 157] width 40 height 18
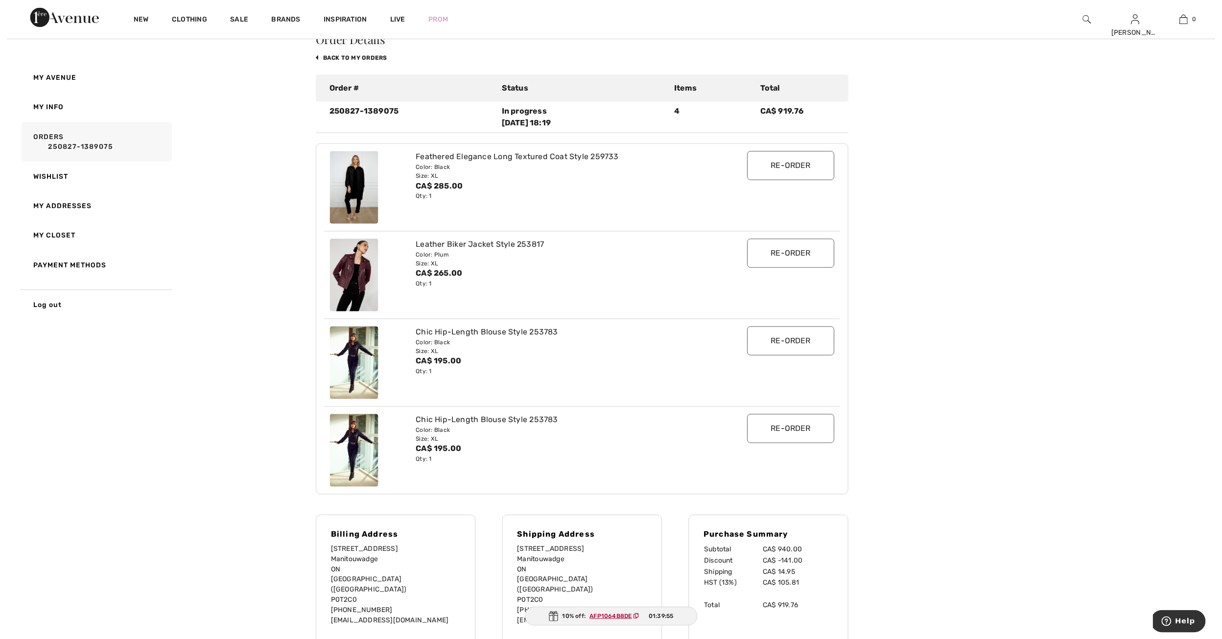
scroll to position [39, 0]
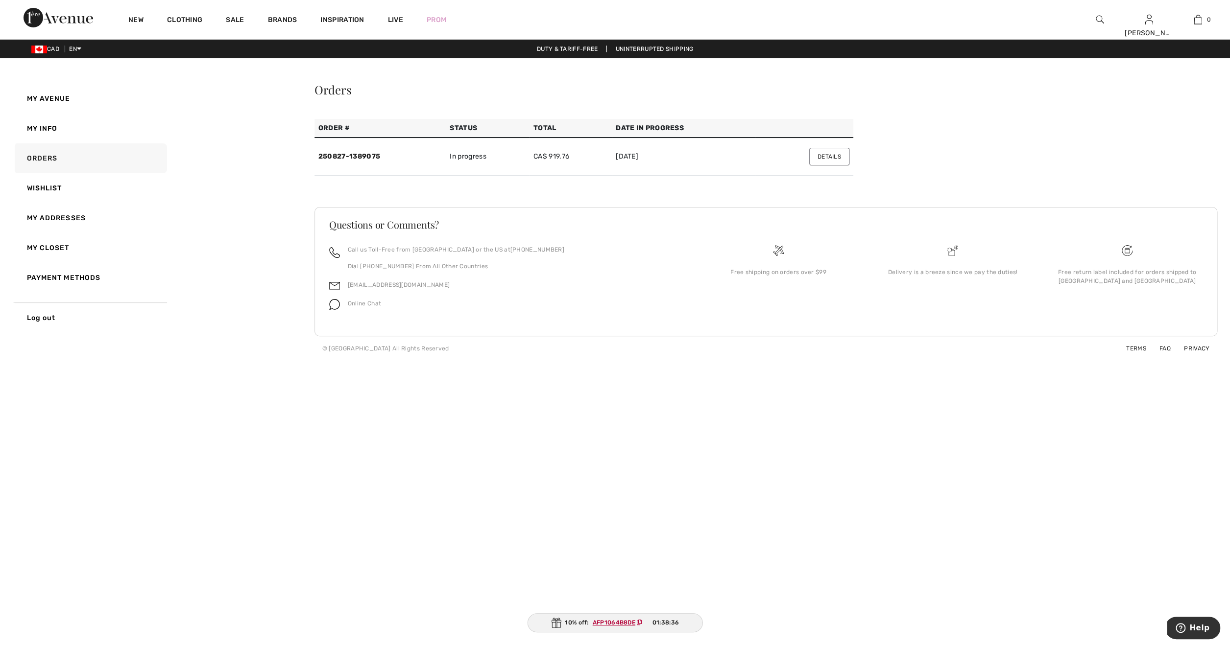
click at [824, 159] on button "Details" at bounding box center [829, 157] width 40 height 18
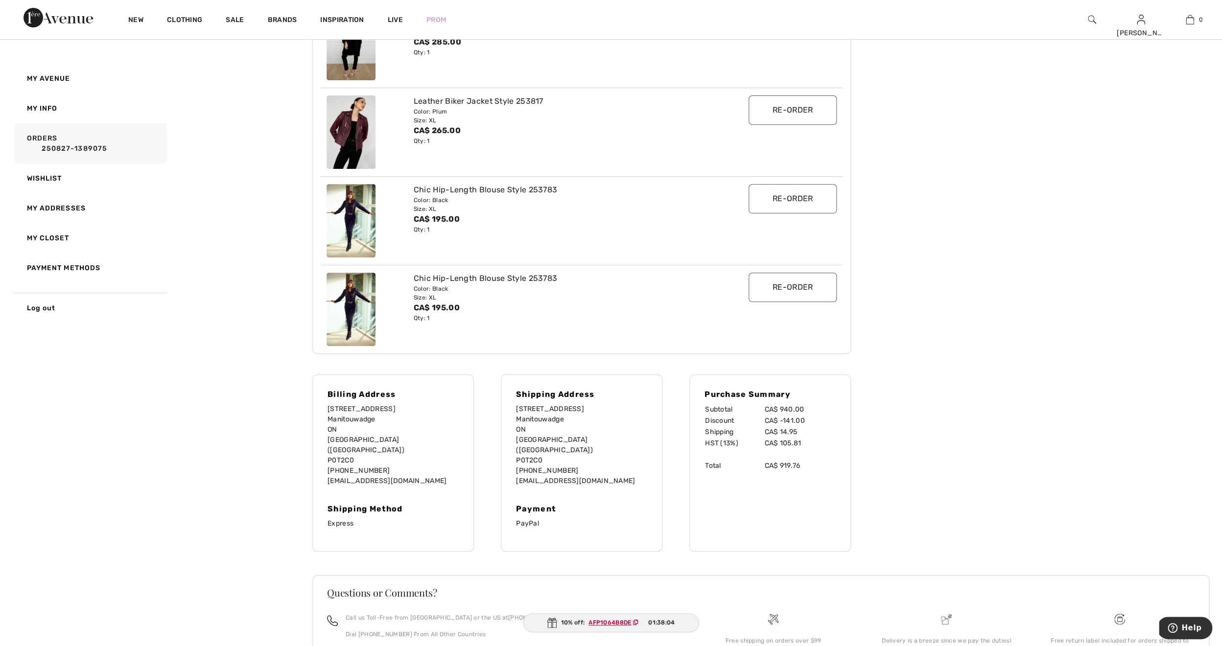
scroll to position [268, 0]
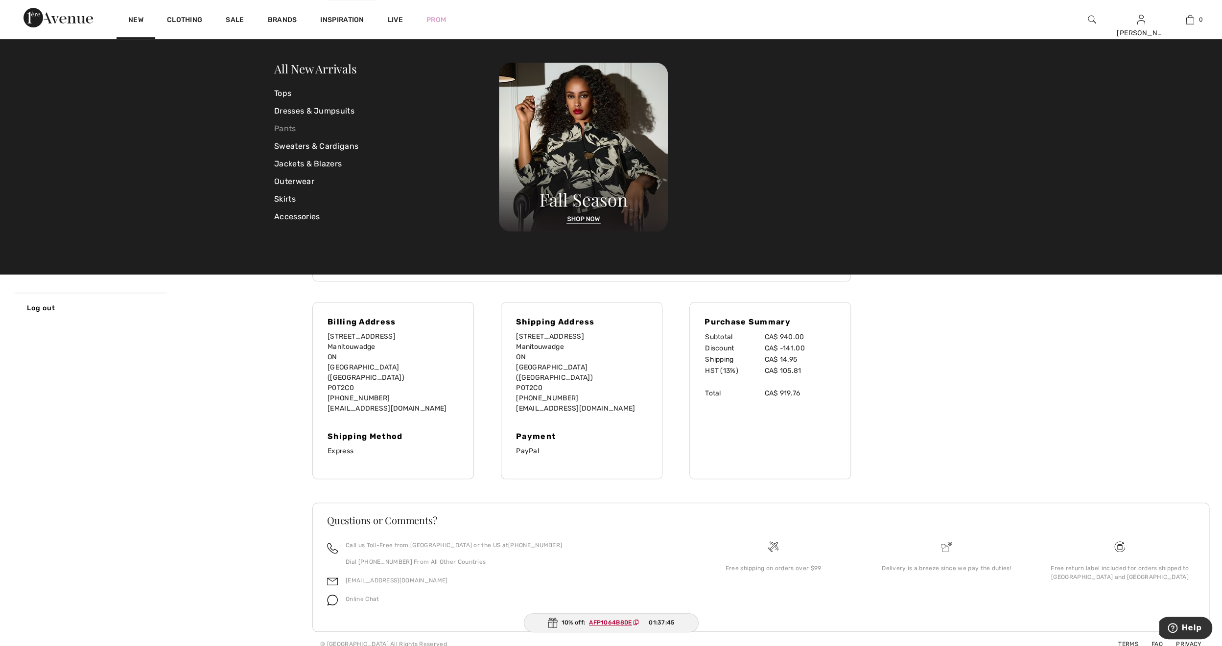
click at [287, 127] on link "Pants" at bounding box center [386, 129] width 225 height 18
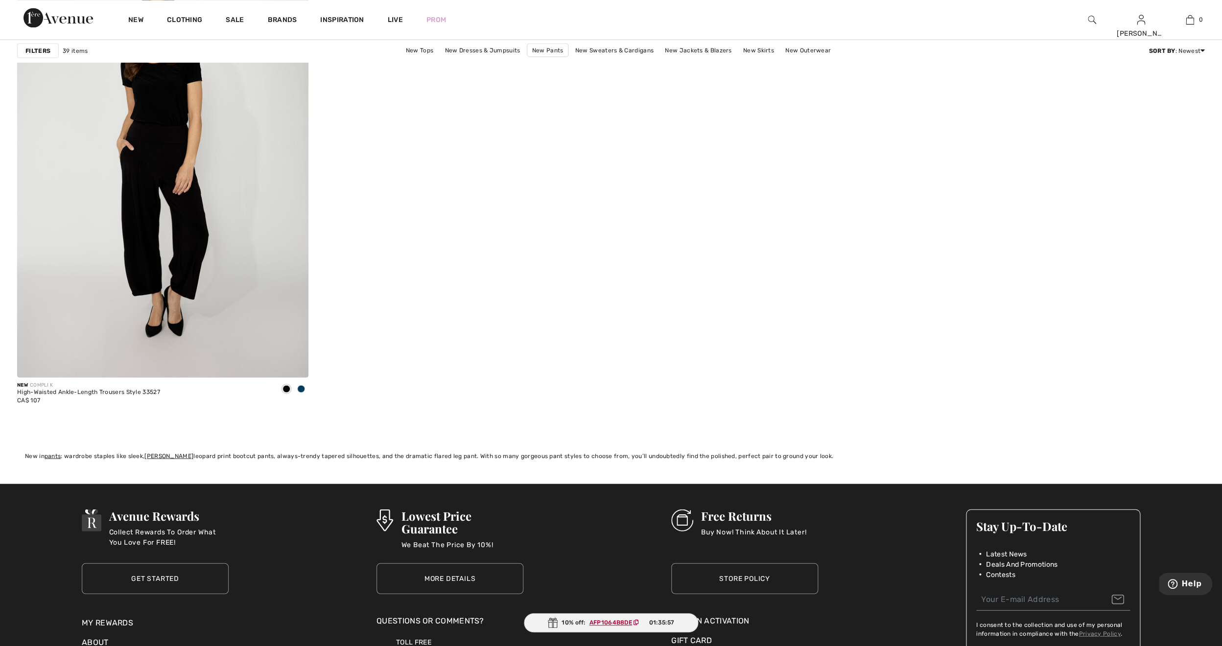
scroll to position [6302, 0]
